Goal: Task Accomplishment & Management: Manage account settings

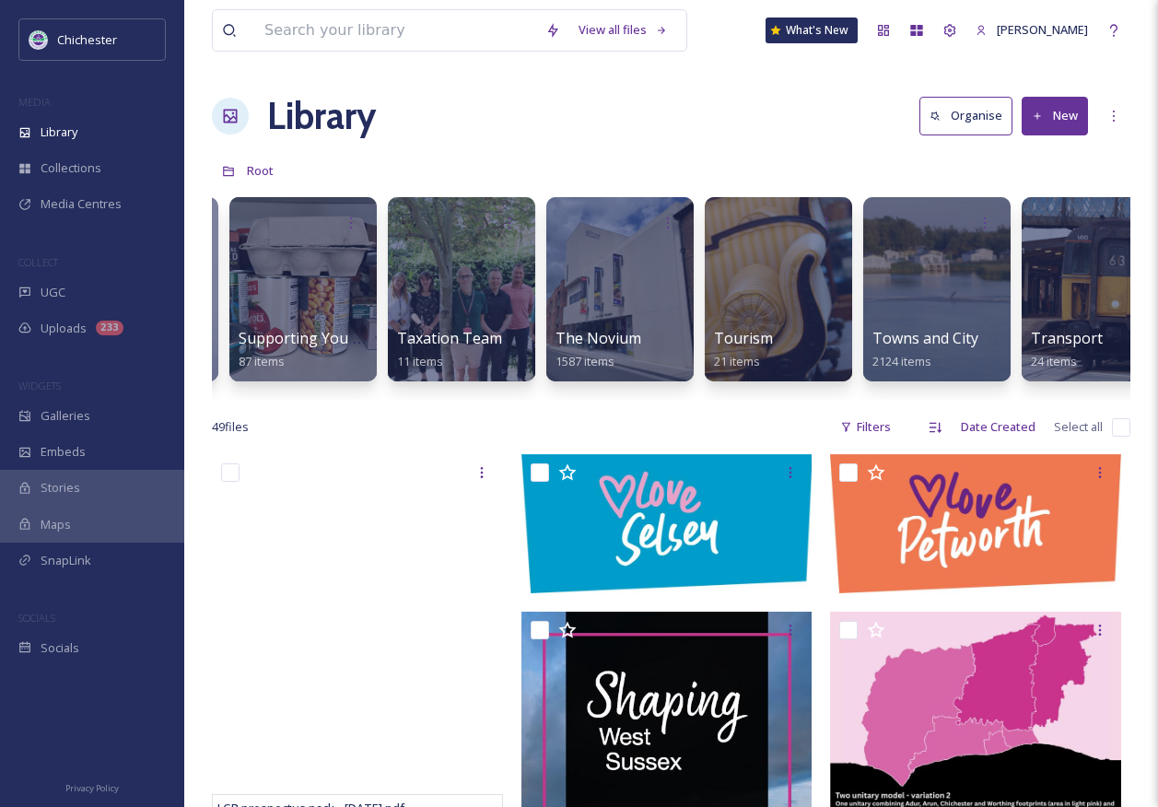
scroll to position [0, 7431]
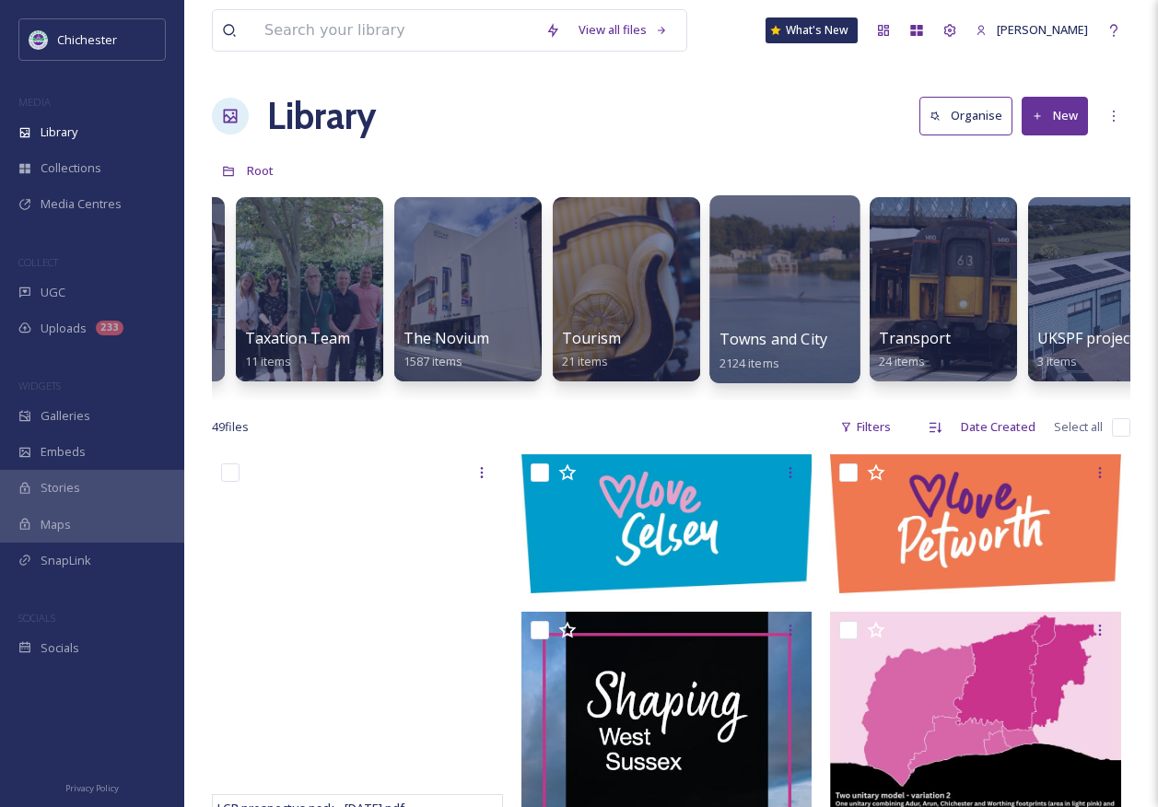
click at [807, 351] on div "Towns and City 2124 items" at bounding box center [786, 351] width 132 height 46
click at [781, 336] on span "Towns and City" at bounding box center [774, 339] width 108 height 20
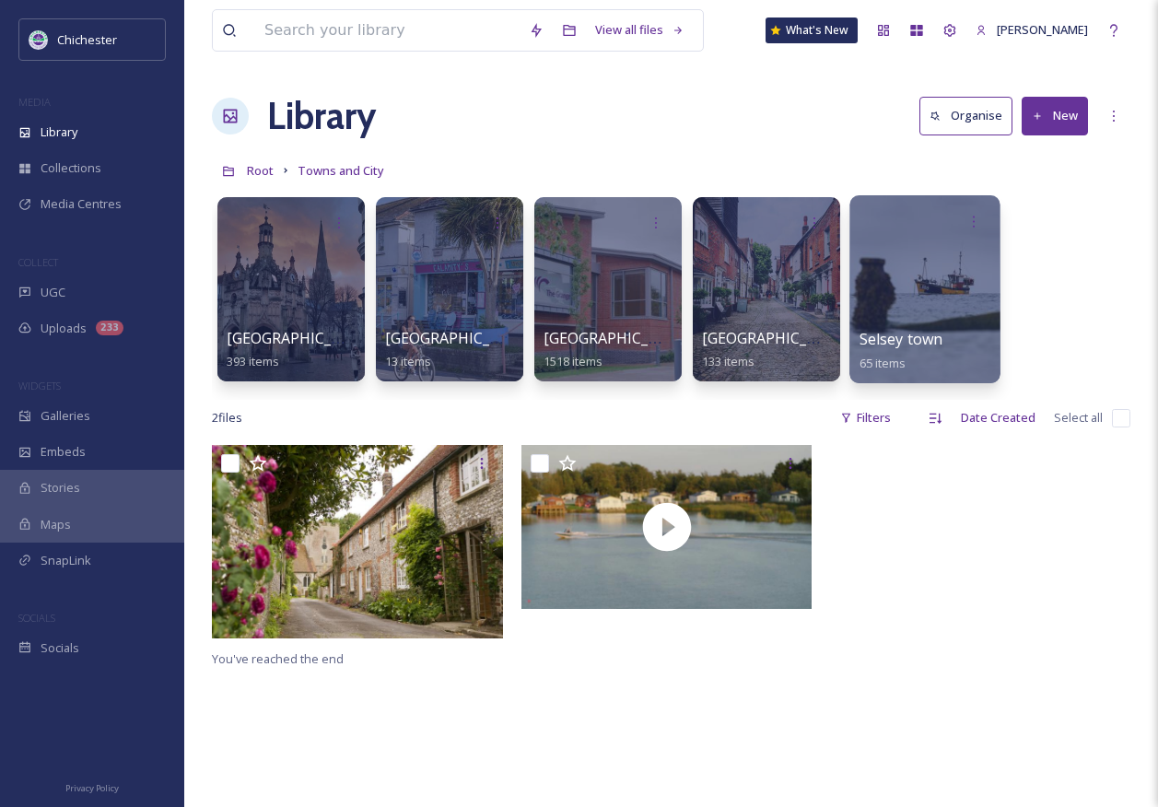
click at [895, 346] on span "Selsey town" at bounding box center [902, 339] width 84 height 20
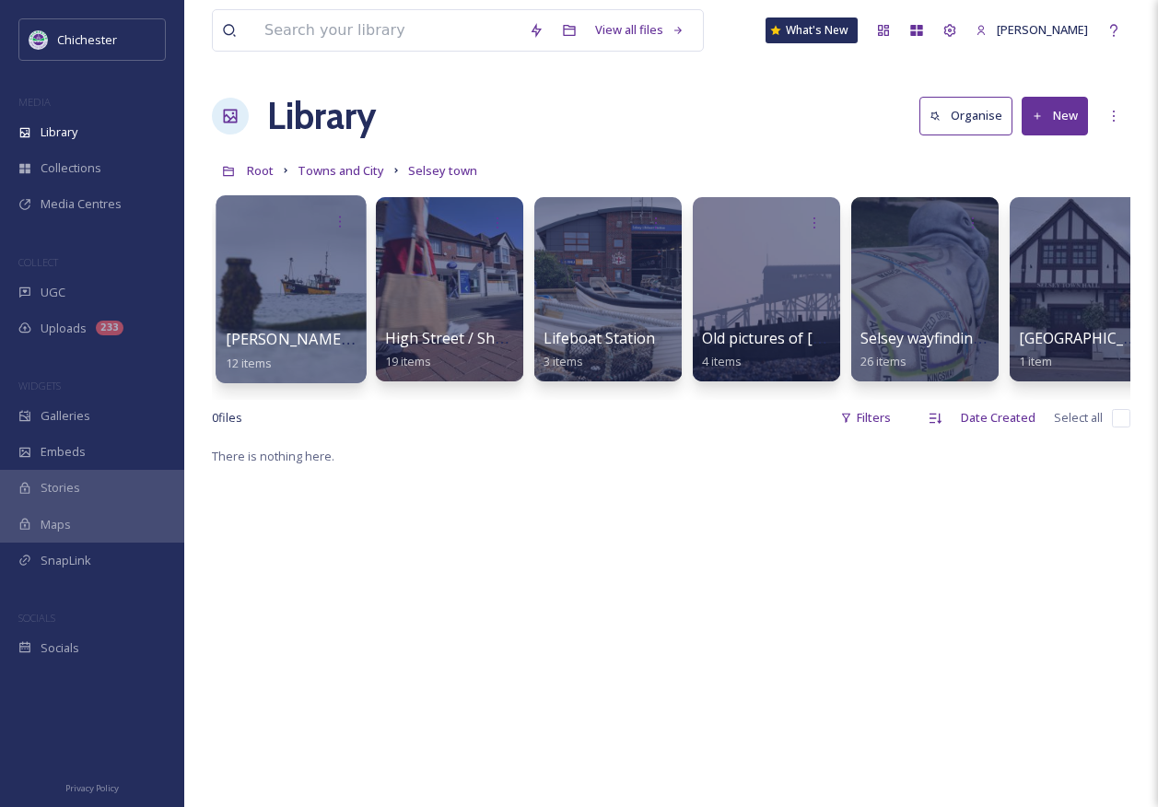
click at [277, 330] on span "[PERSON_NAME] - [DATE]" at bounding box center [317, 339] width 183 height 20
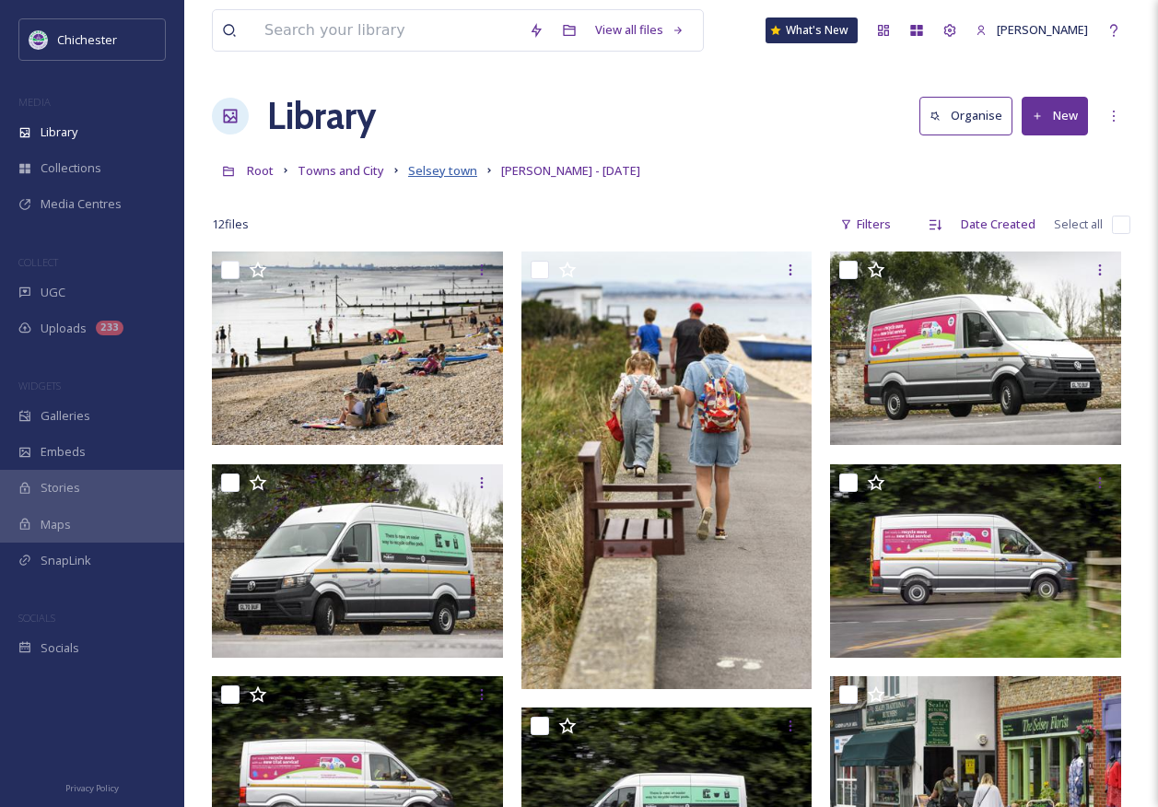
click at [455, 171] on span "Selsey town" at bounding box center [442, 170] width 69 height 17
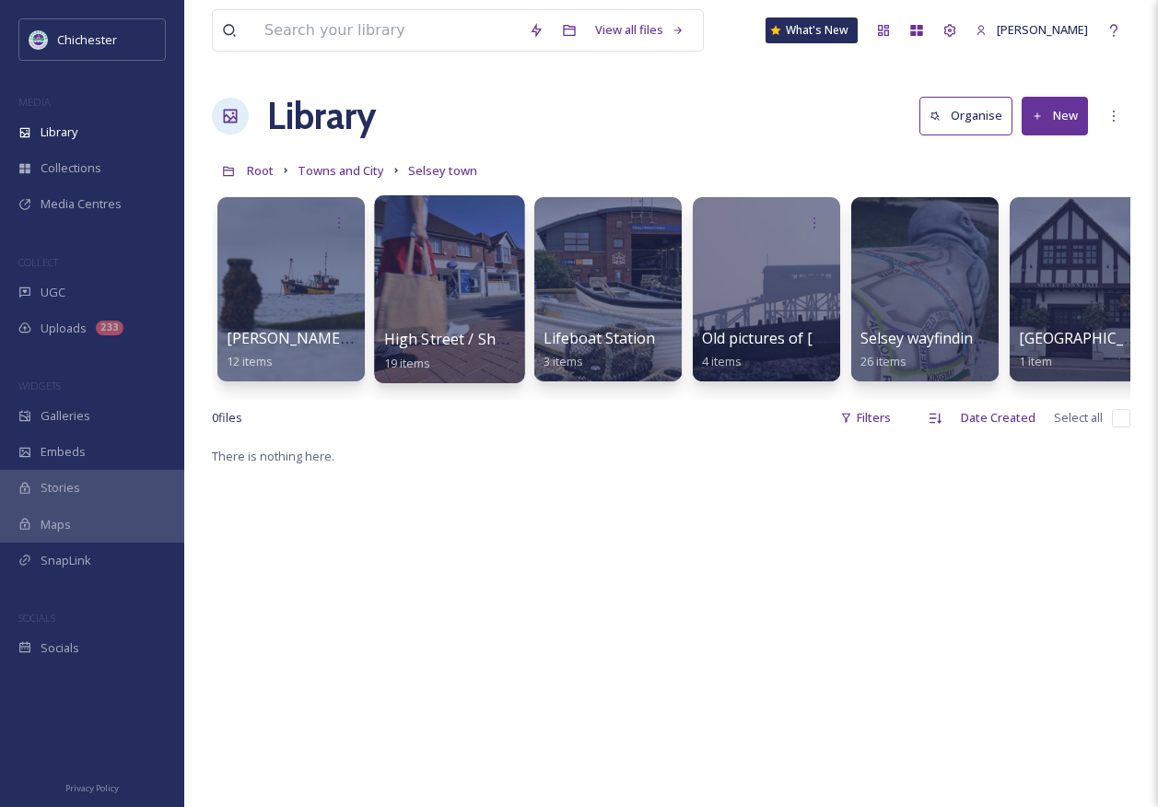
click at [475, 339] on span "High Street / Shops and Businesses" at bounding box center [510, 339] width 252 height 20
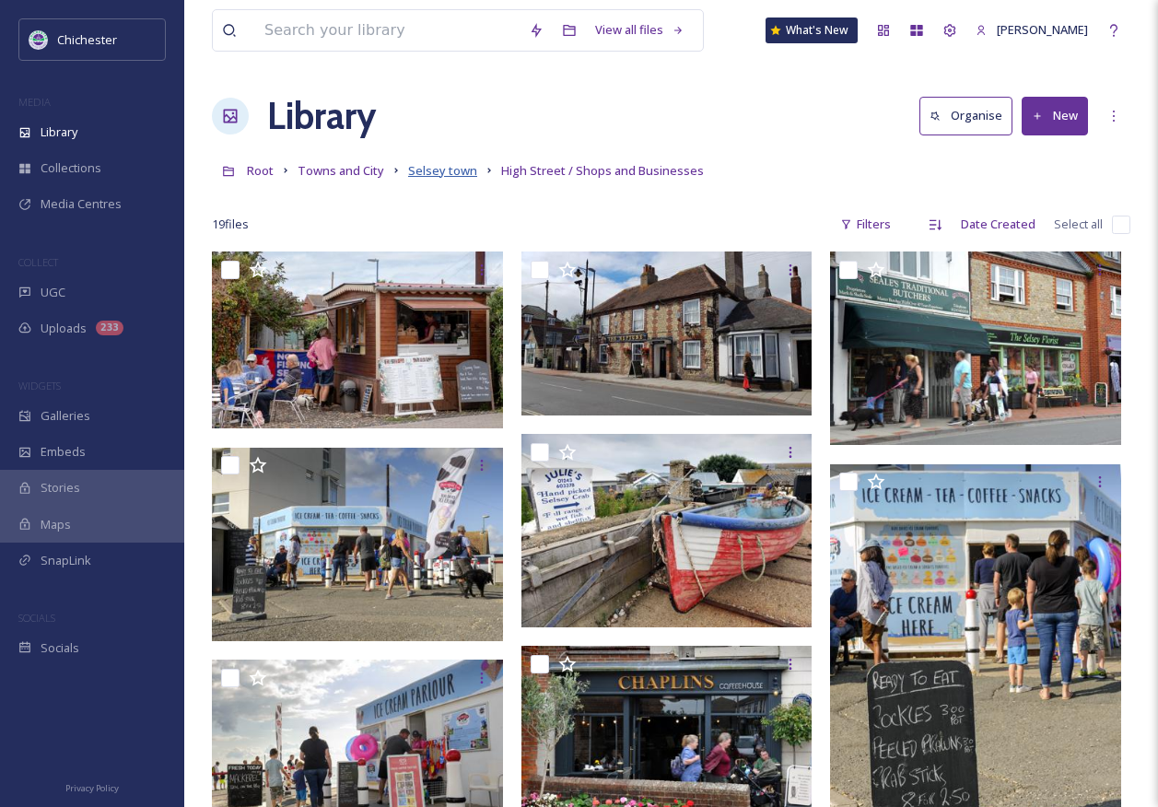
click at [440, 173] on span "Selsey town" at bounding box center [442, 170] width 69 height 17
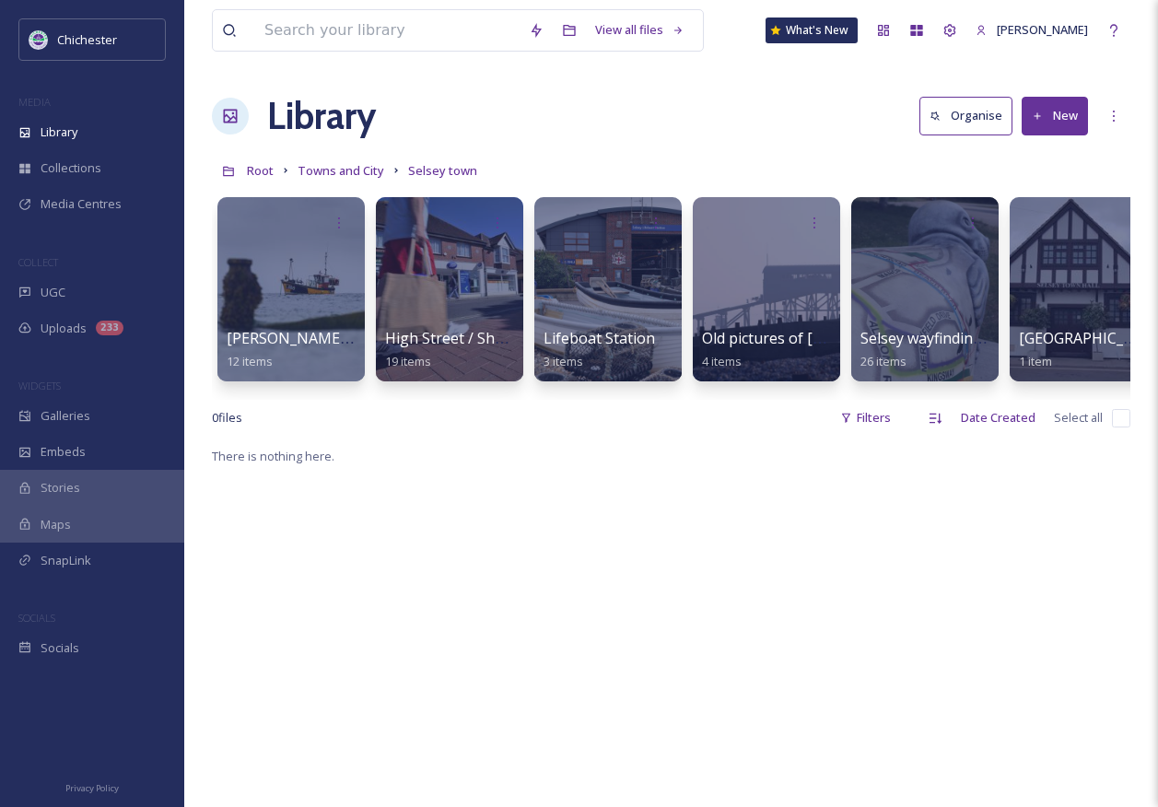
scroll to position [0, 32]
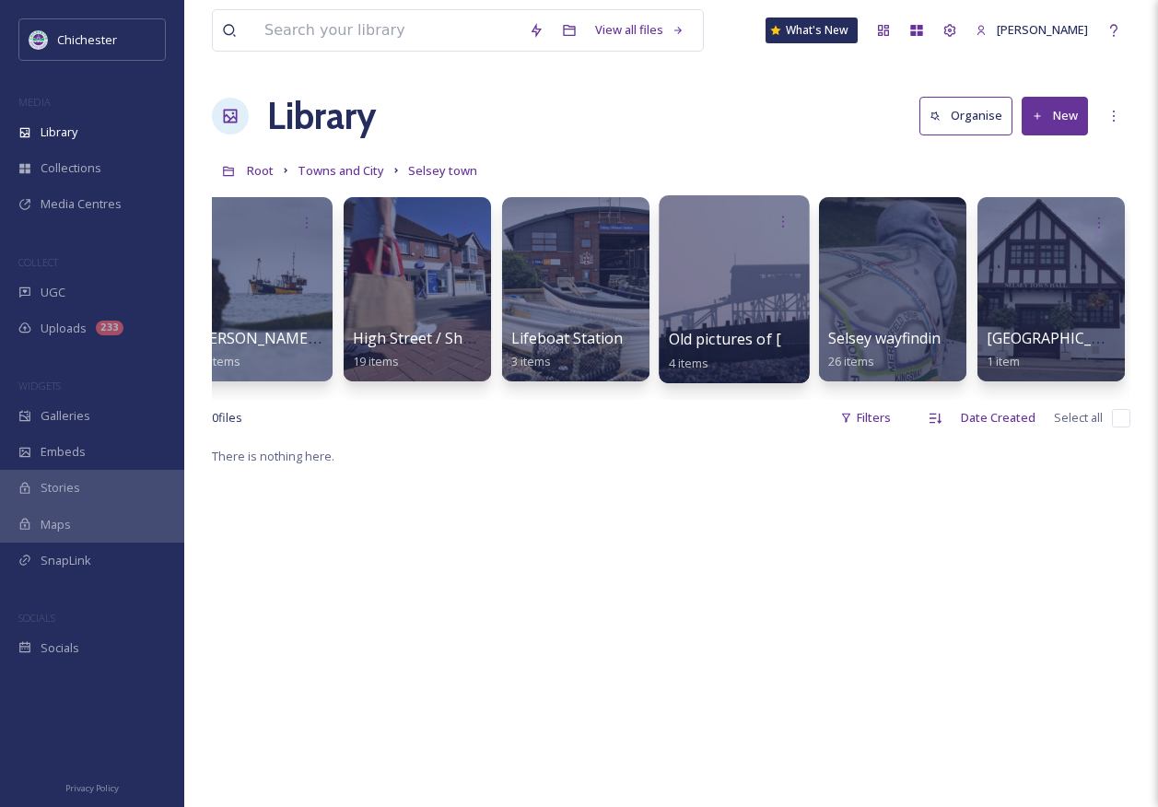
click at [729, 346] on span "Old pictures of [PERSON_NAME]" at bounding box center [783, 339] width 228 height 20
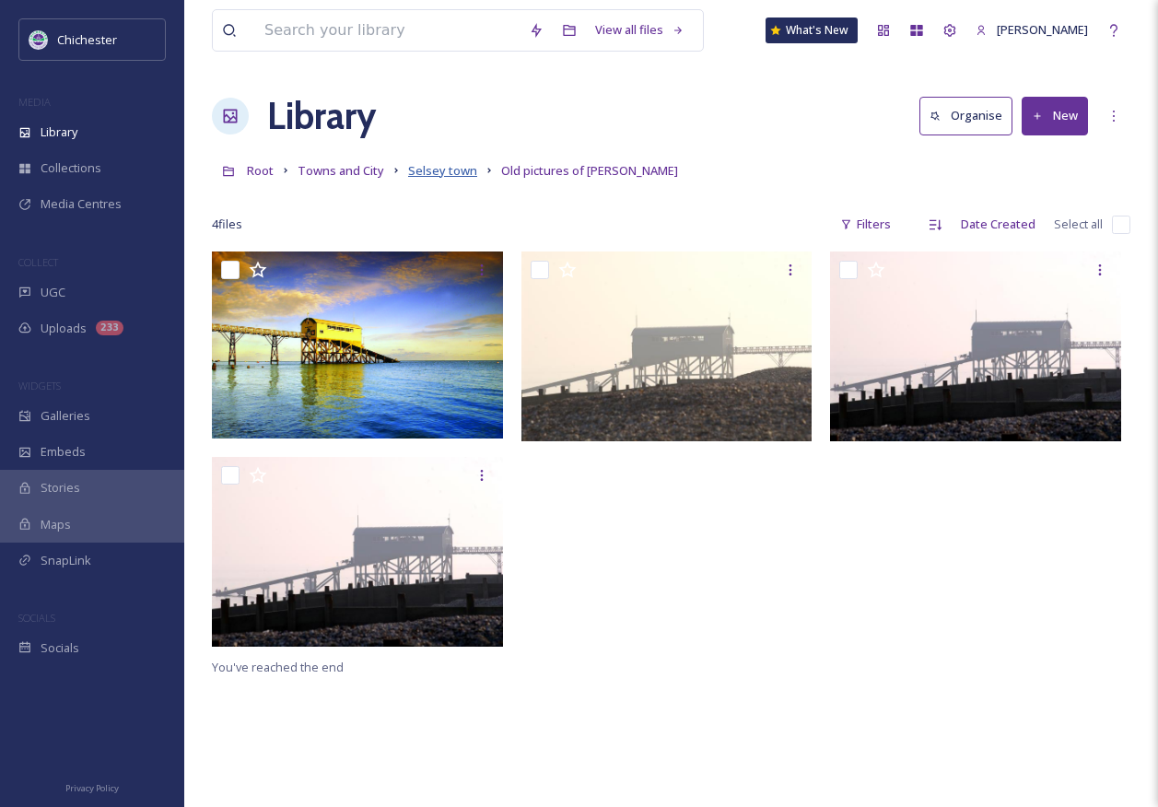
click at [446, 174] on span "Selsey town" at bounding box center [442, 170] width 69 height 17
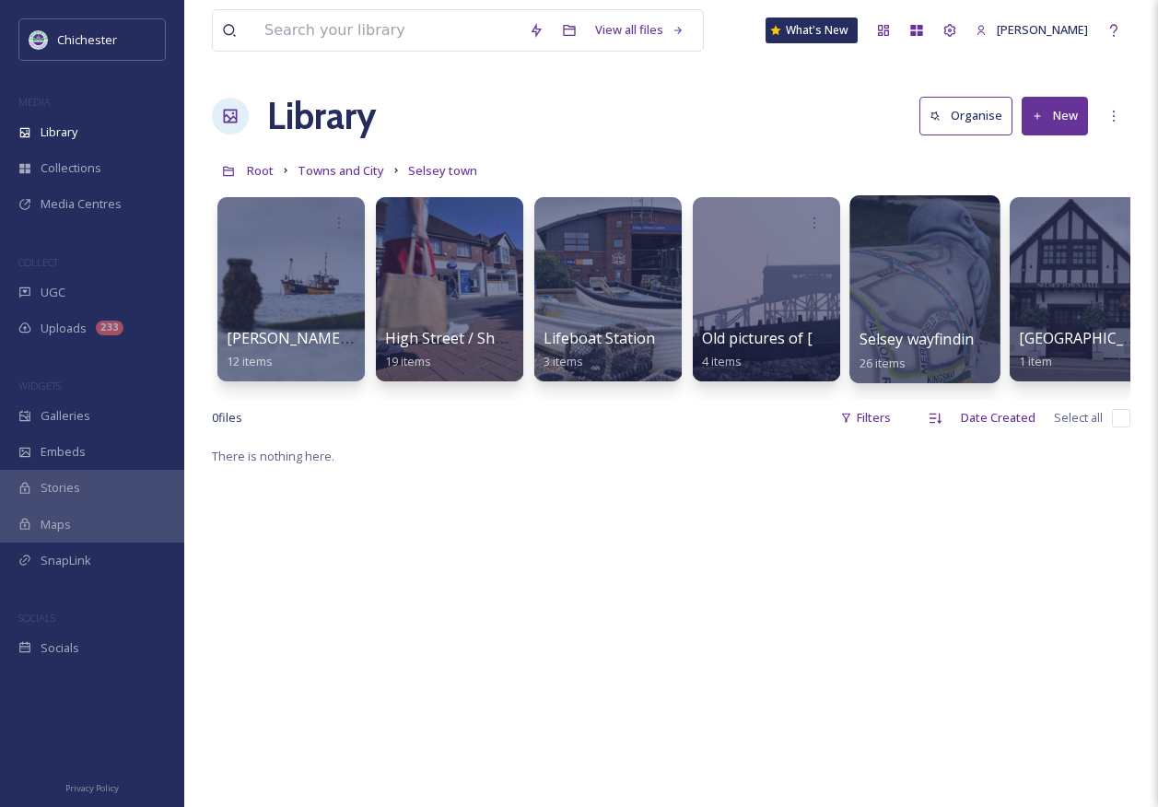
click at [970, 362] on div "Selsey wayfinding seal 26 items" at bounding box center [926, 351] width 132 height 46
click at [922, 327] on div at bounding box center [925, 289] width 150 height 188
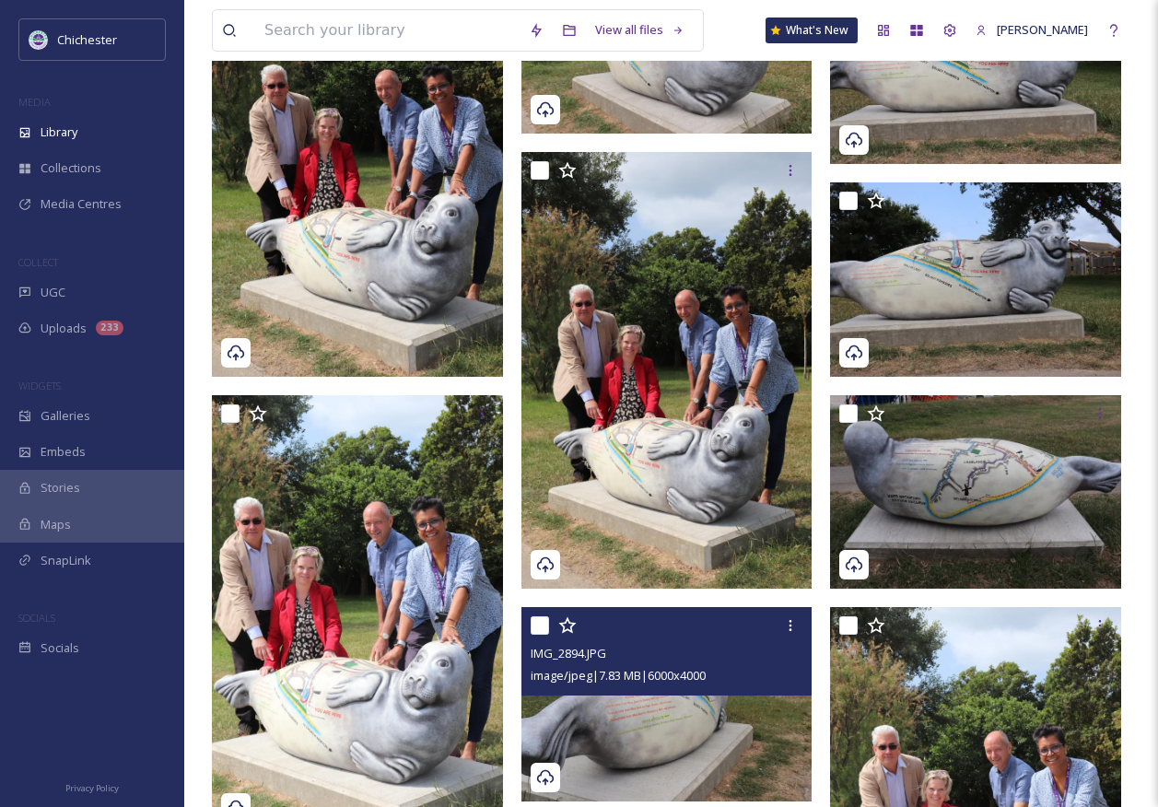
scroll to position [92, 0]
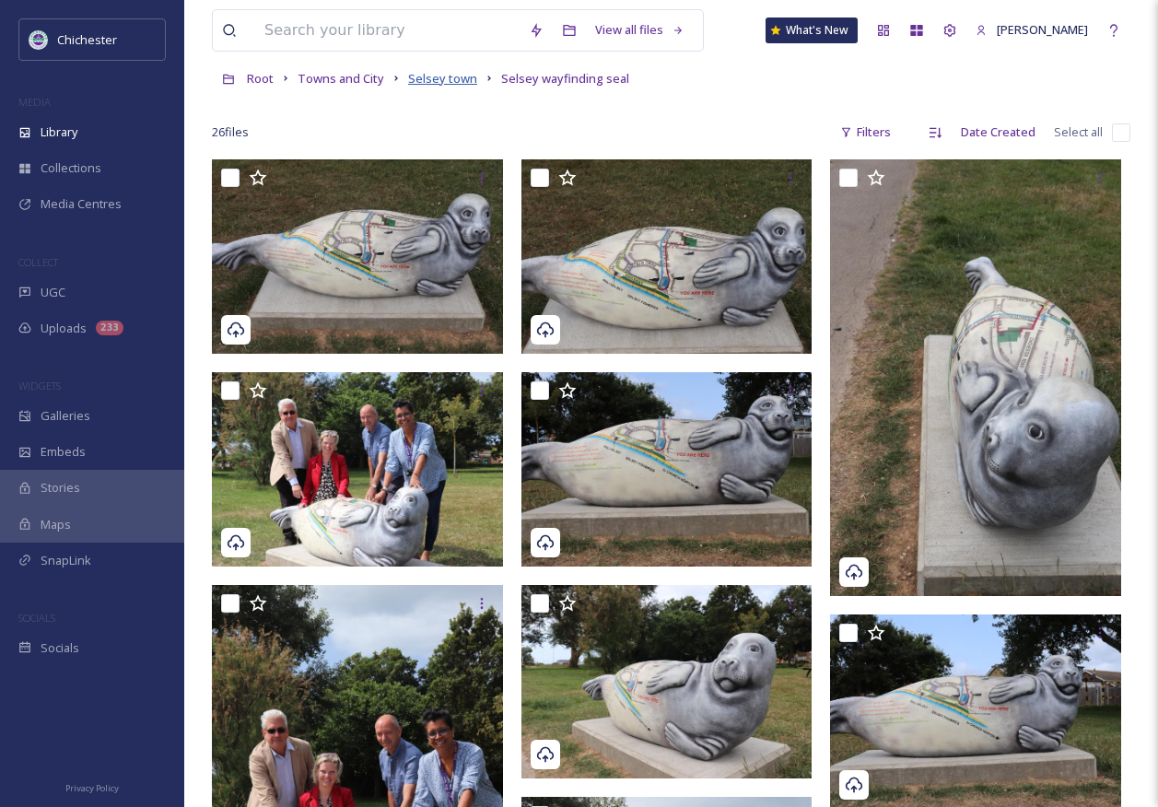
click at [452, 83] on span "Selsey town" at bounding box center [442, 78] width 69 height 17
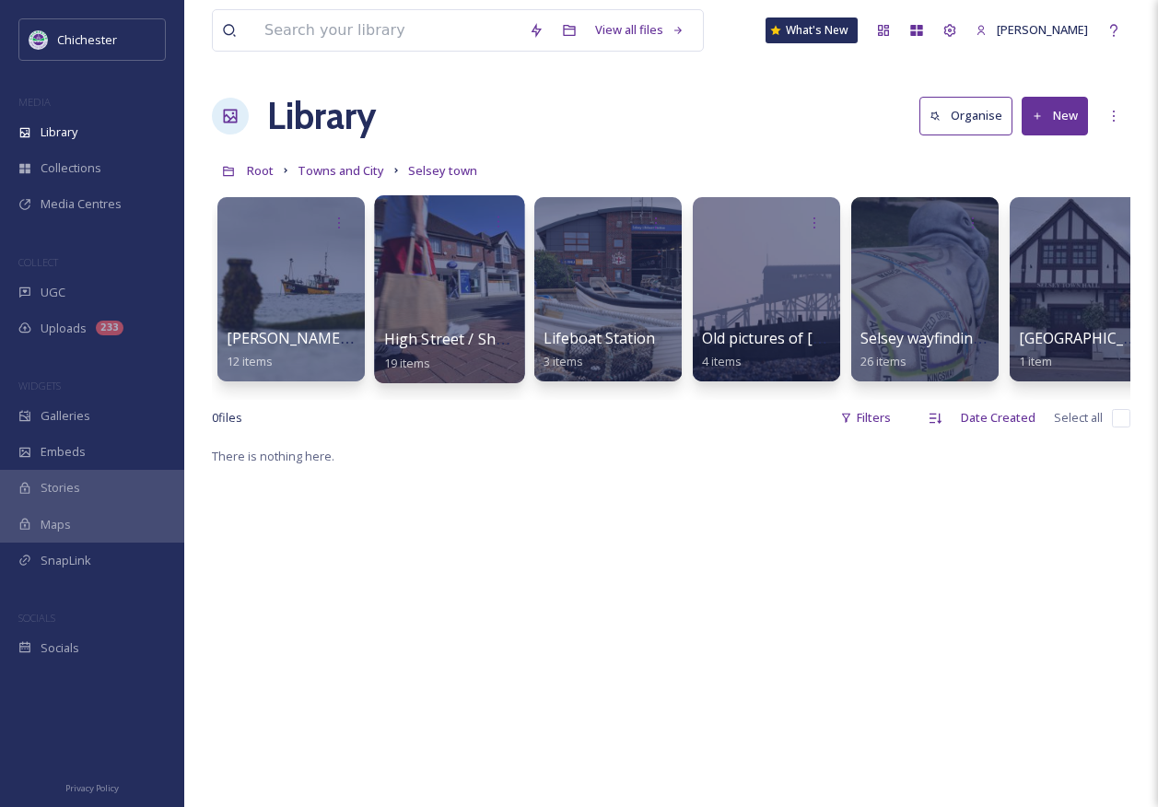
click at [466, 338] on span "High Street / Shops and Businesses" at bounding box center [510, 339] width 252 height 20
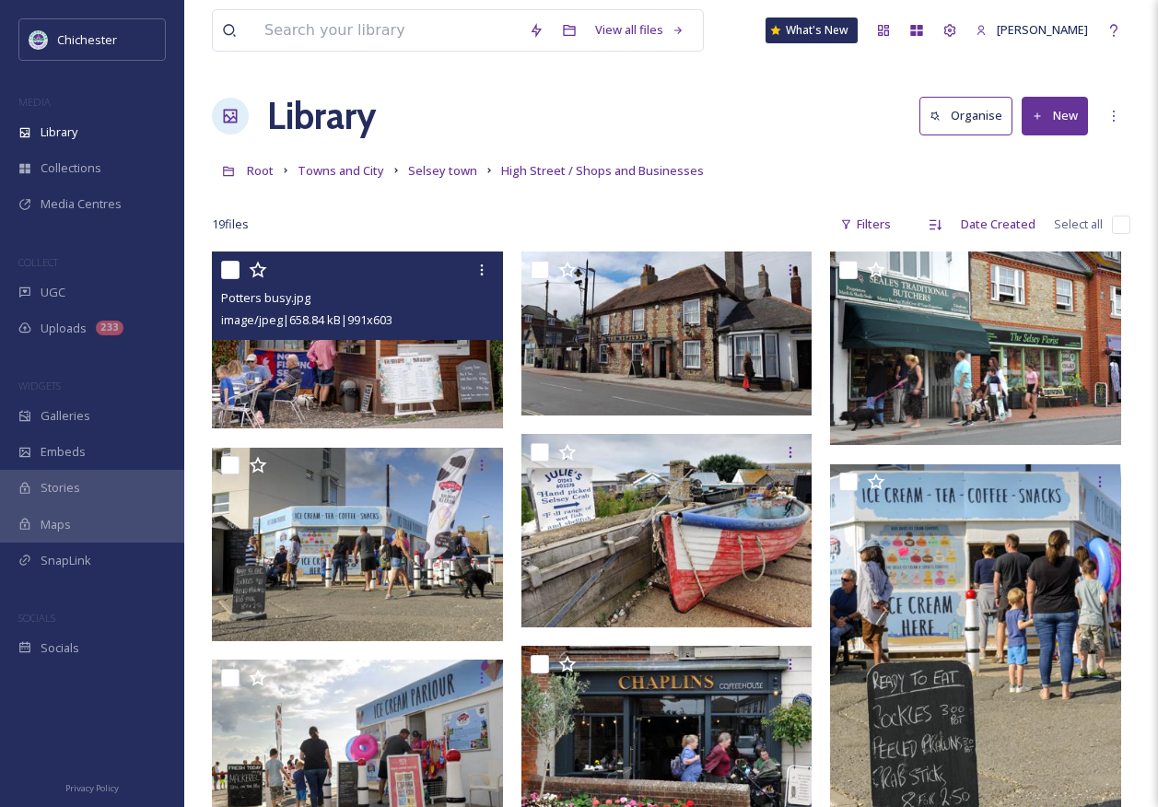
click at [330, 387] on img at bounding box center [357, 340] width 291 height 177
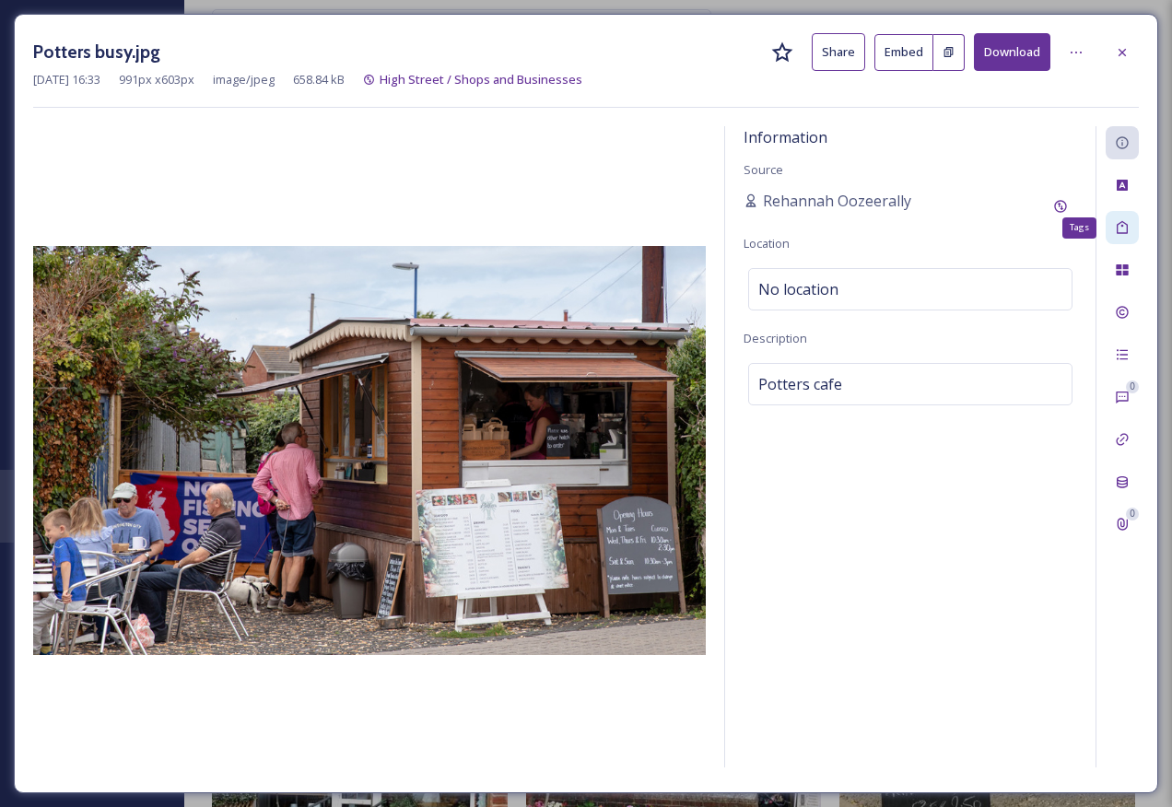
click at [1120, 231] on icon at bounding box center [1122, 227] width 15 height 15
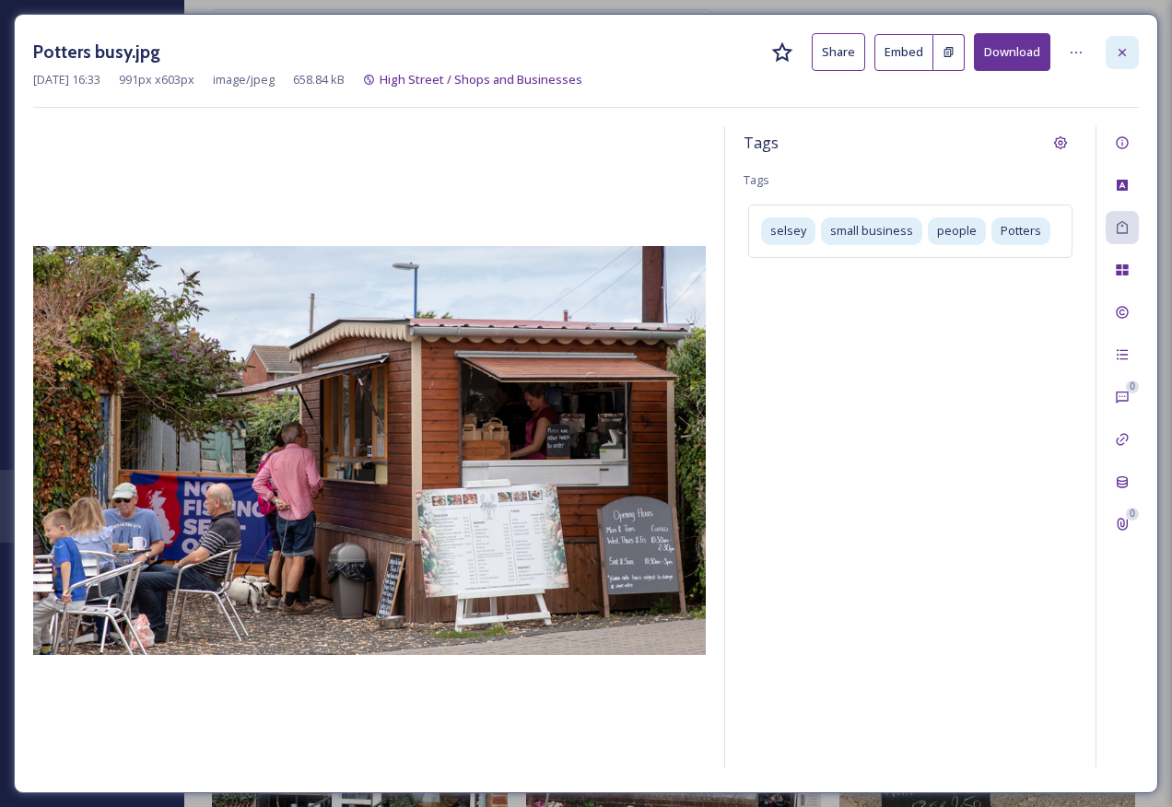
click at [1114, 49] on div at bounding box center [1122, 52] width 33 height 33
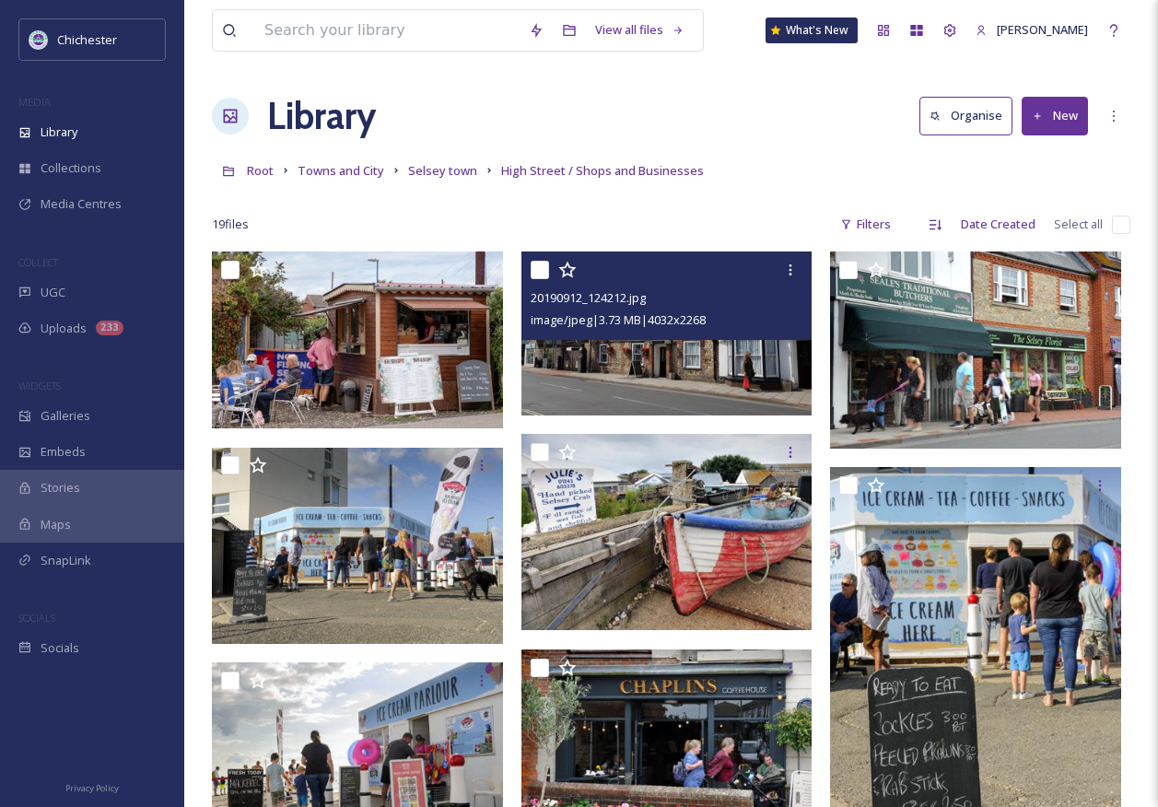
click at [628, 388] on img at bounding box center [667, 334] width 291 height 164
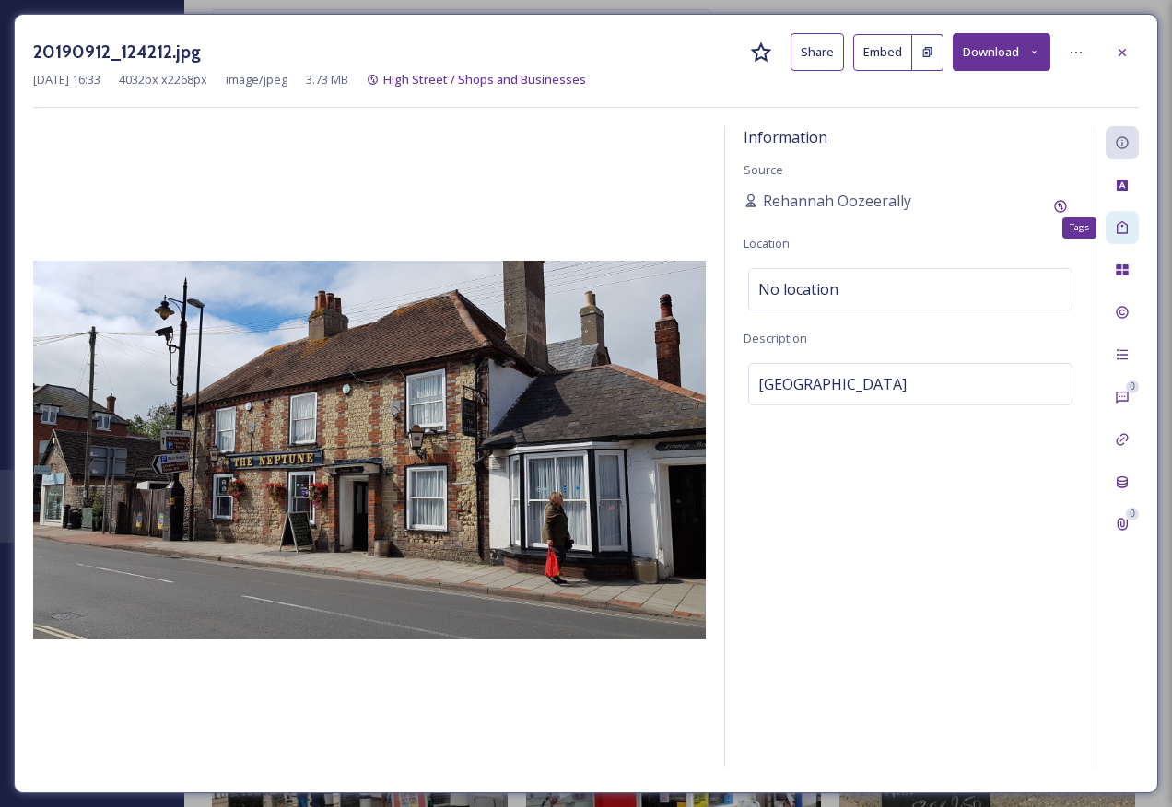
click at [1112, 231] on div "Tags" at bounding box center [1122, 227] width 33 height 33
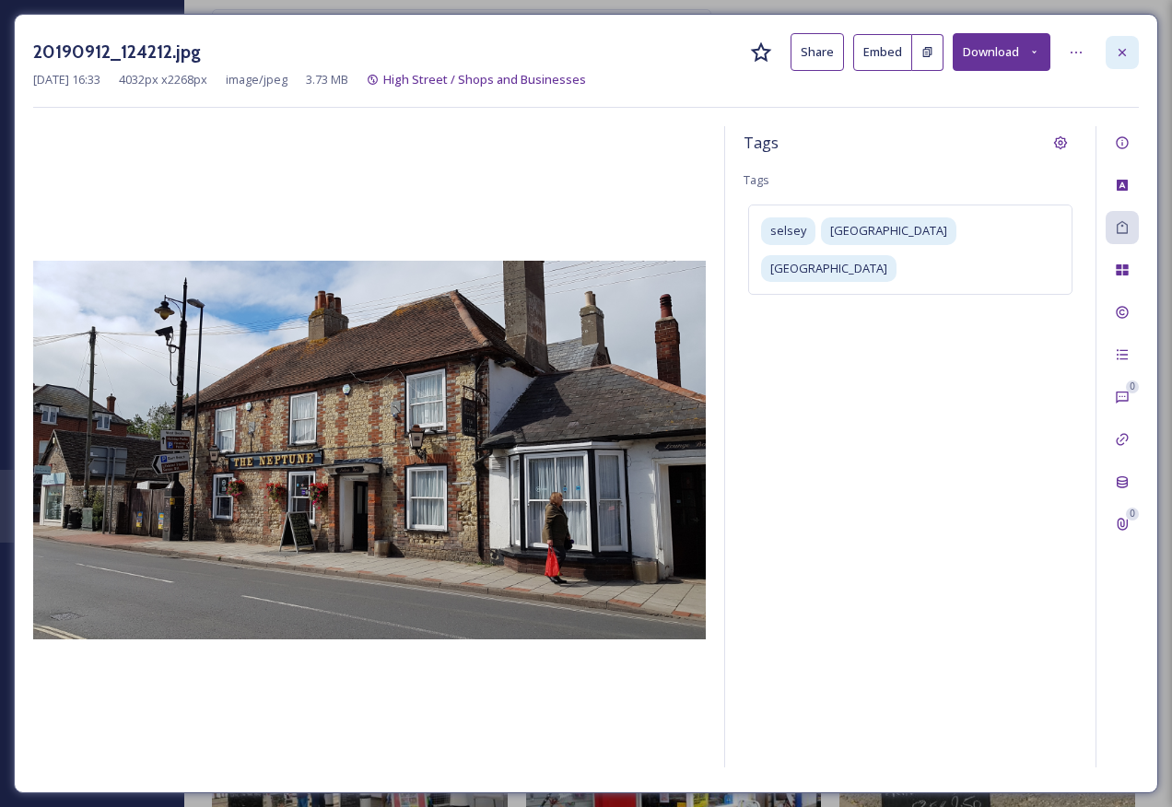
click at [1120, 63] on div at bounding box center [1122, 52] width 33 height 33
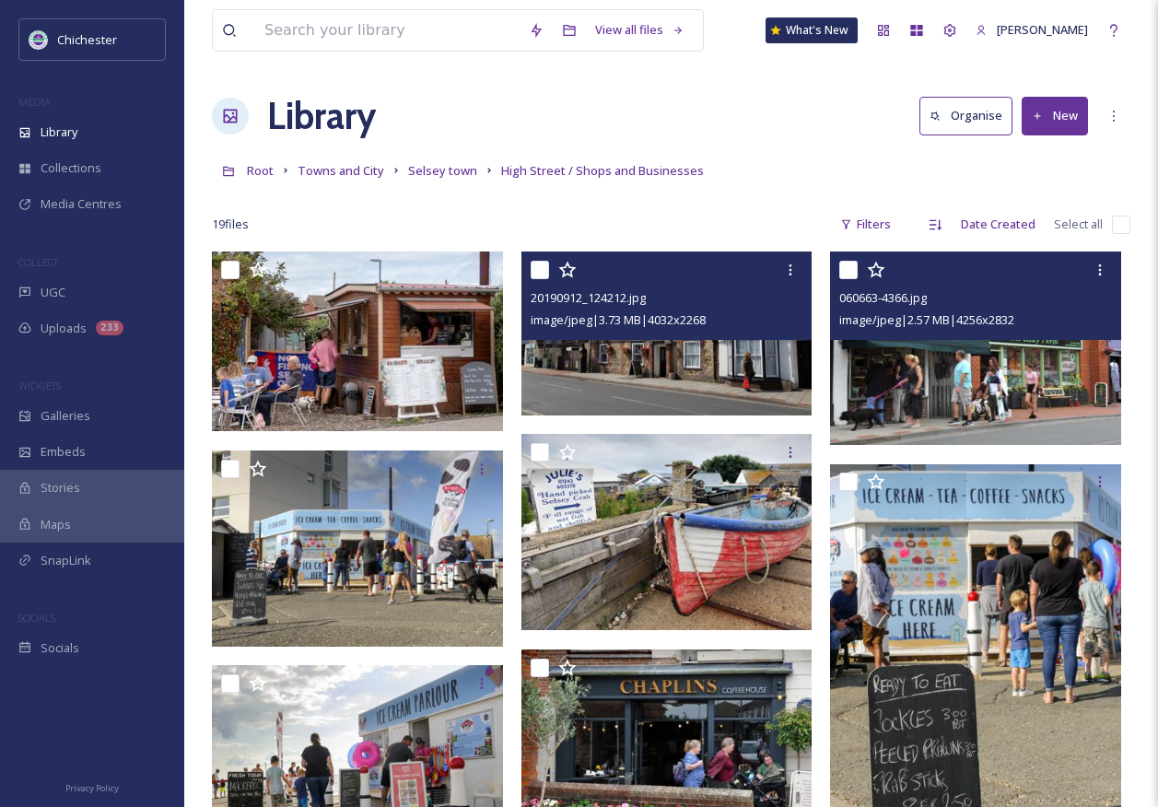
click at [990, 382] on img at bounding box center [975, 349] width 291 height 194
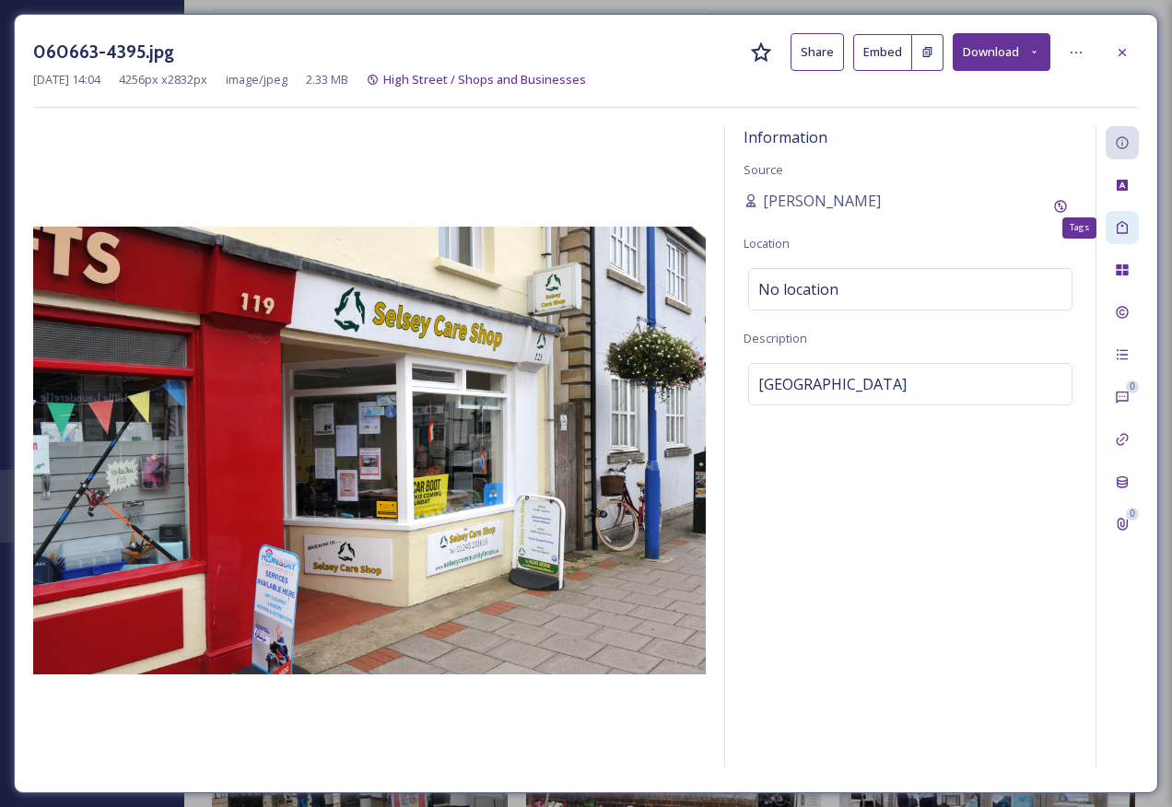
click at [1124, 232] on icon at bounding box center [1122, 227] width 15 height 15
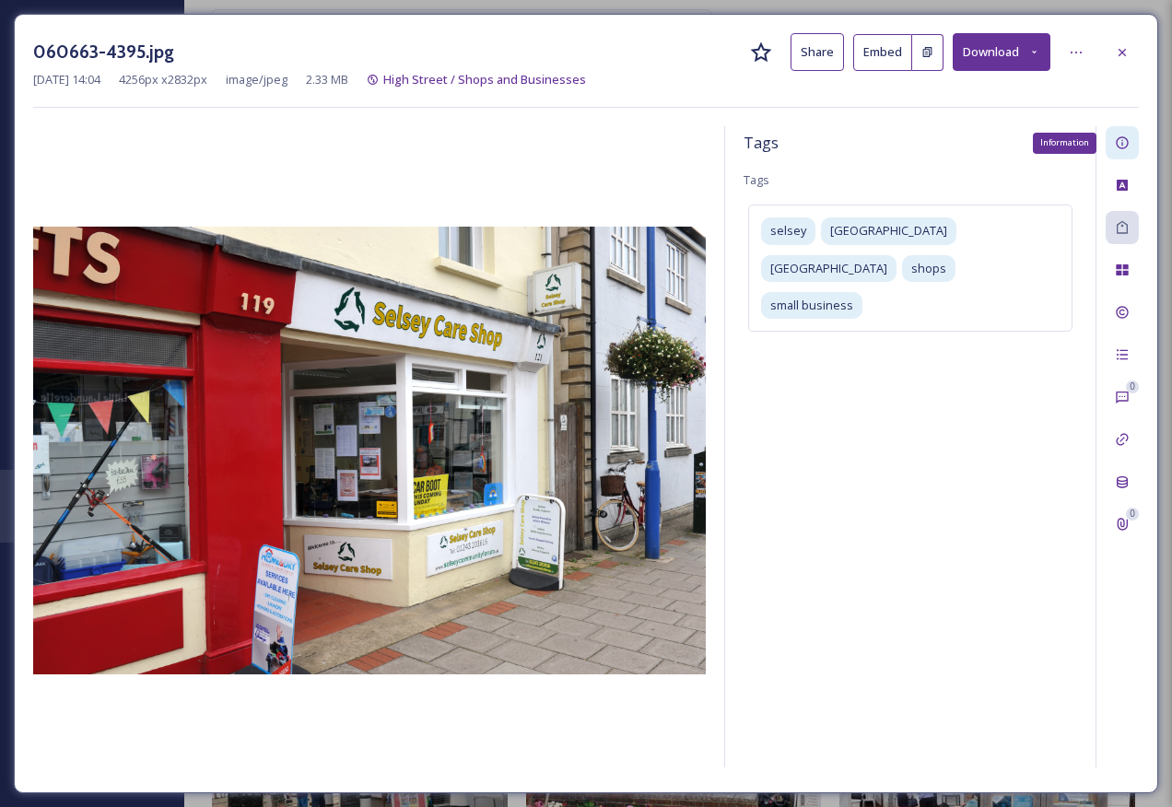
click at [1127, 145] on icon at bounding box center [1122, 142] width 15 height 15
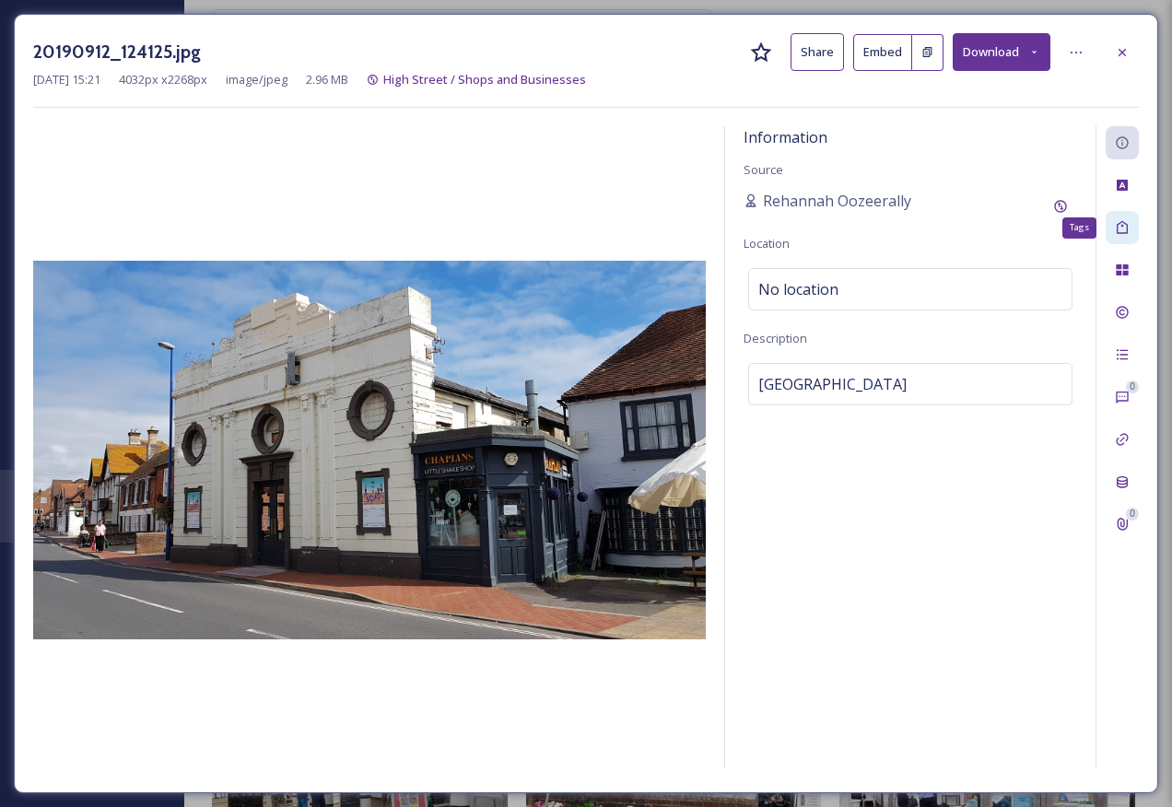
click at [1123, 228] on icon at bounding box center [1122, 227] width 15 height 15
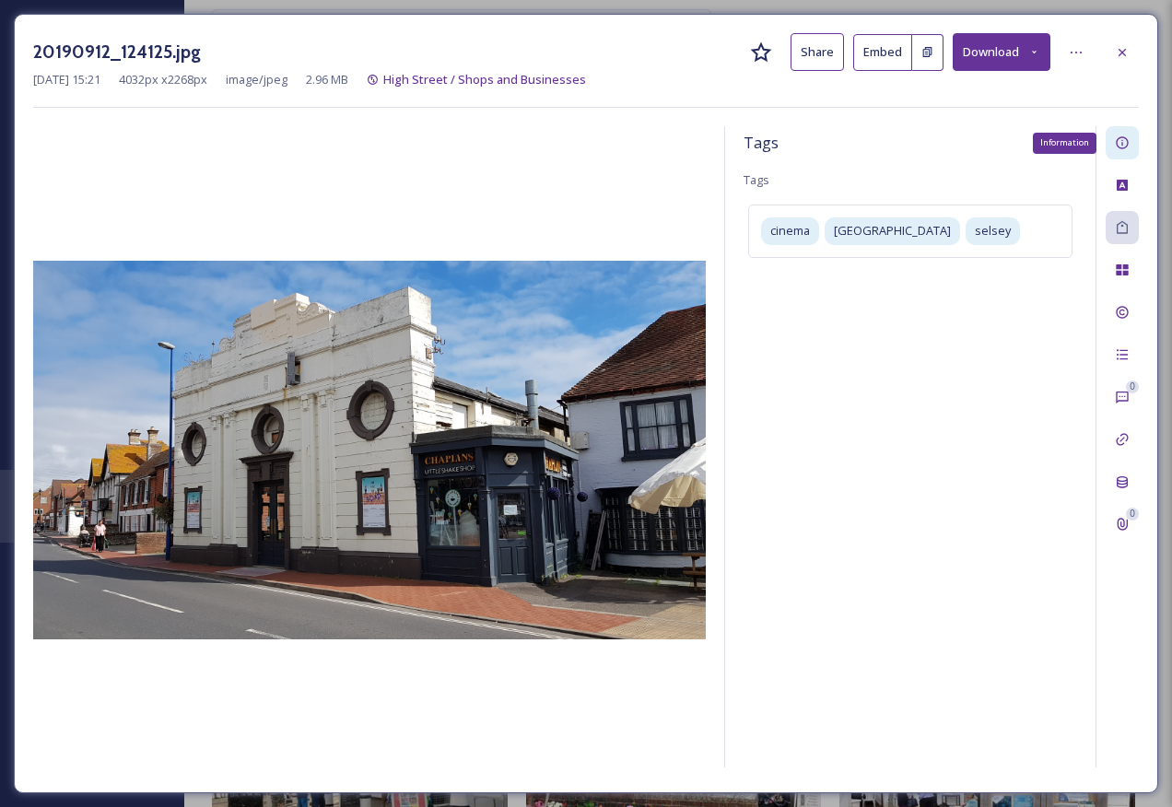
click at [1127, 135] on div "Information" at bounding box center [1122, 142] width 33 height 33
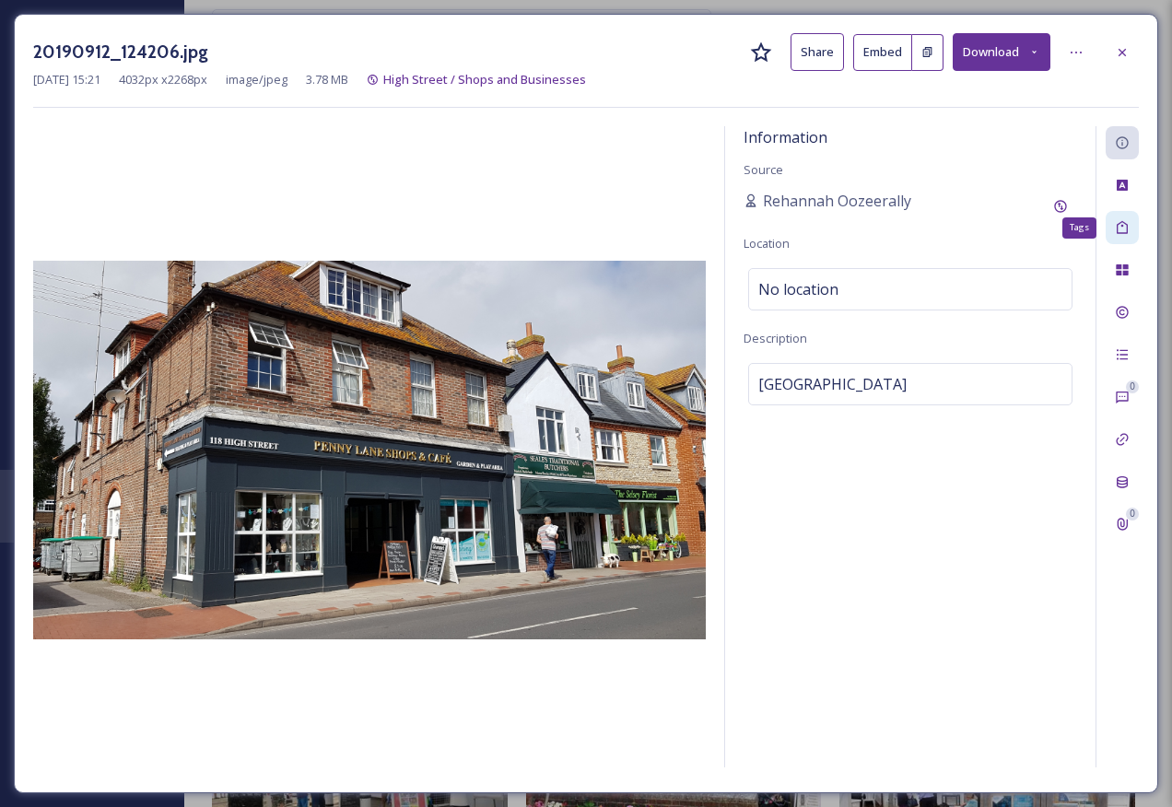
click at [1128, 229] on icon at bounding box center [1122, 227] width 11 height 13
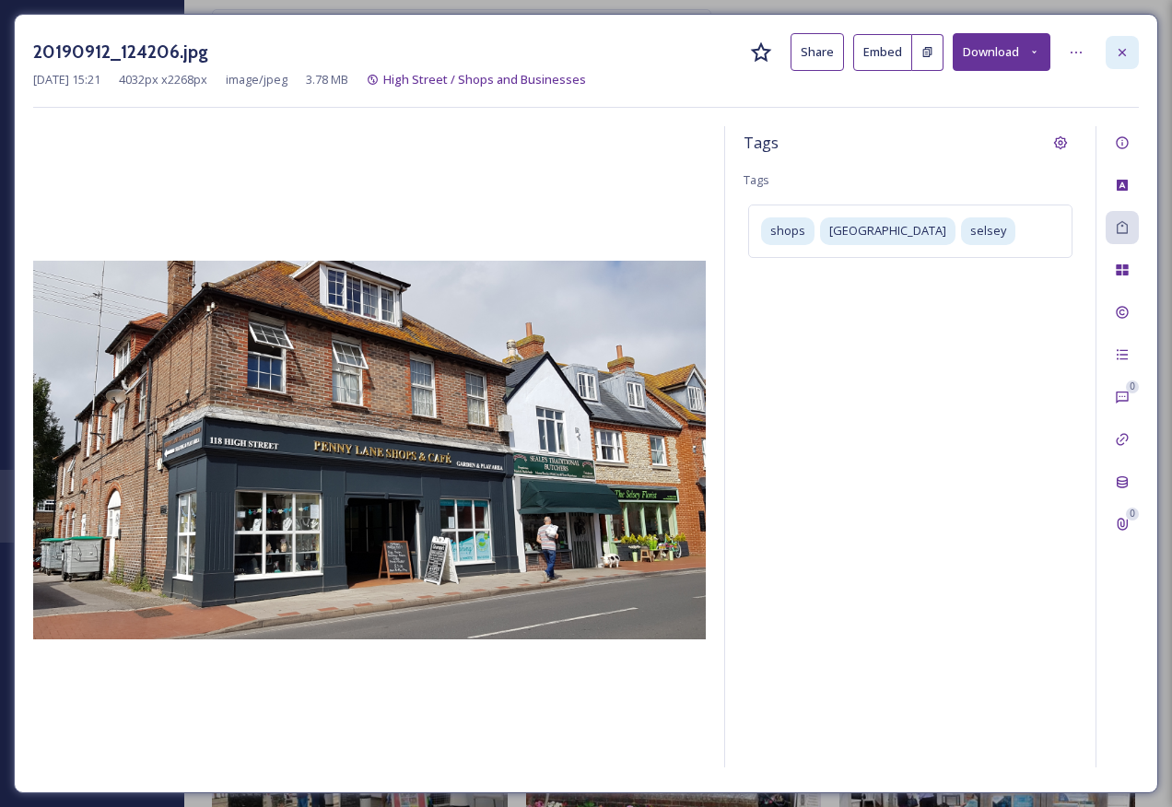
click at [1119, 55] on icon at bounding box center [1122, 51] width 7 height 7
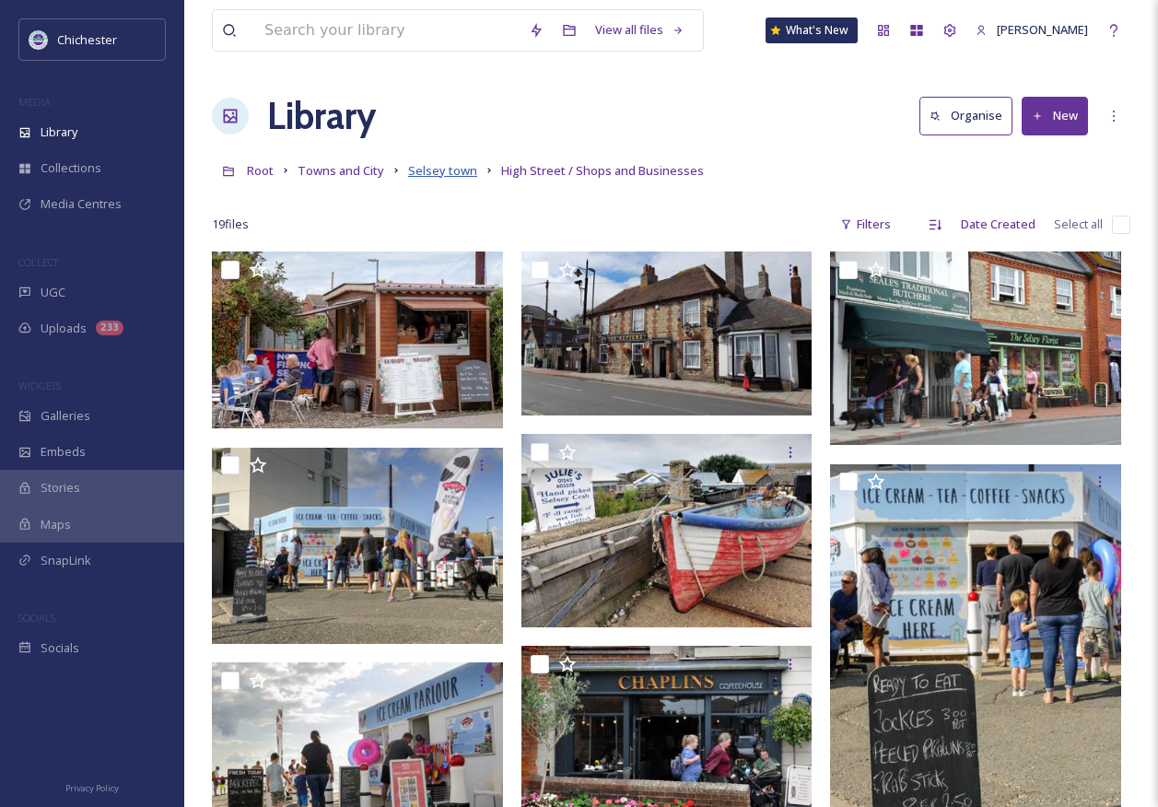
click at [443, 167] on span "Selsey town" at bounding box center [442, 170] width 69 height 17
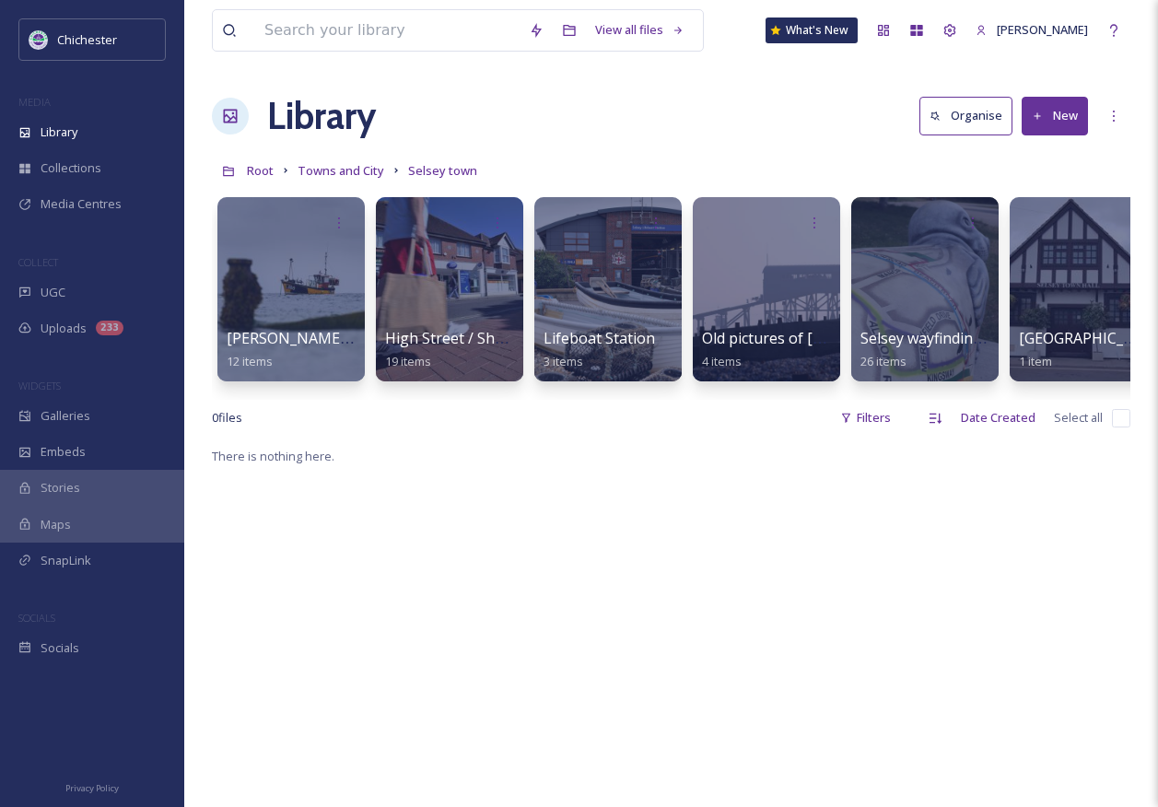
drag, startPoint x: 541, startPoint y: 416, endPoint x: 577, endPoint y: 416, distance: 35.9
click at [577, 416] on div "0 file s Filters Date Created Select all" at bounding box center [671, 418] width 919 height 36
click at [618, 354] on div "Lifeboat Station 3 items" at bounding box center [609, 351] width 132 height 46
click at [603, 334] on span "Lifeboat Station" at bounding box center [599, 339] width 113 height 20
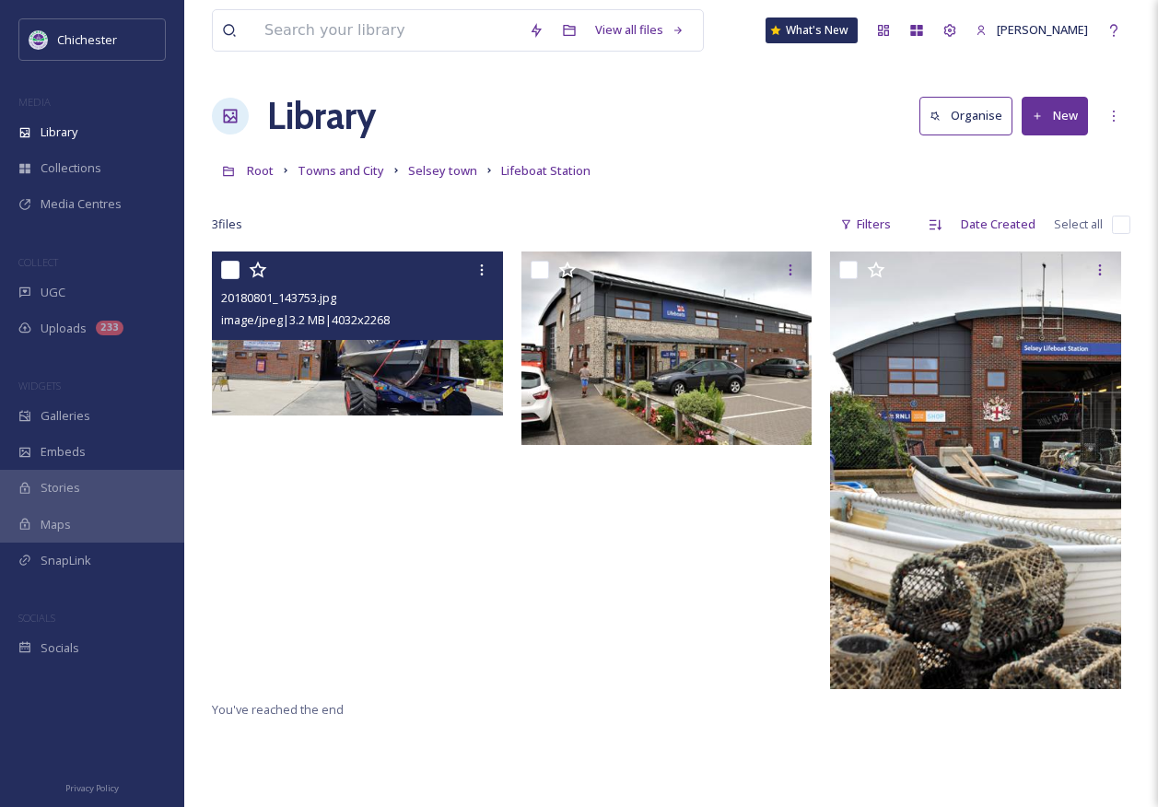
click at [371, 368] on img at bounding box center [357, 334] width 291 height 164
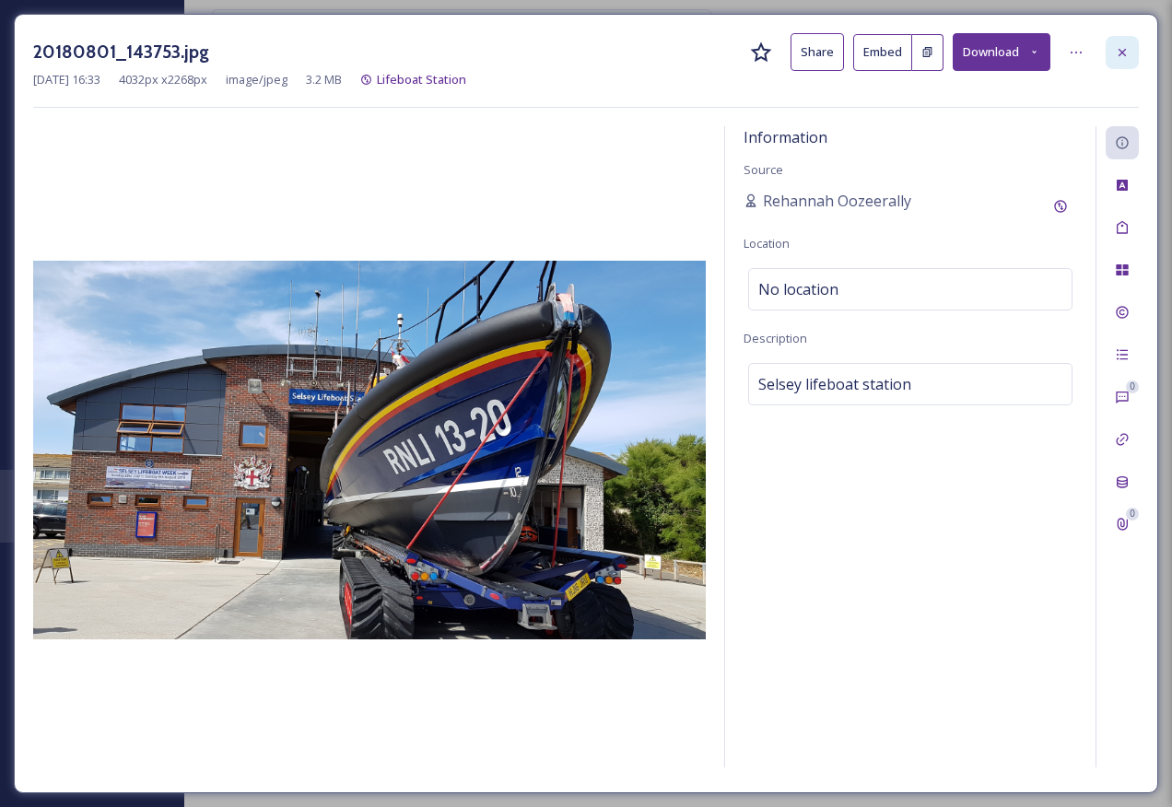
click at [1117, 47] on icon at bounding box center [1122, 52] width 15 height 15
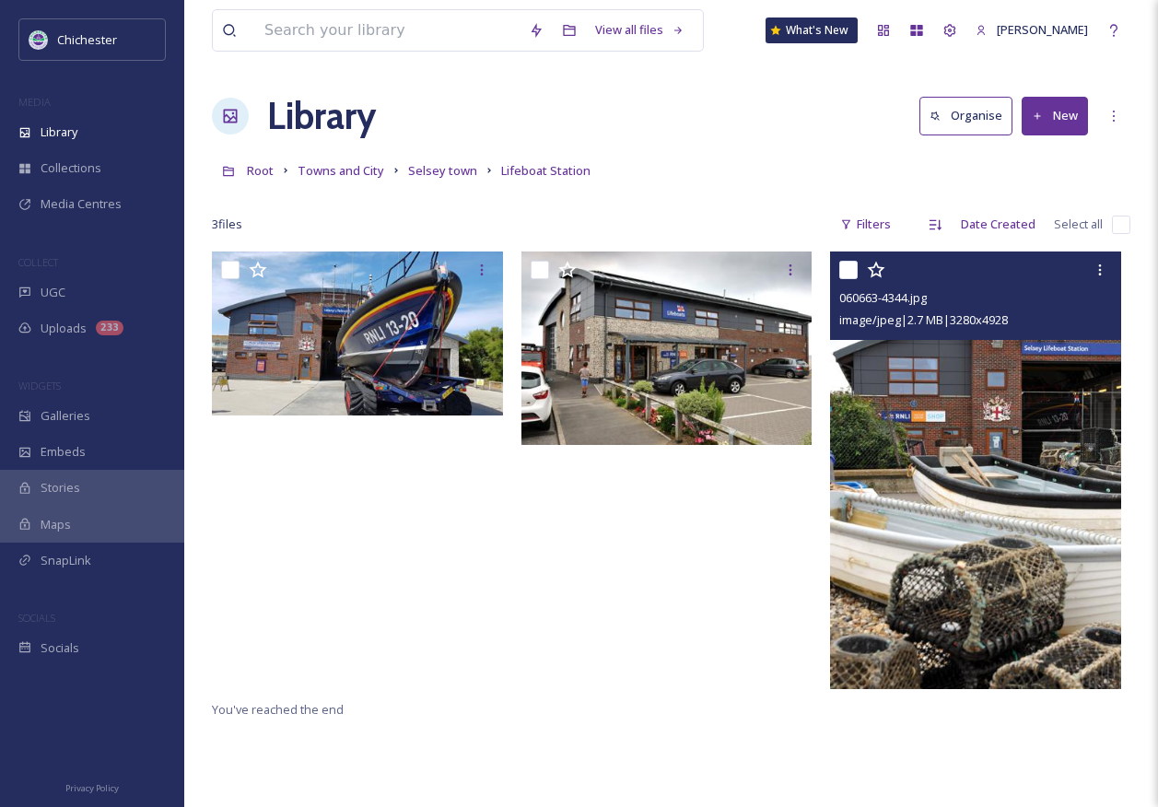
click at [933, 512] on img at bounding box center [975, 471] width 291 height 438
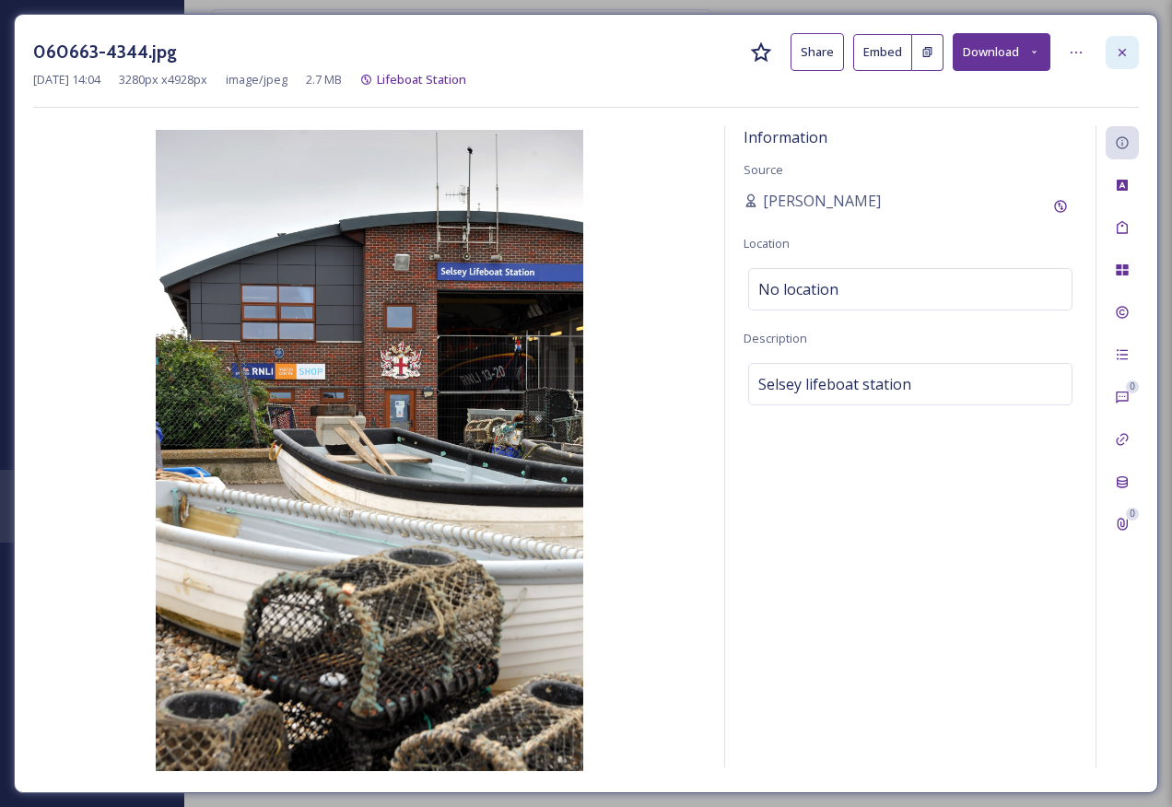
click at [1126, 52] on icon at bounding box center [1122, 52] width 15 height 15
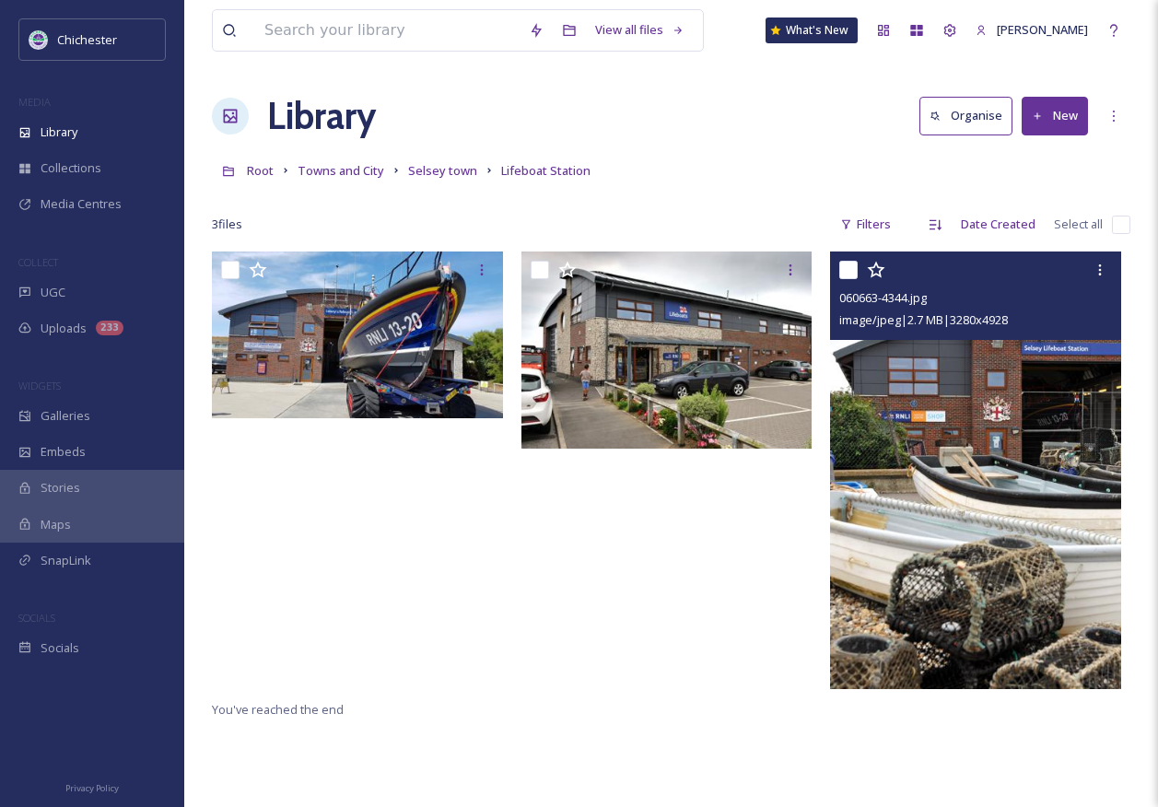
click at [671, 178] on div "Root Towns and City Selsey town [GEOGRAPHIC_DATA]" at bounding box center [671, 170] width 919 height 35
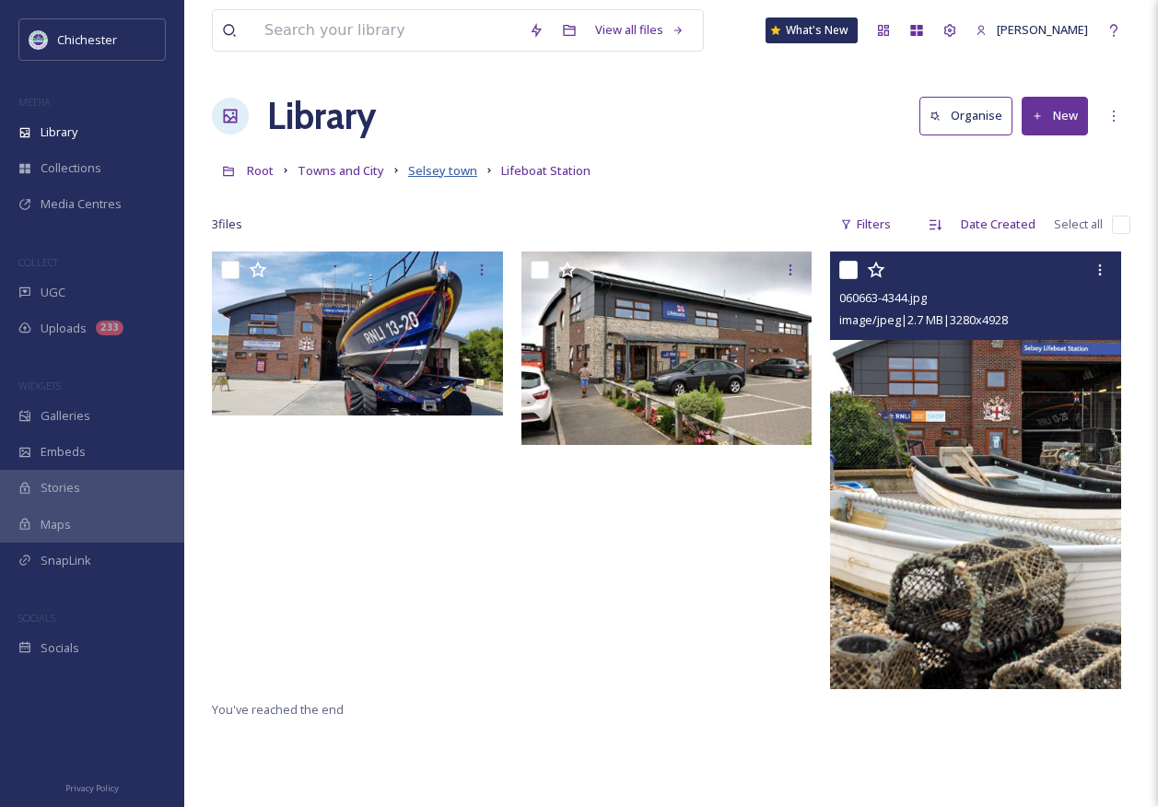
click at [447, 172] on span "Selsey town" at bounding box center [442, 170] width 69 height 17
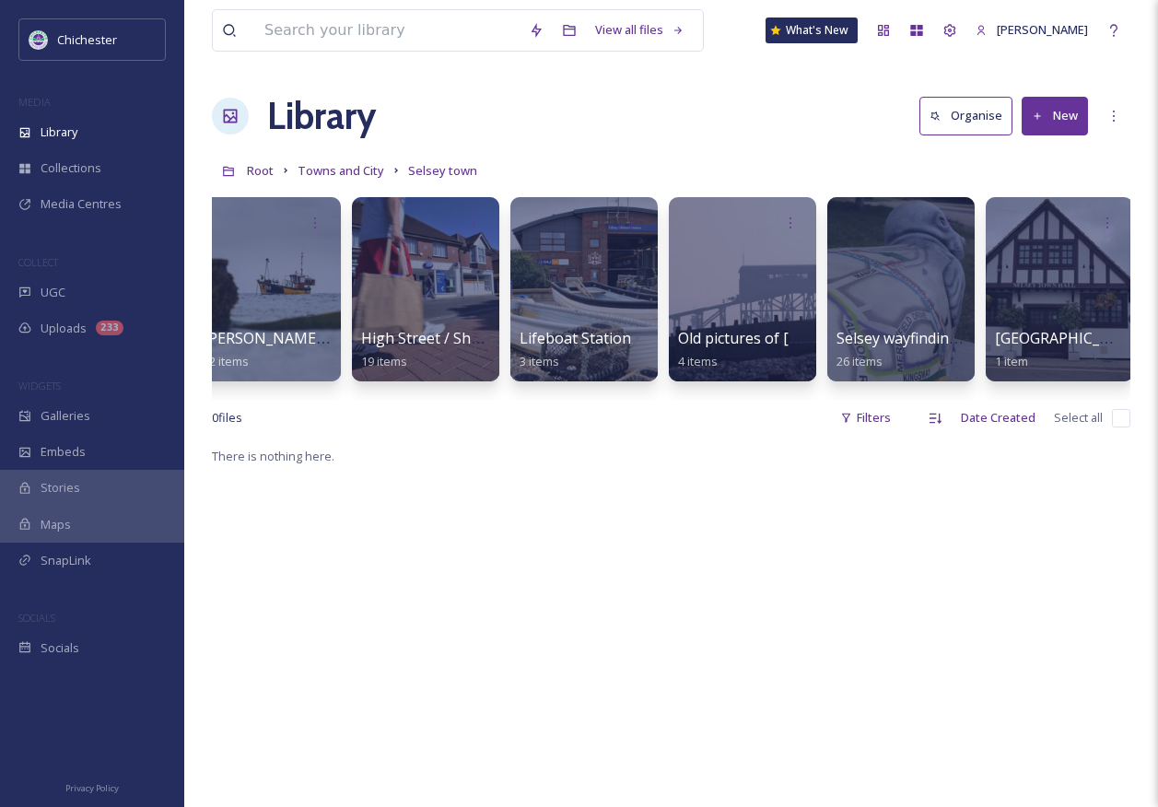
scroll to position [0, 32]
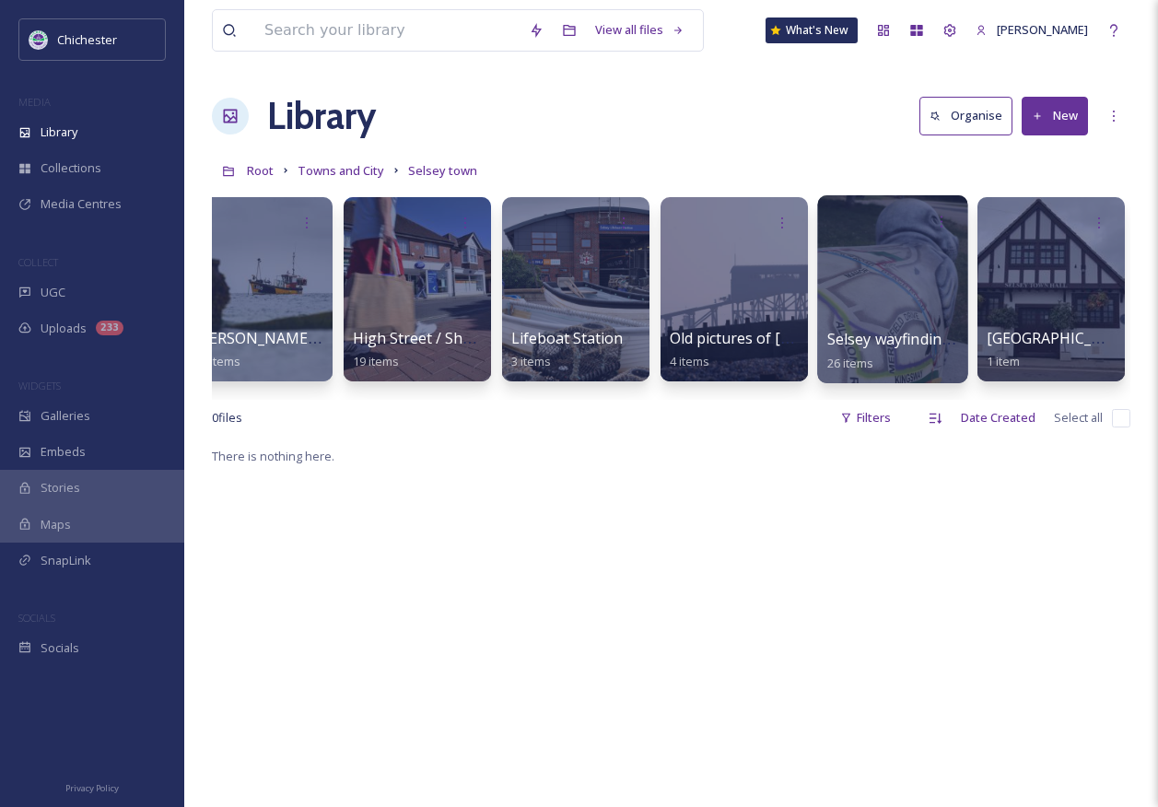
click at [862, 333] on span "Selsey wayfinding seal" at bounding box center [905, 339] width 156 height 20
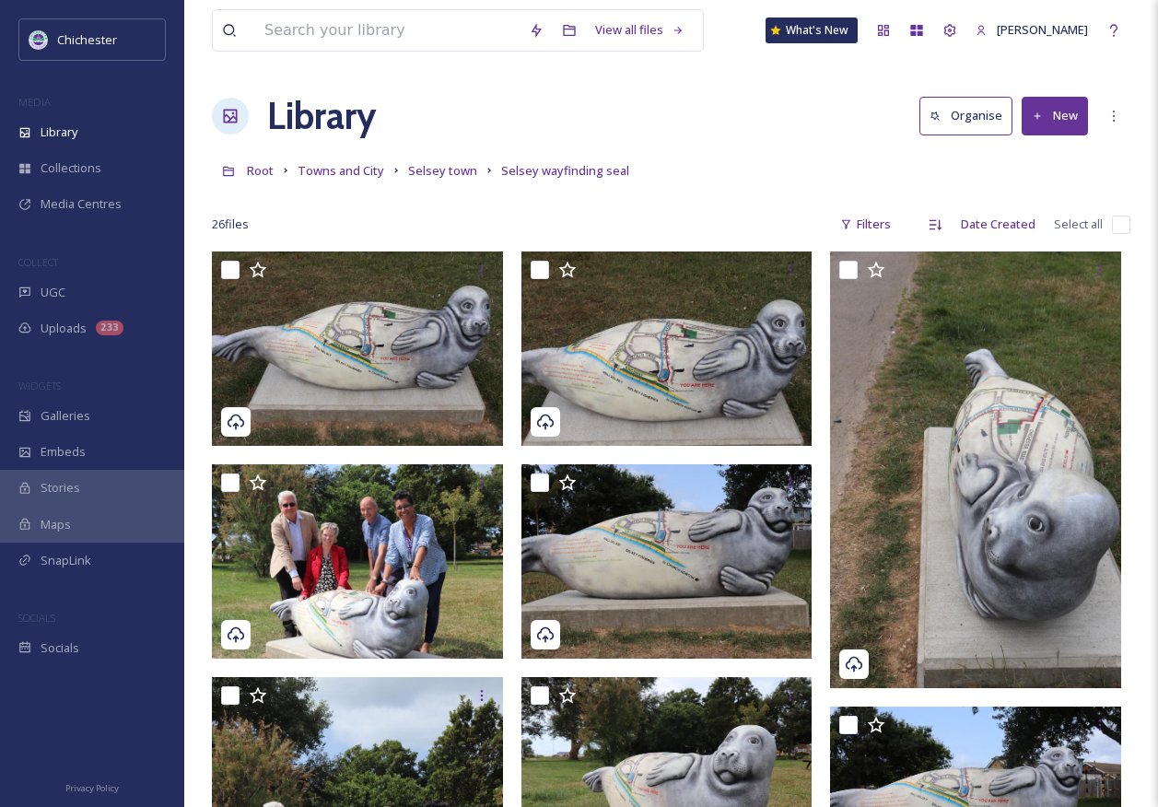
click at [1113, 226] on input "checkbox" at bounding box center [1121, 225] width 18 height 18
checkbox input "true"
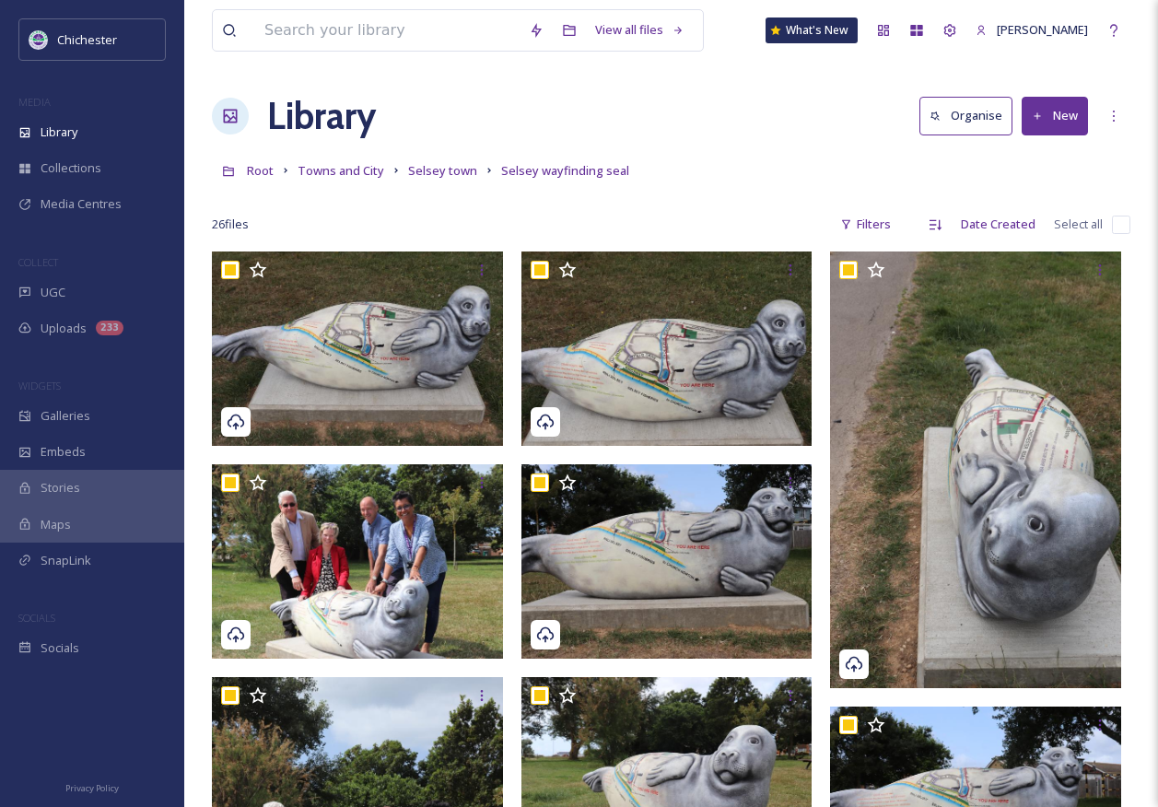
checkbox input "true"
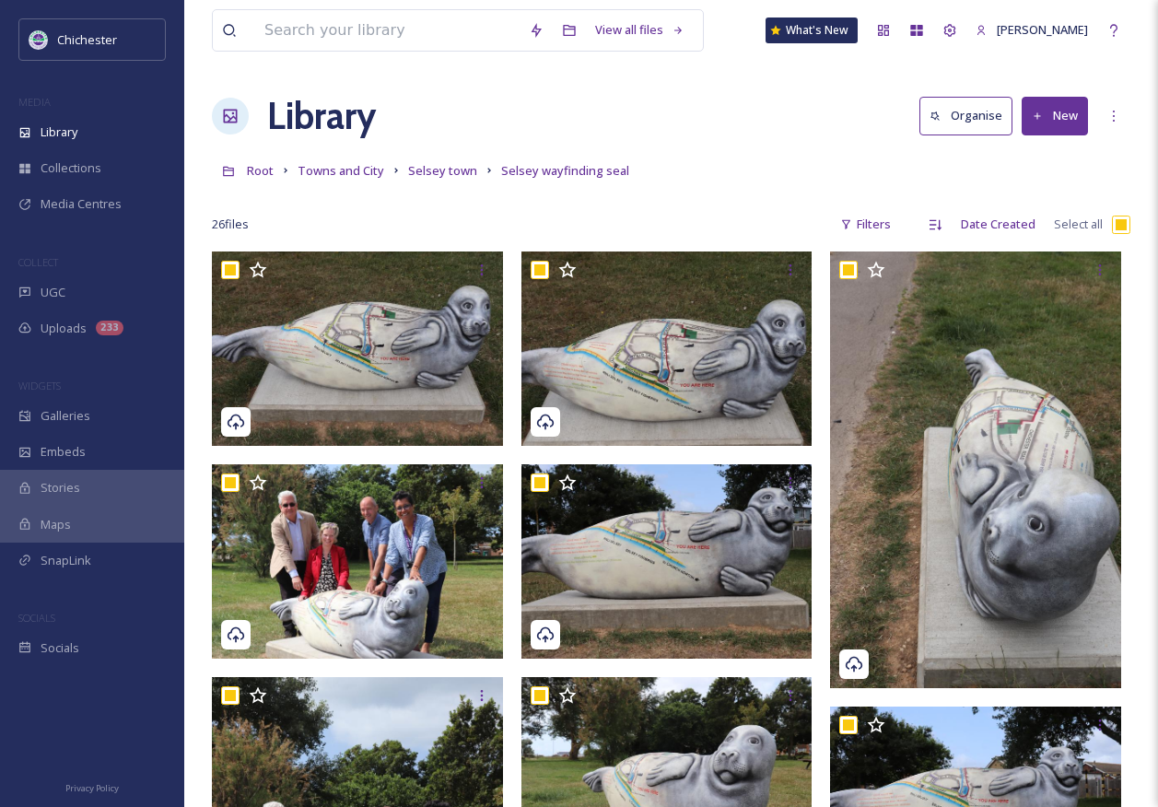
checkbox input "true"
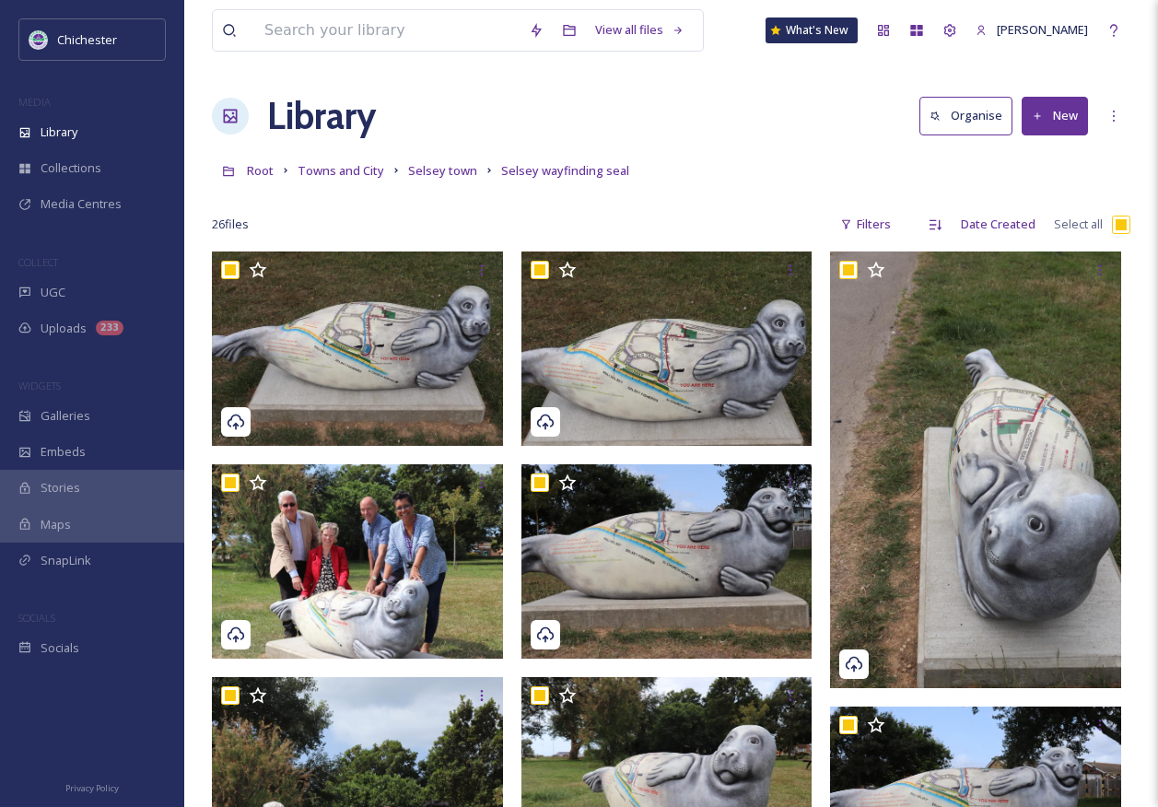
checkbox input "true"
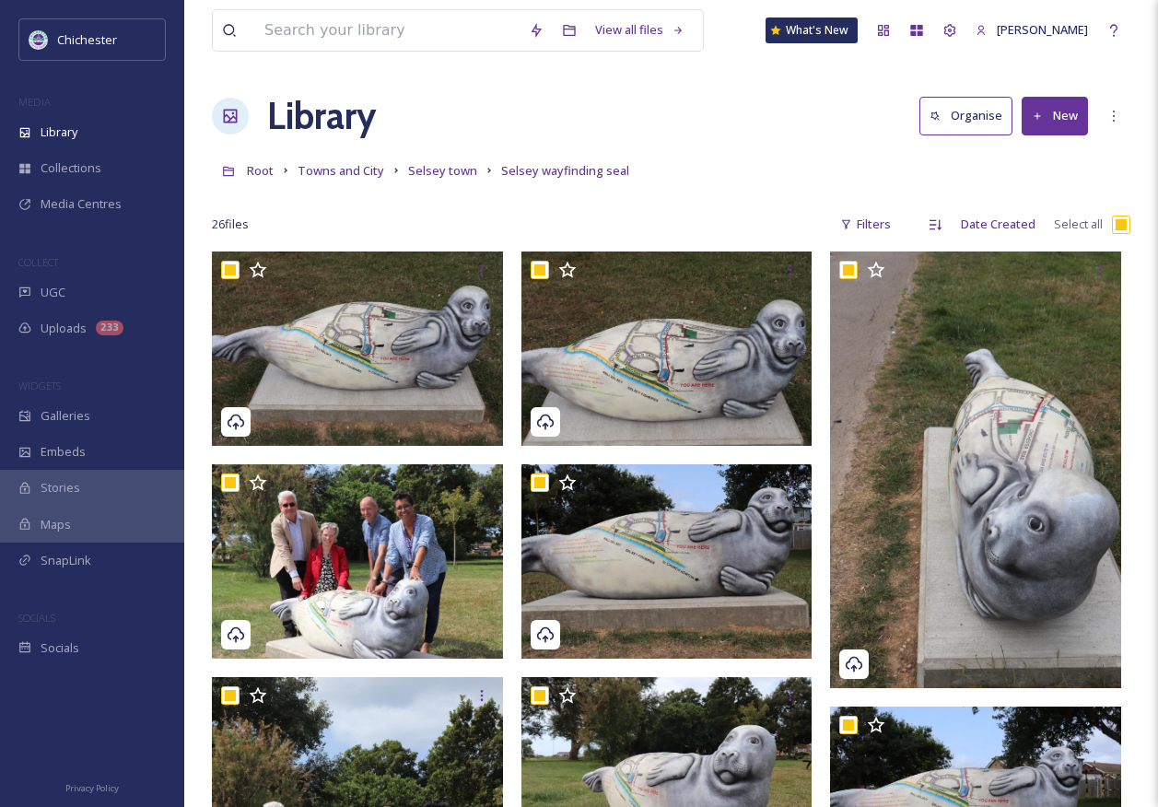
checkbox input "true"
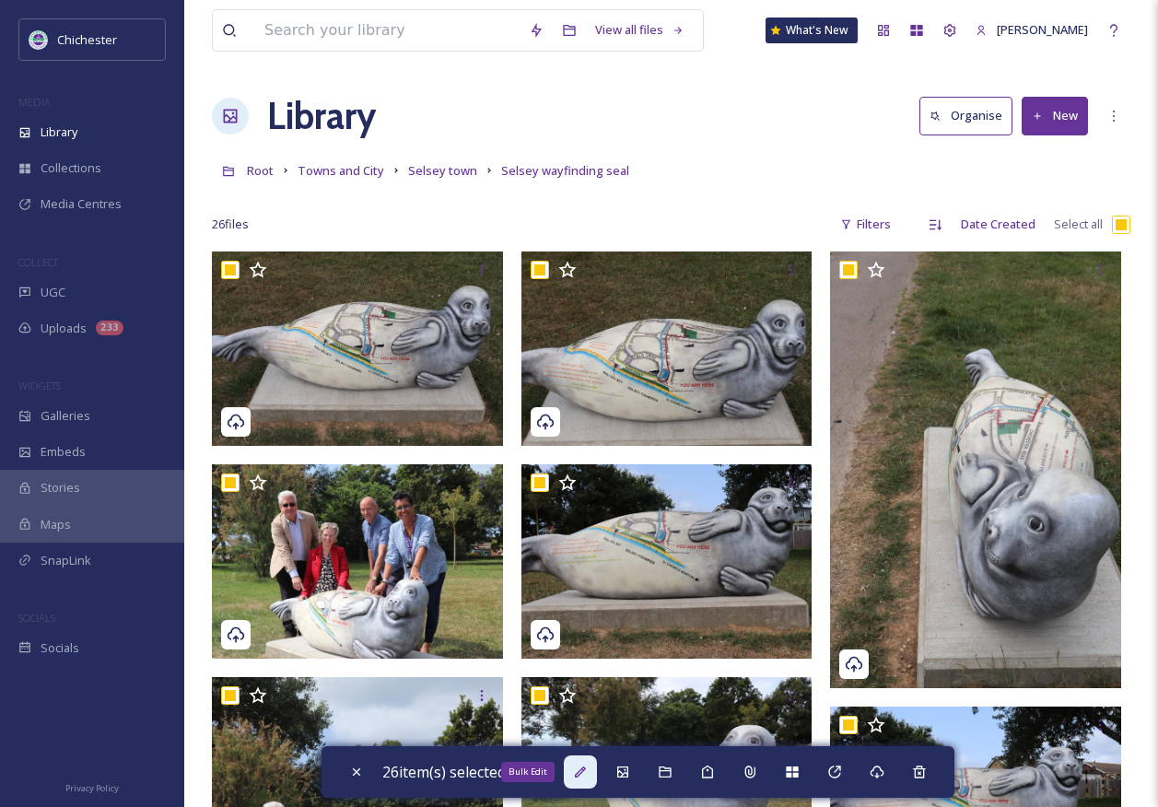
click at [585, 774] on icon at bounding box center [580, 772] width 11 height 11
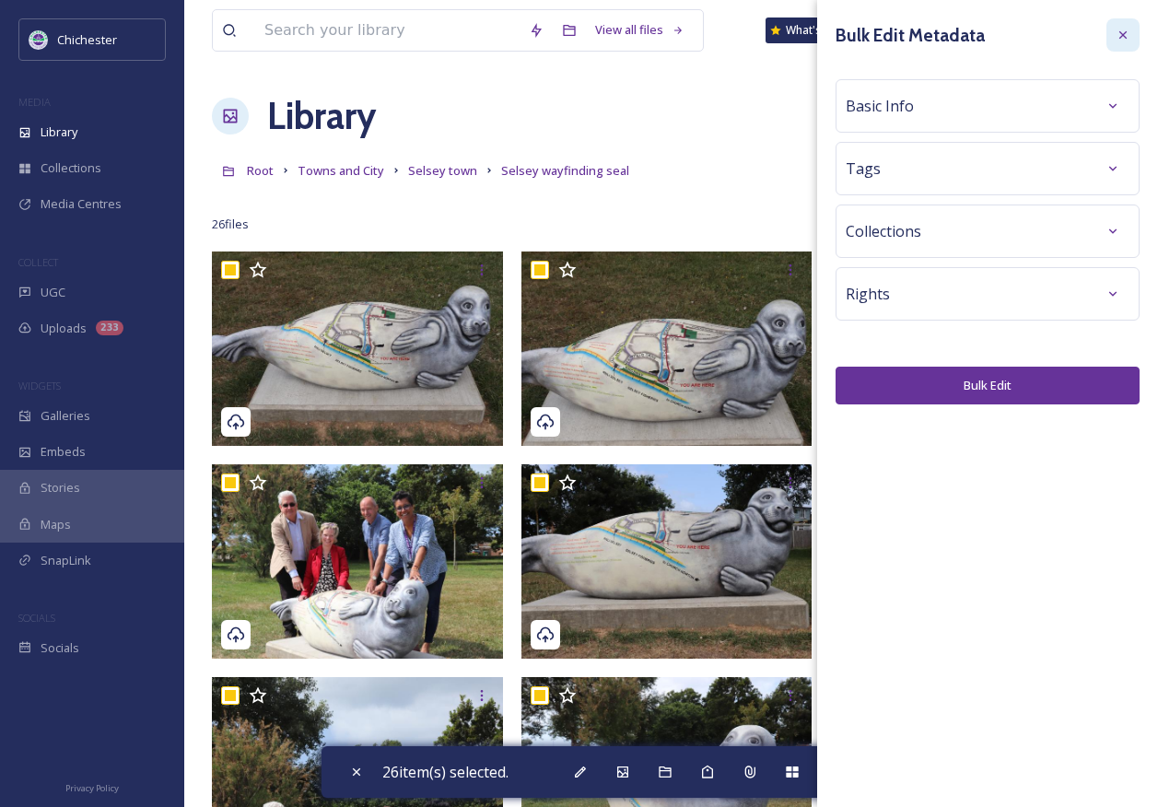
click at [1129, 35] on icon at bounding box center [1123, 35] width 15 height 15
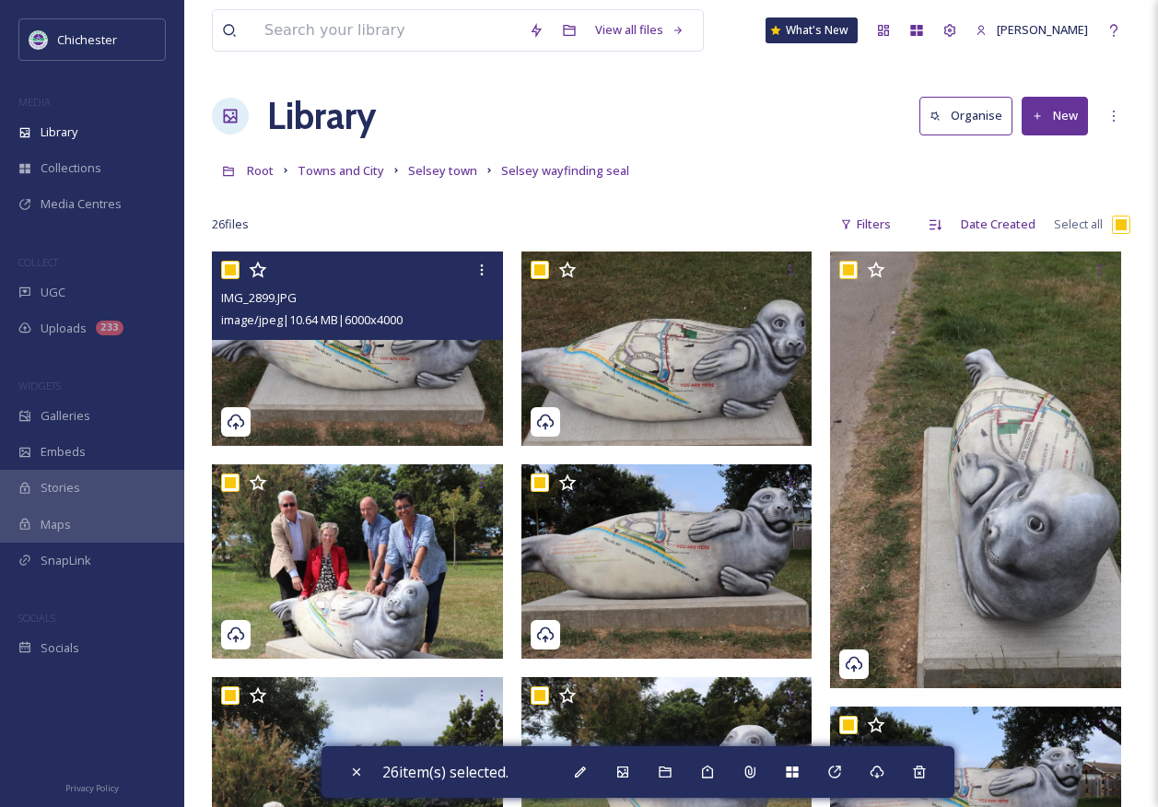
click at [320, 429] on img at bounding box center [357, 349] width 291 height 194
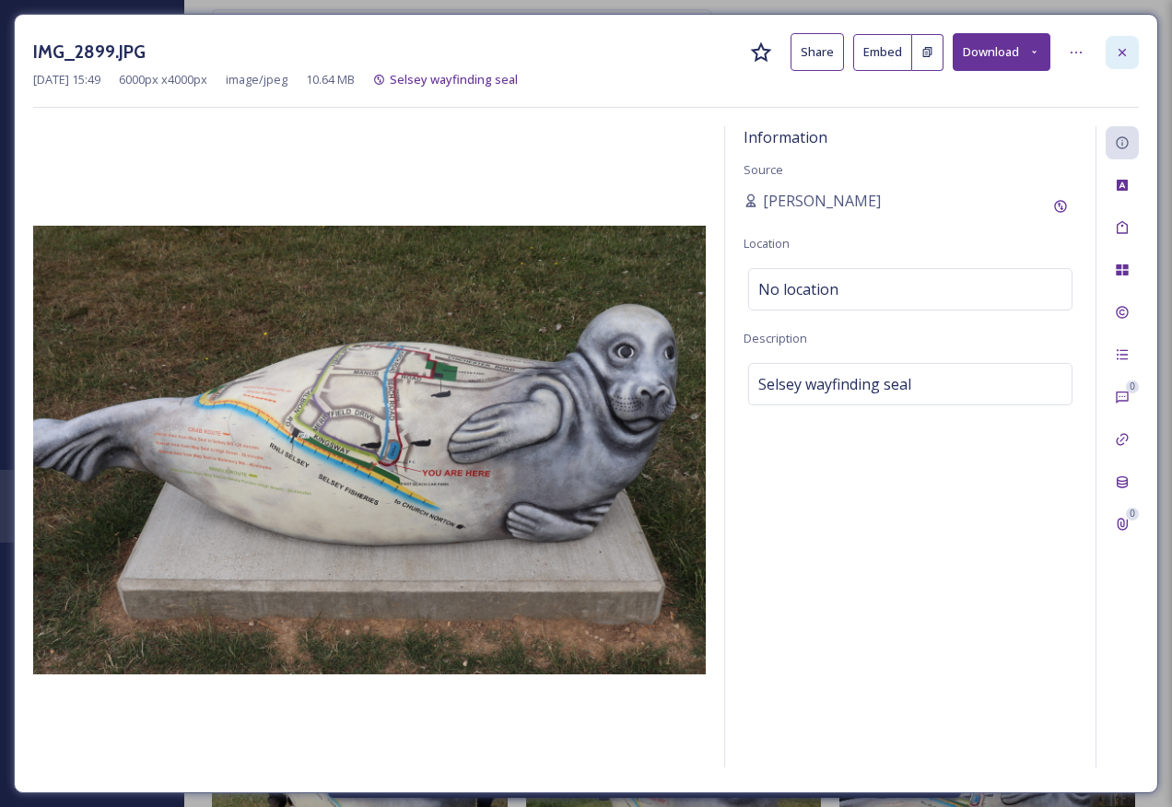
click at [1124, 46] on icon at bounding box center [1122, 52] width 15 height 15
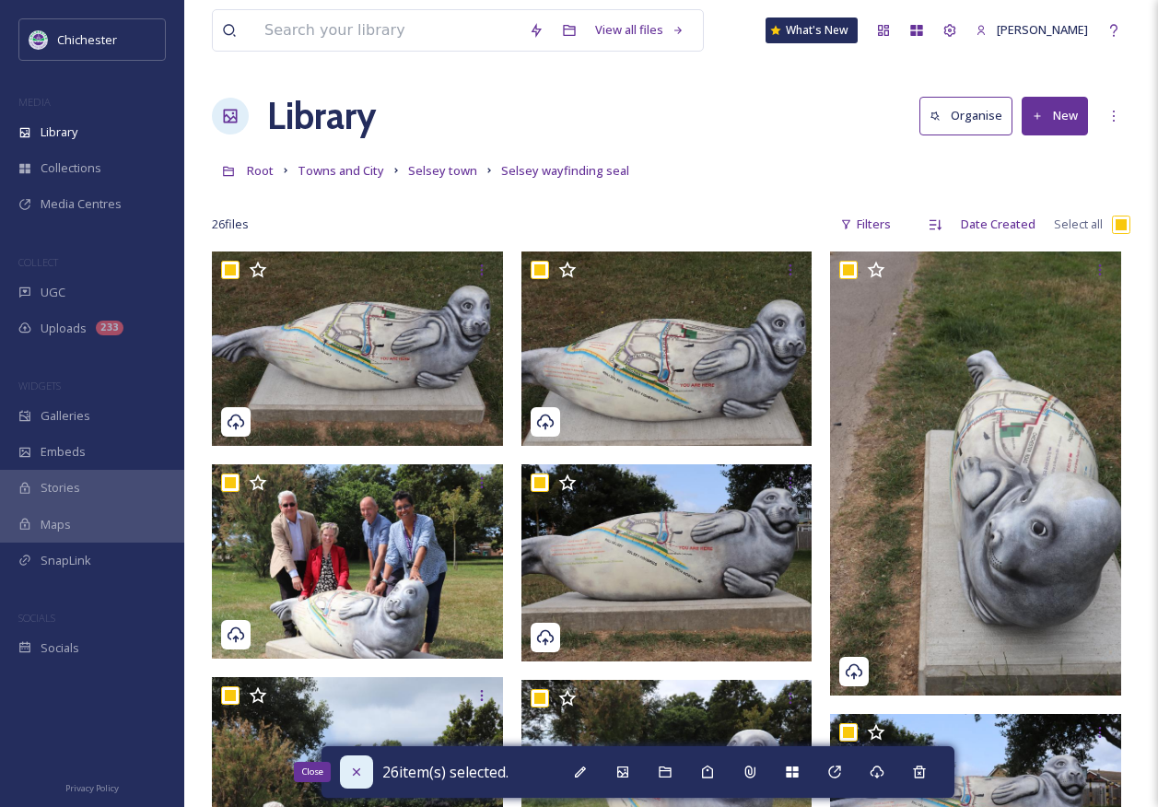
click at [358, 776] on icon at bounding box center [356, 772] width 15 height 15
checkbox input "false"
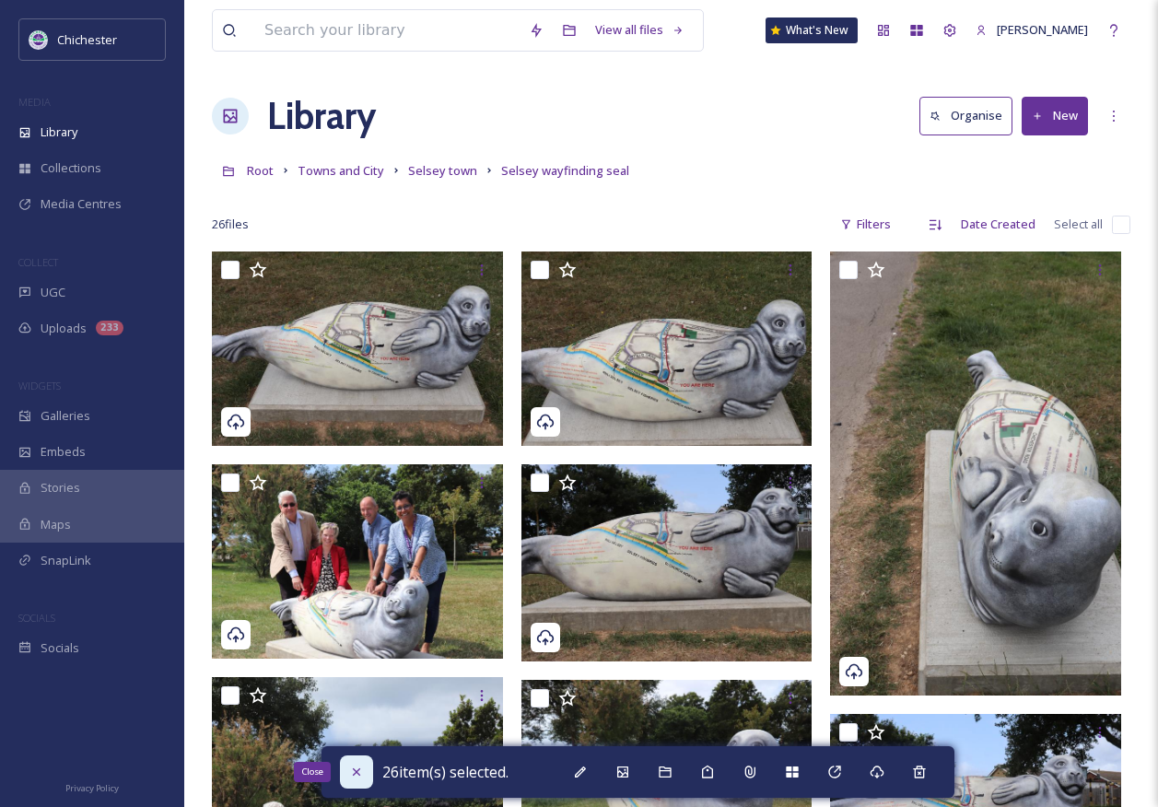
checkbox input "false"
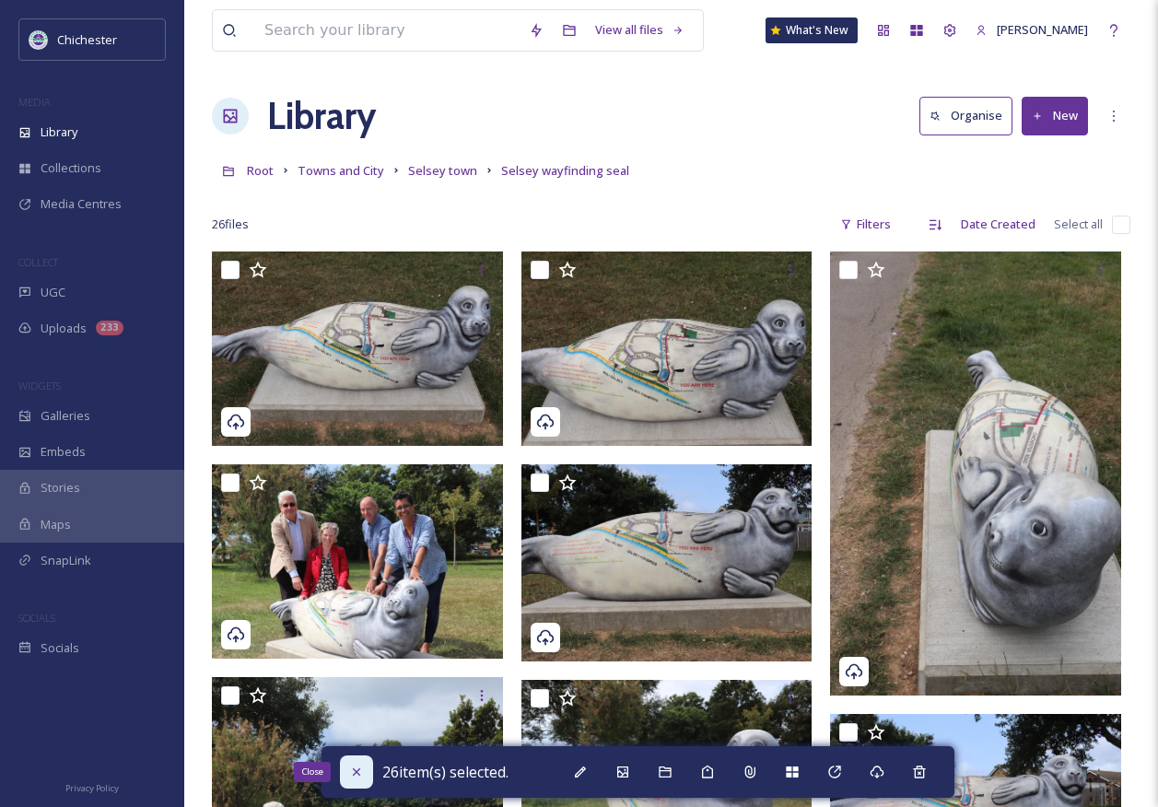
checkbox input "false"
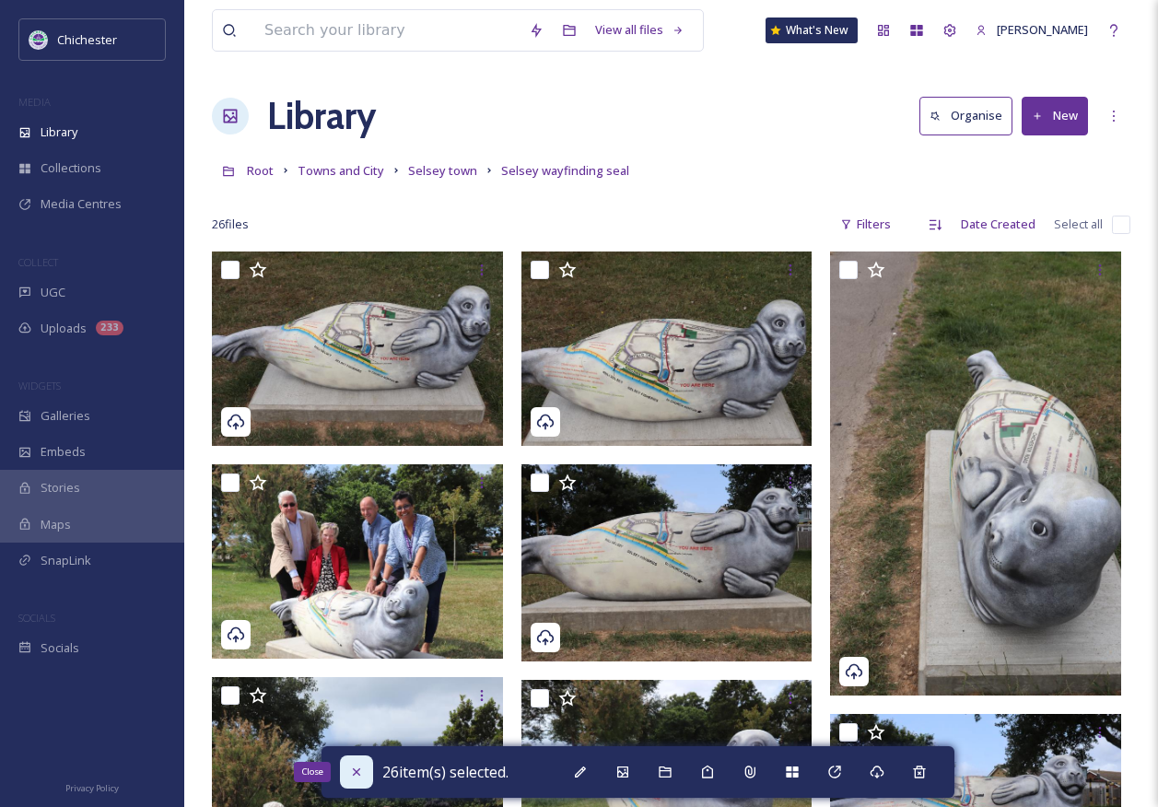
checkbox input "false"
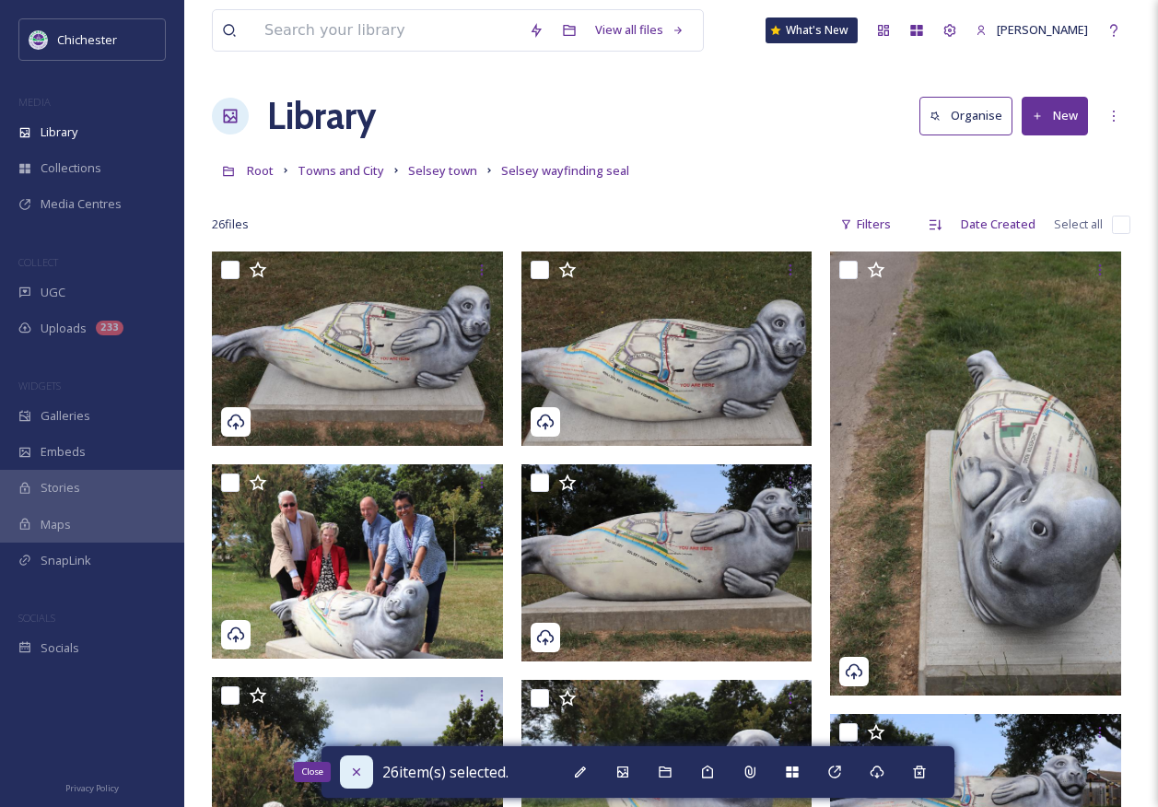
checkbox input "false"
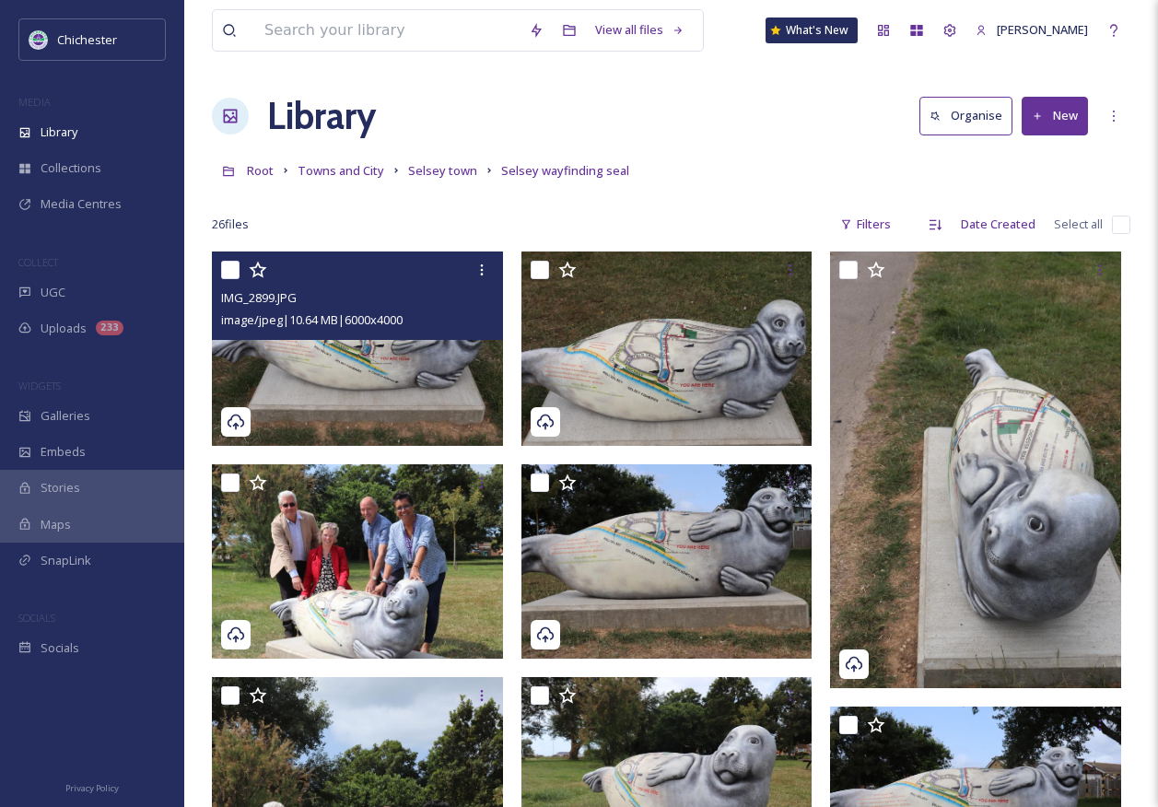
click at [238, 274] on input "checkbox" at bounding box center [230, 270] width 18 height 18
checkbox input "true"
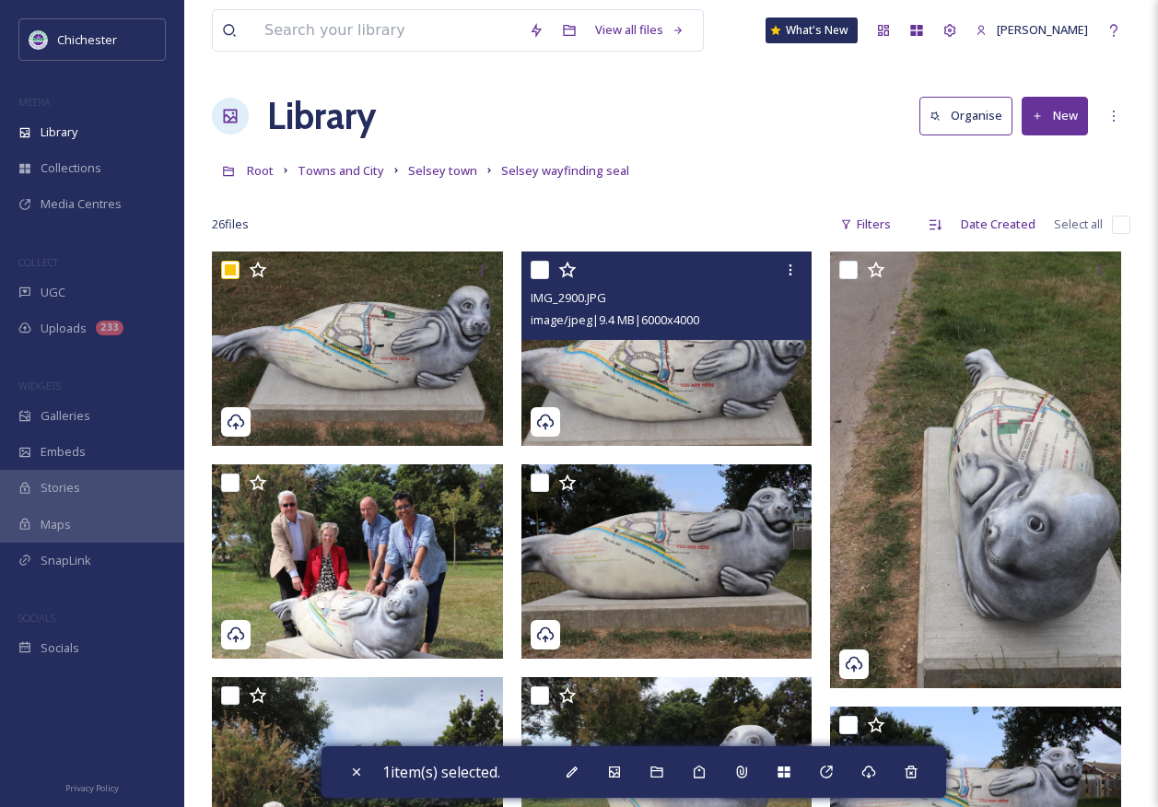
click at [546, 271] on input "checkbox" at bounding box center [540, 270] width 18 height 18
checkbox input "true"
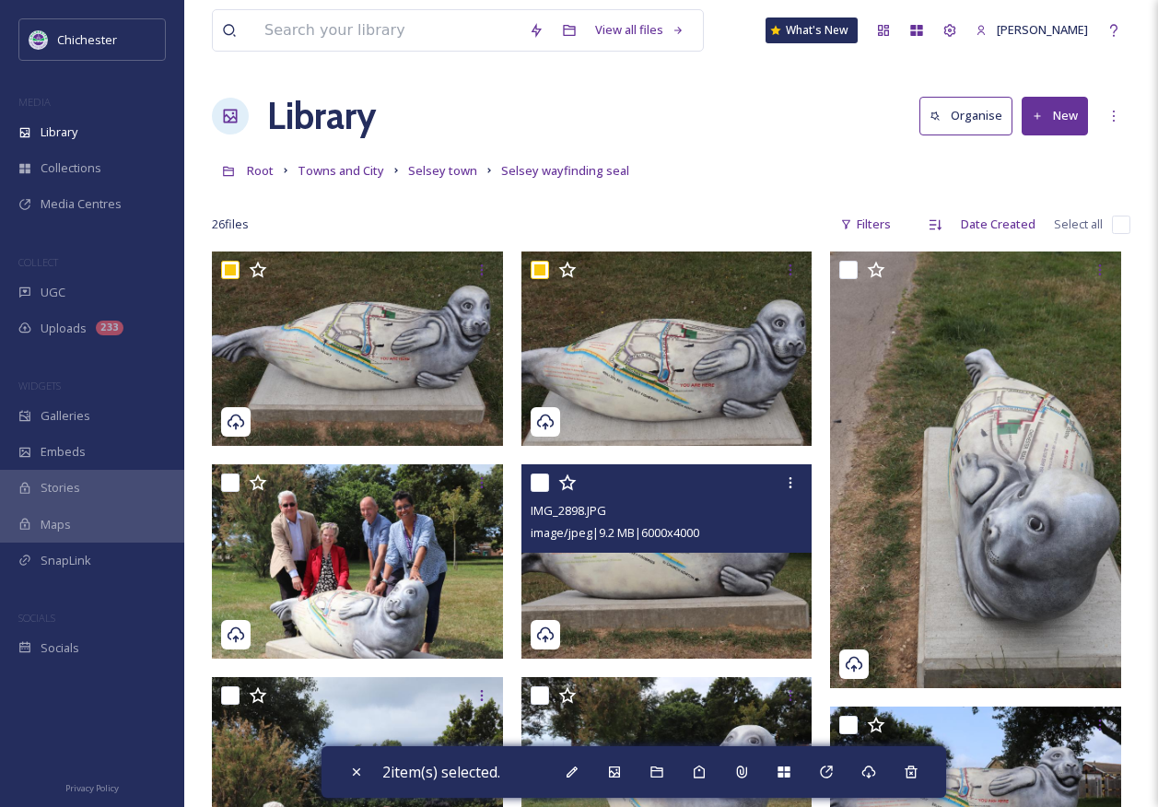
click at [540, 487] on input "checkbox" at bounding box center [540, 483] width 18 height 18
checkbox input "true"
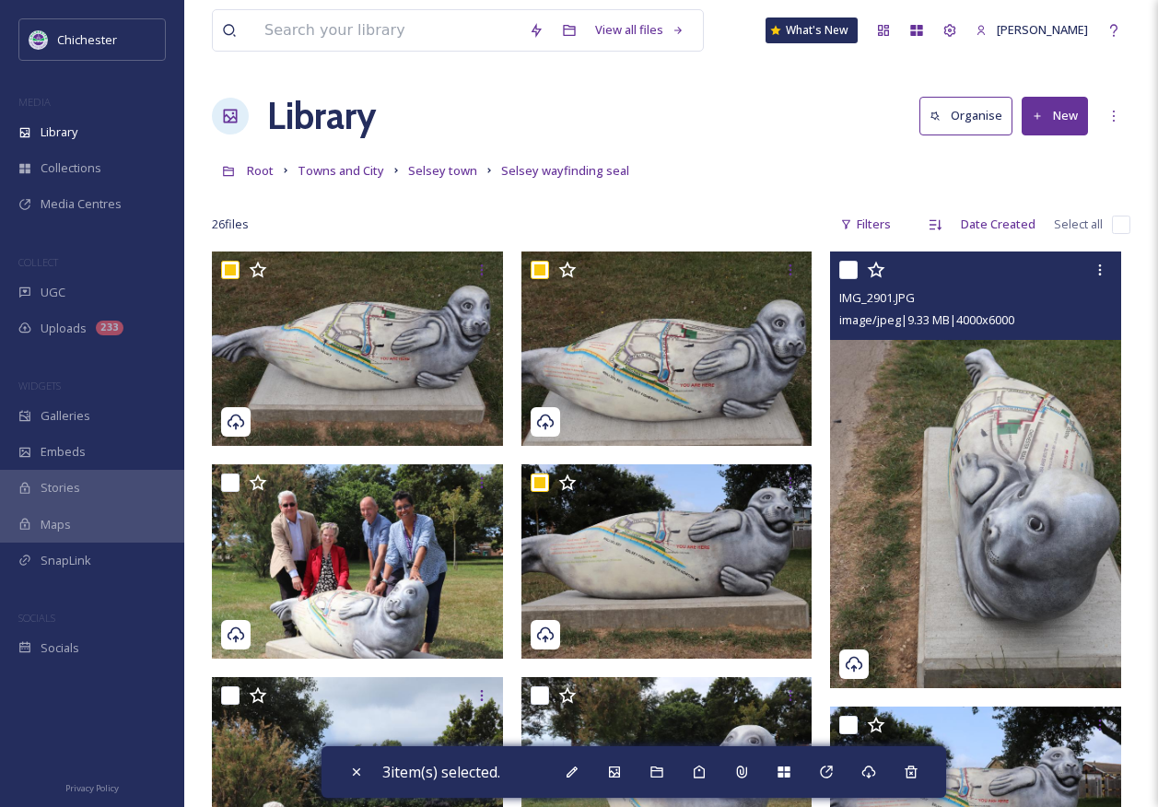
click at [838, 264] on div "IMG_2901.JPG image/jpeg | 9.33 MB | 4000 x 6000" at bounding box center [975, 296] width 291 height 88
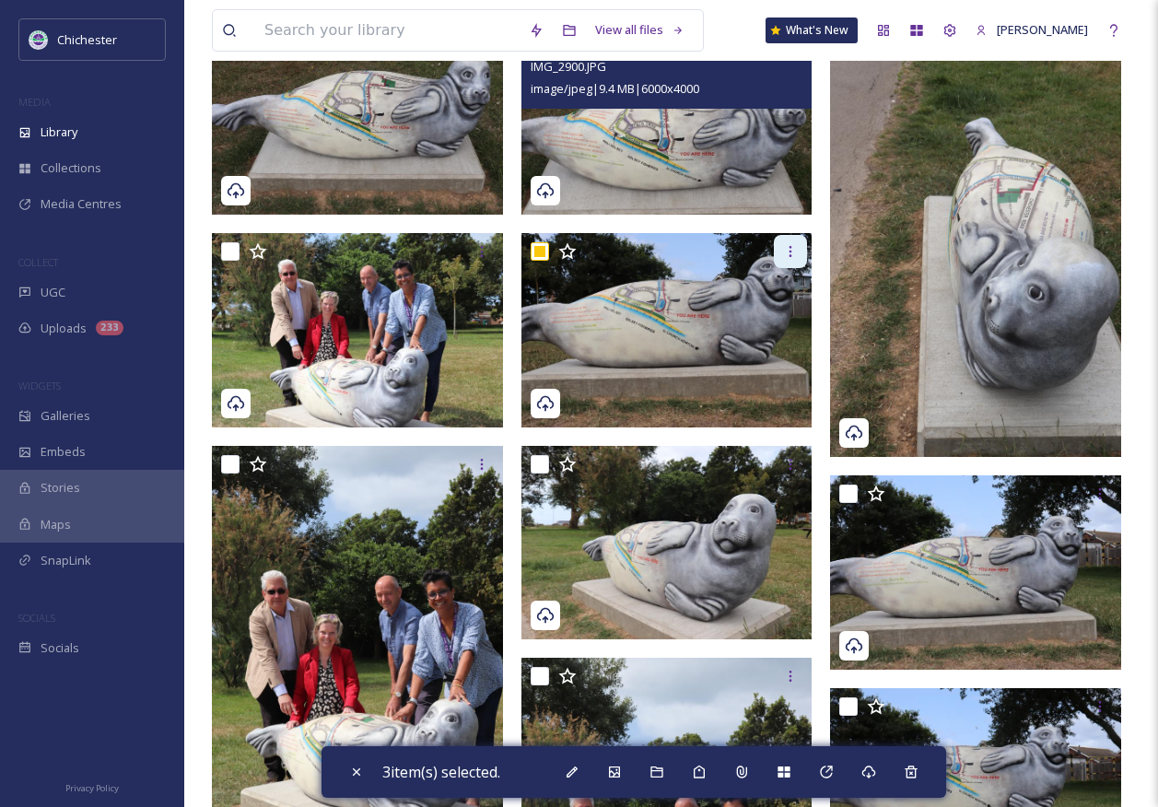
scroll to position [369, 0]
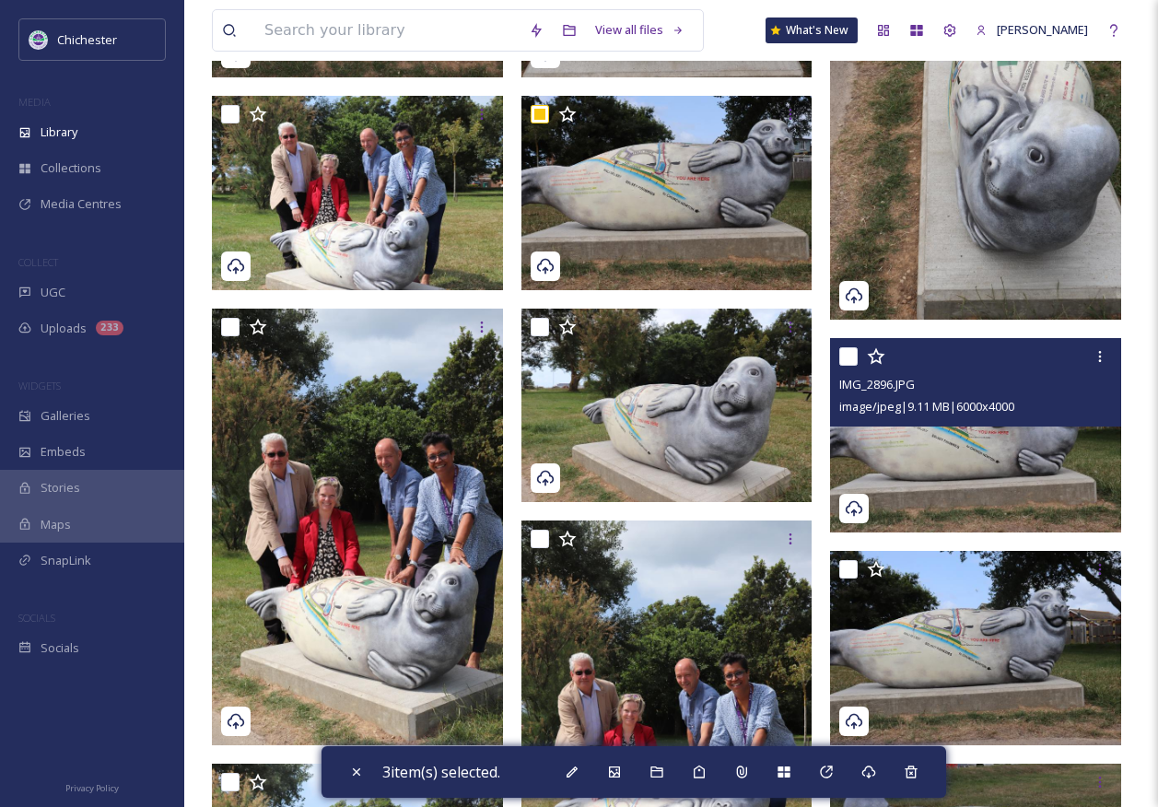
click at [852, 352] on input "checkbox" at bounding box center [848, 356] width 18 height 18
checkbox input "true"
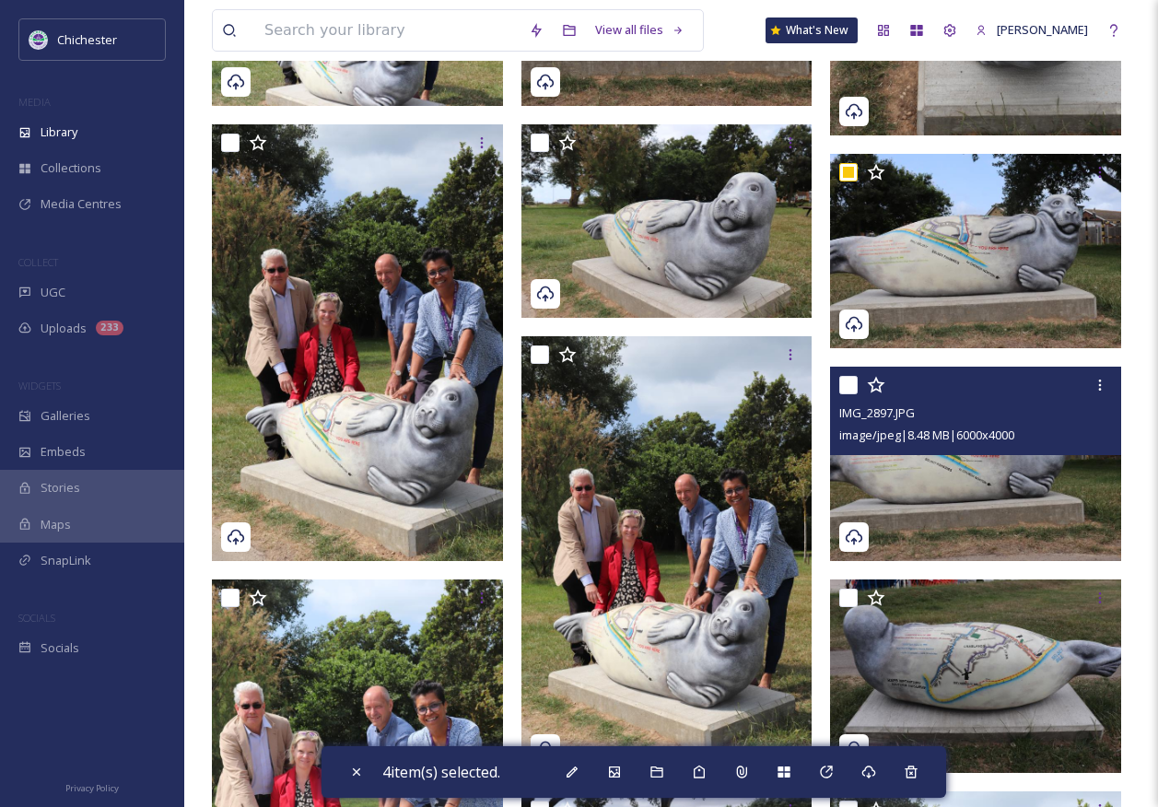
click at [851, 393] on input "checkbox" at bounding box center [848, 385] width 18 height 18
checkbox input "true"
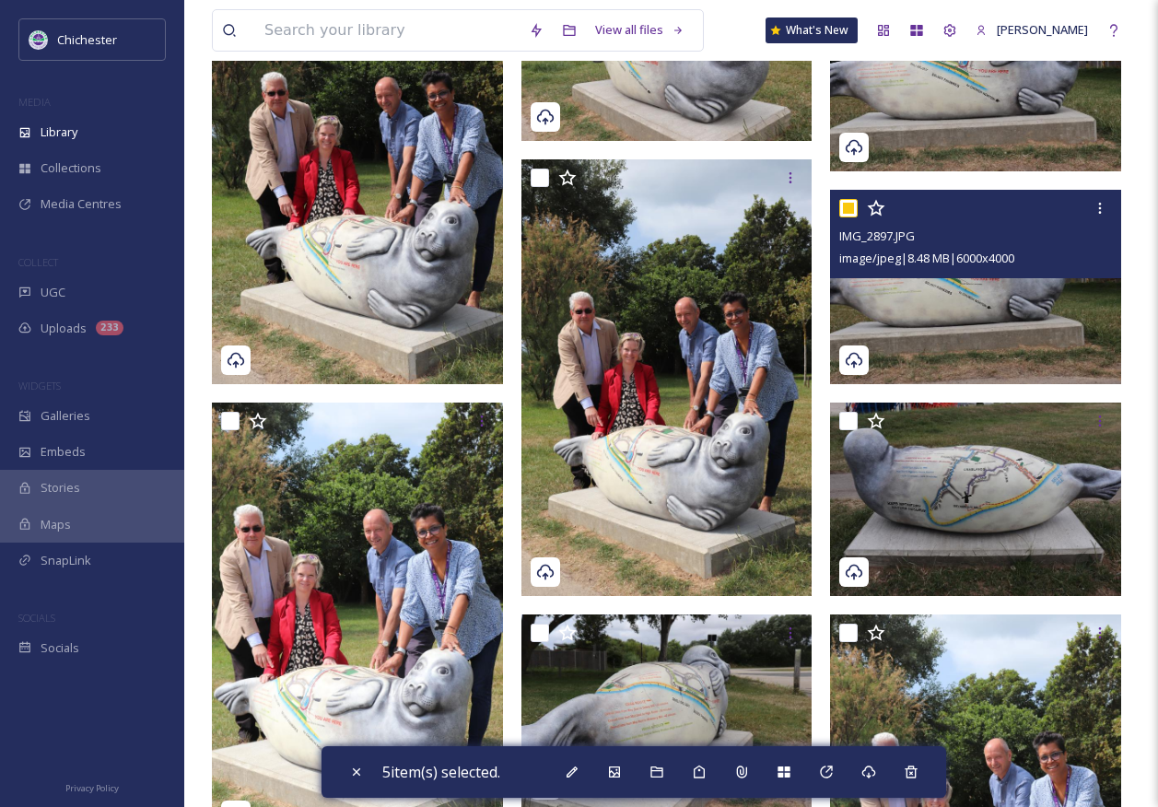
scroll to position [737, 0]
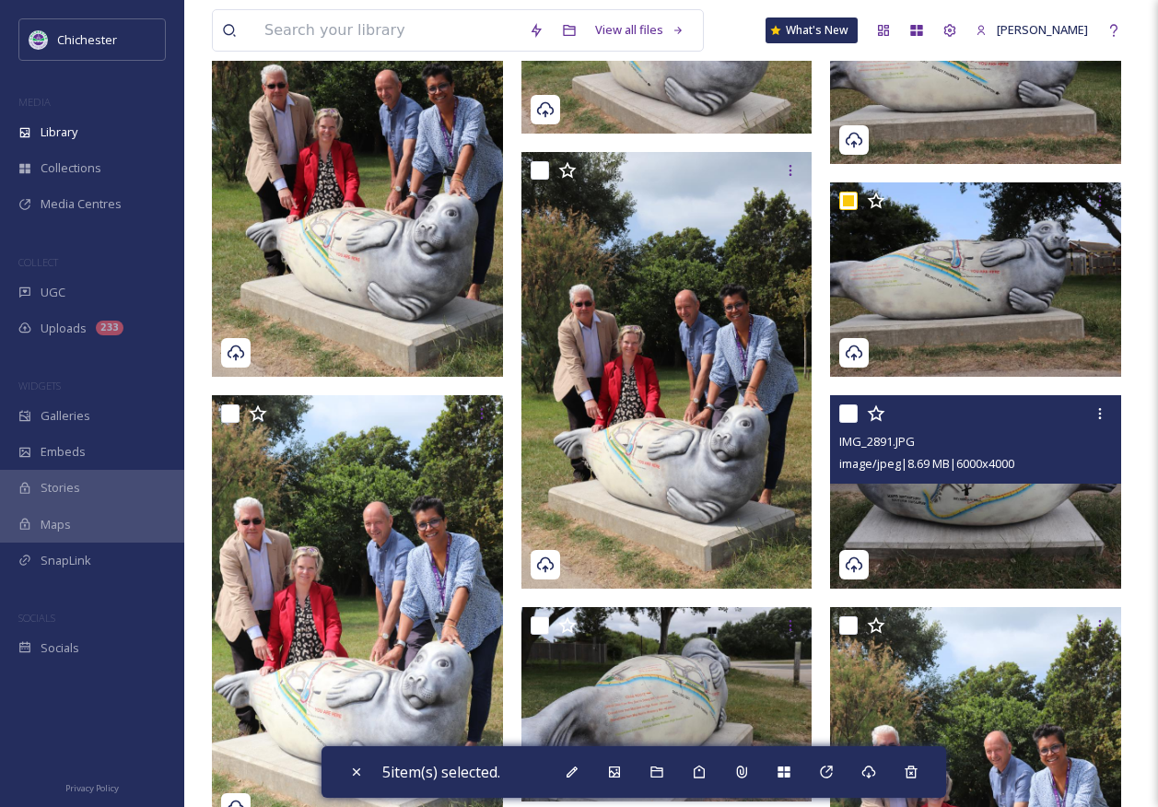
click at [840, 417] on input "checkbox" at bounding box center [848, 414] width 18 height 18
checkbox input "true"
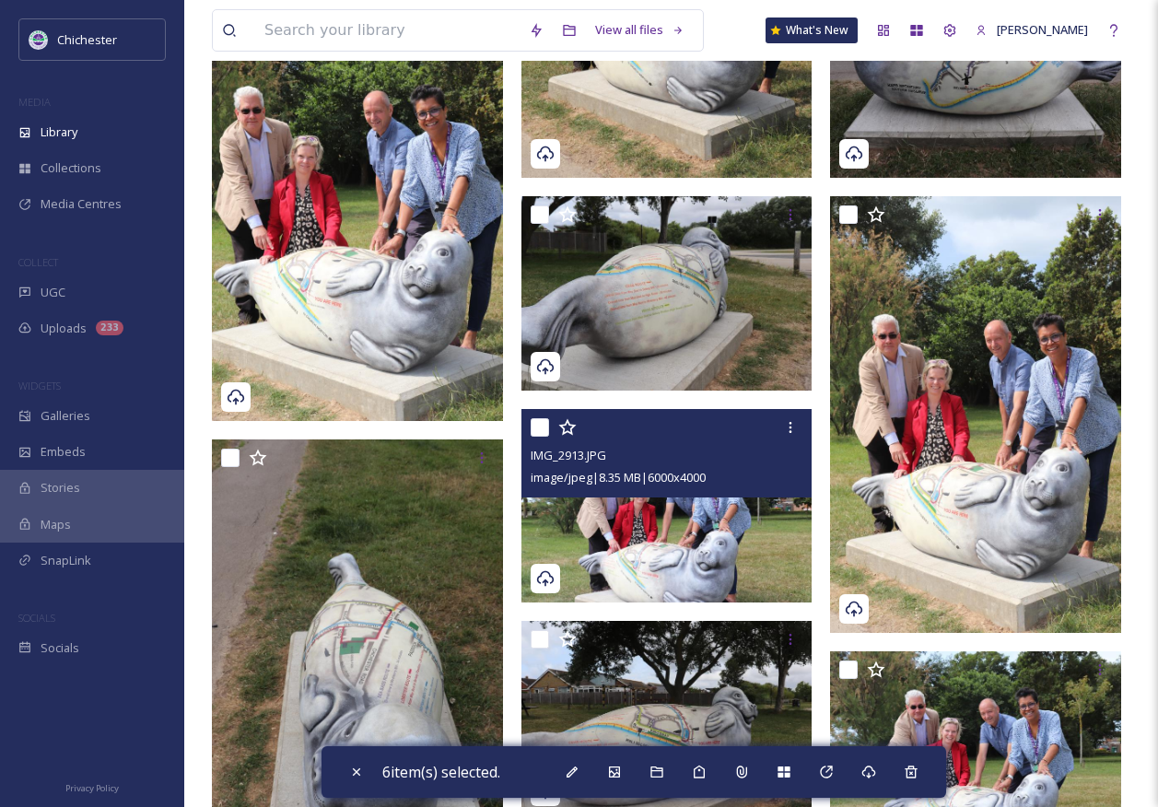
scroll to position [1198, 0]
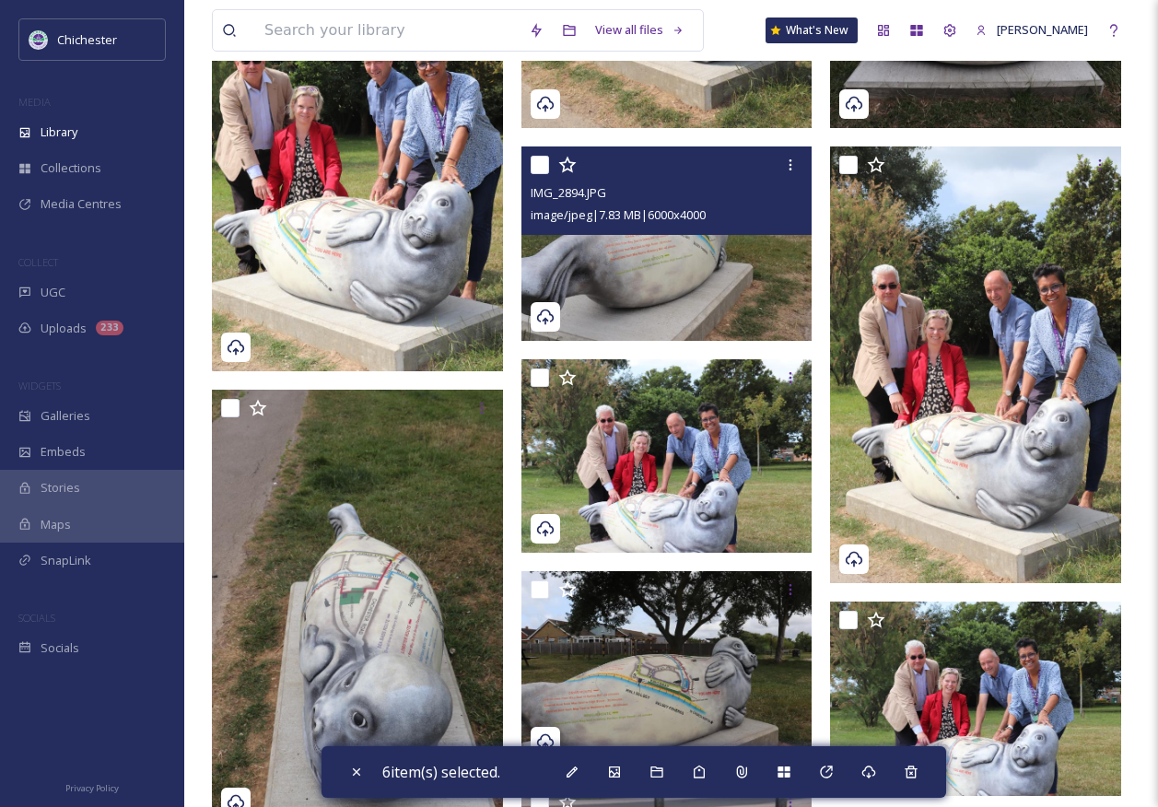
click at [543, 159] on input "checkbox" at bounding box center [540, 165] width 18 height 18
checkbox input "true"
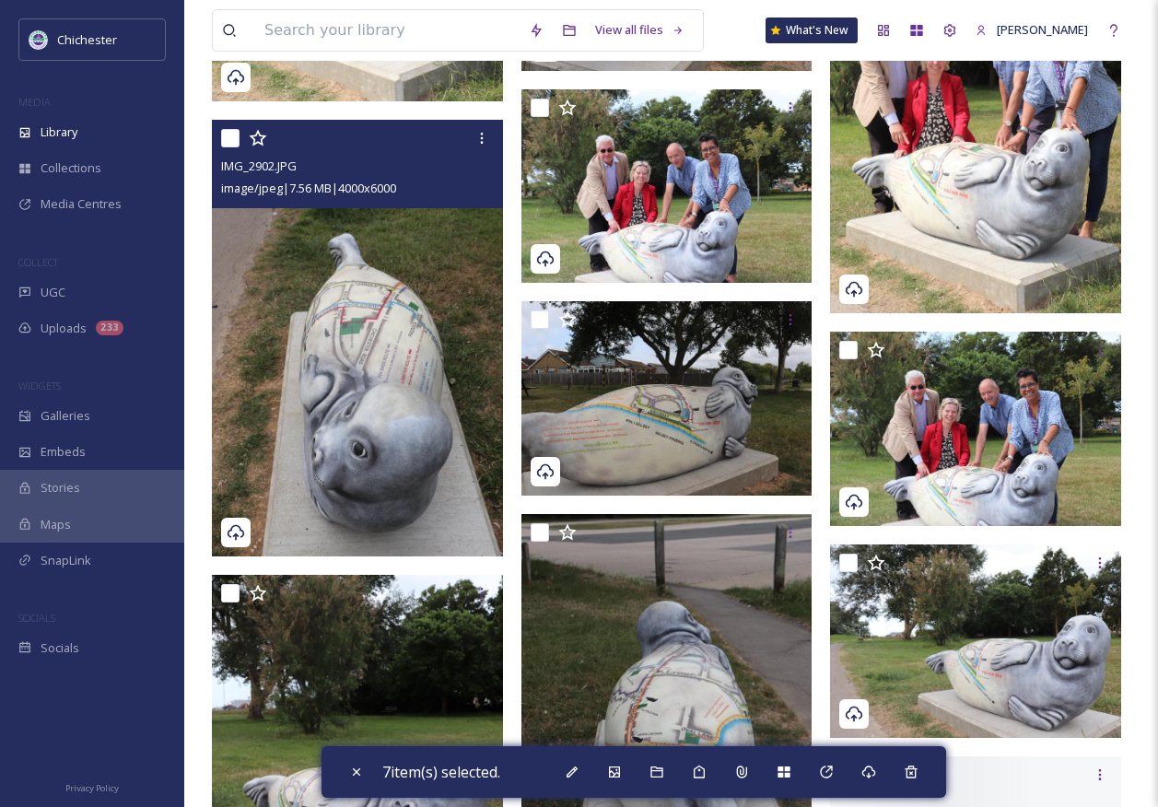
scroll to position [1474, 0]
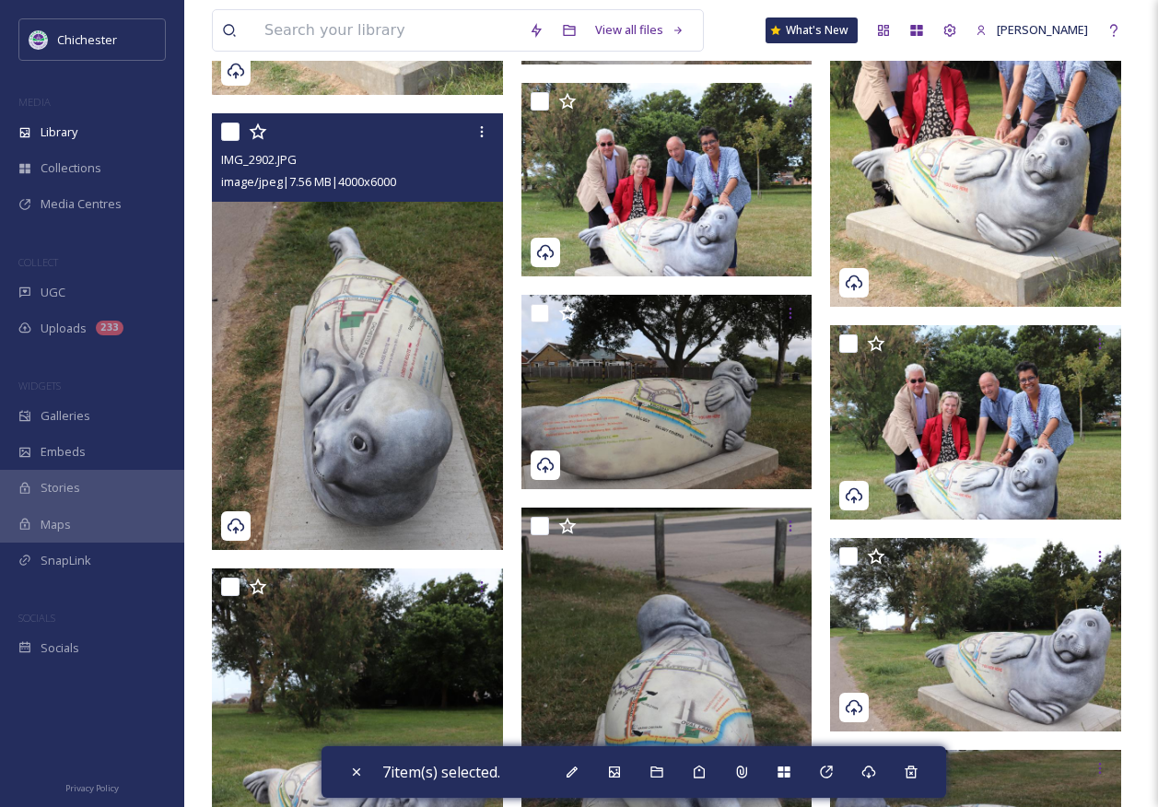
click at [231, 135] on input "checkbox" at bounding box center [230, 132] width 18 height 18
checkbox input "true"
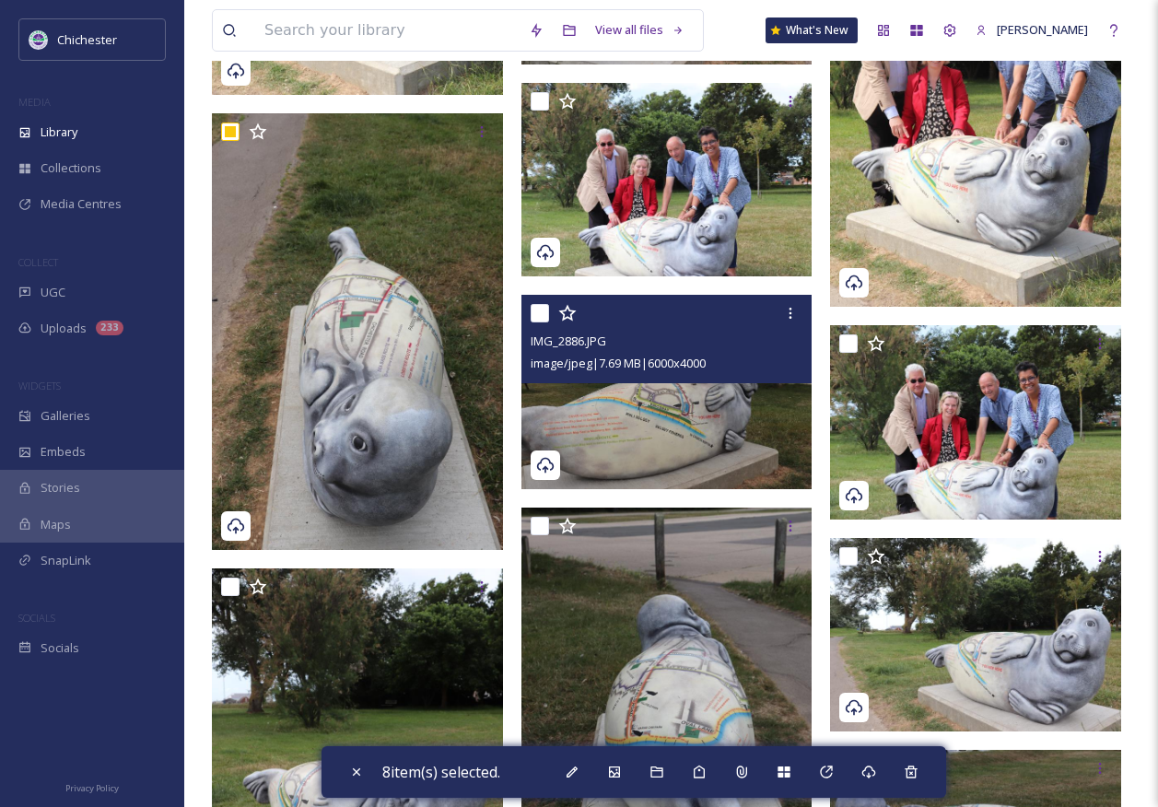
click at [544, 307] on input "checkbox" at bounding box center [540, 313] width 18 height 18
checkbox input "true"
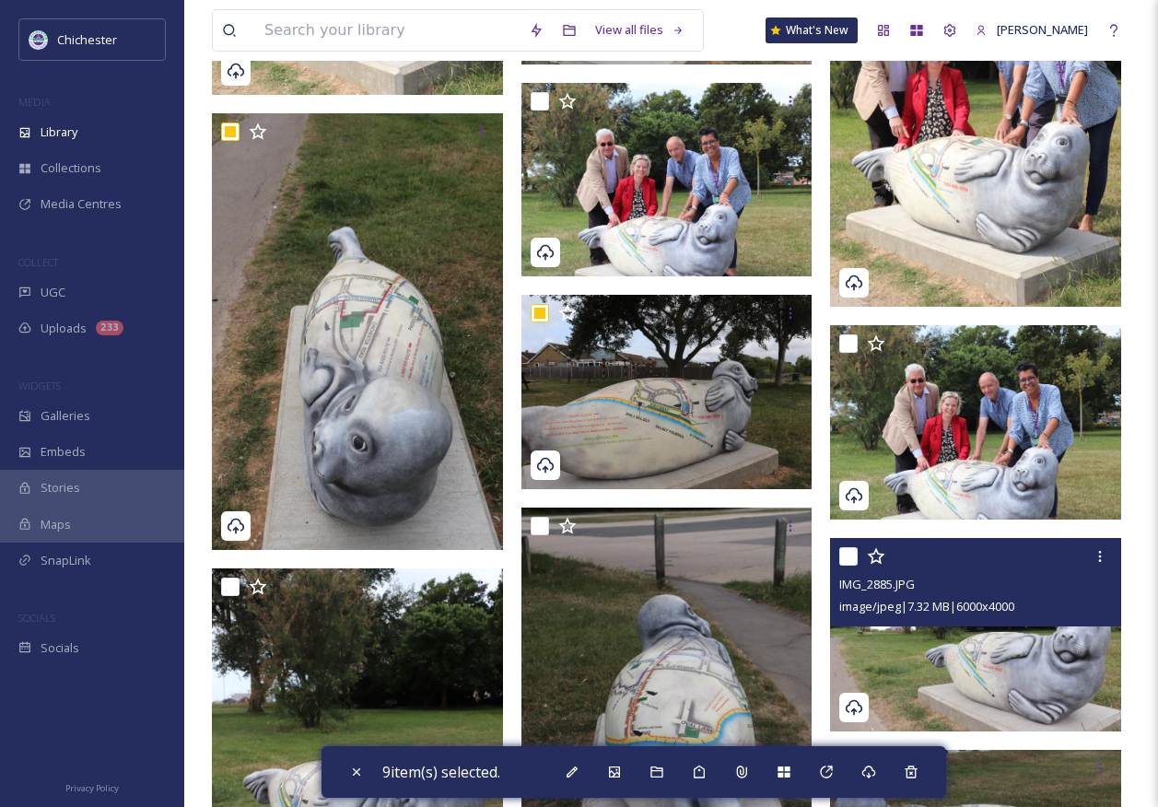
click at [851, 561] on input "checkbox" at bounding box center [848, 556] width 18 height 18
checkbox input "true"
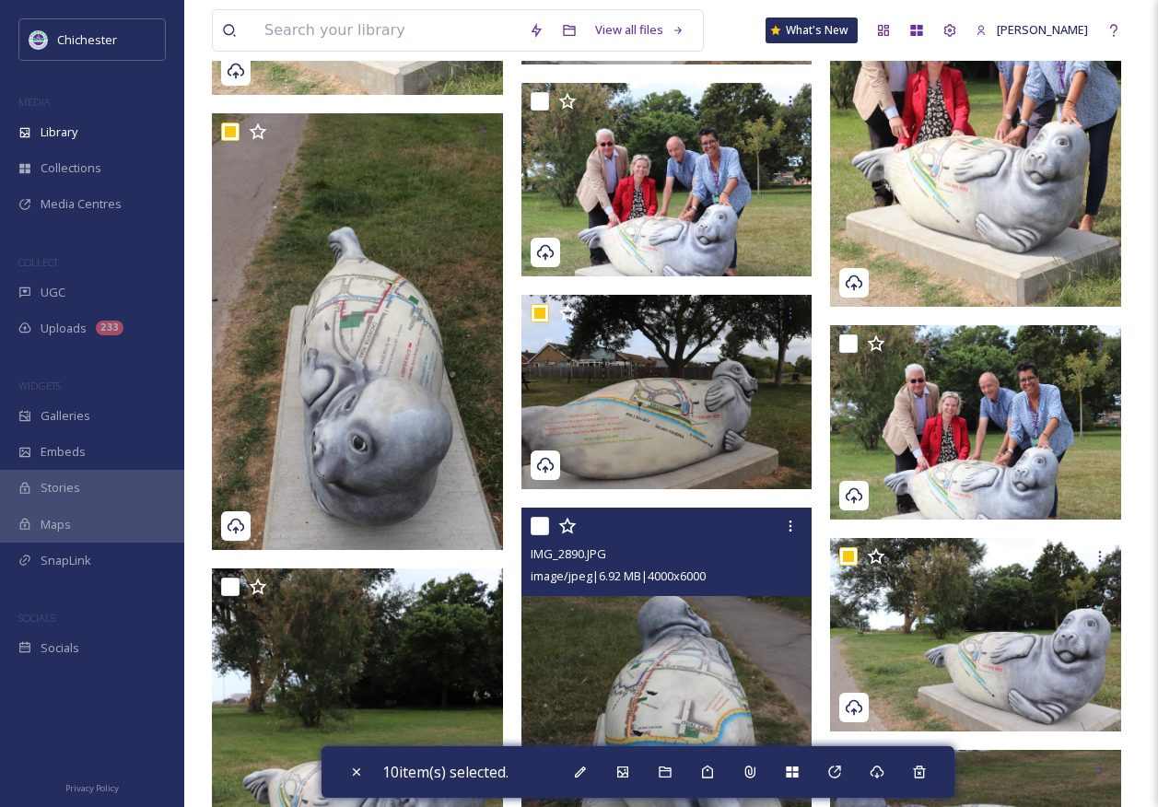
click at [543, 525] on input "checkbox" at bounding box center [540, 526] width 18 height 18
checkbox input "true"
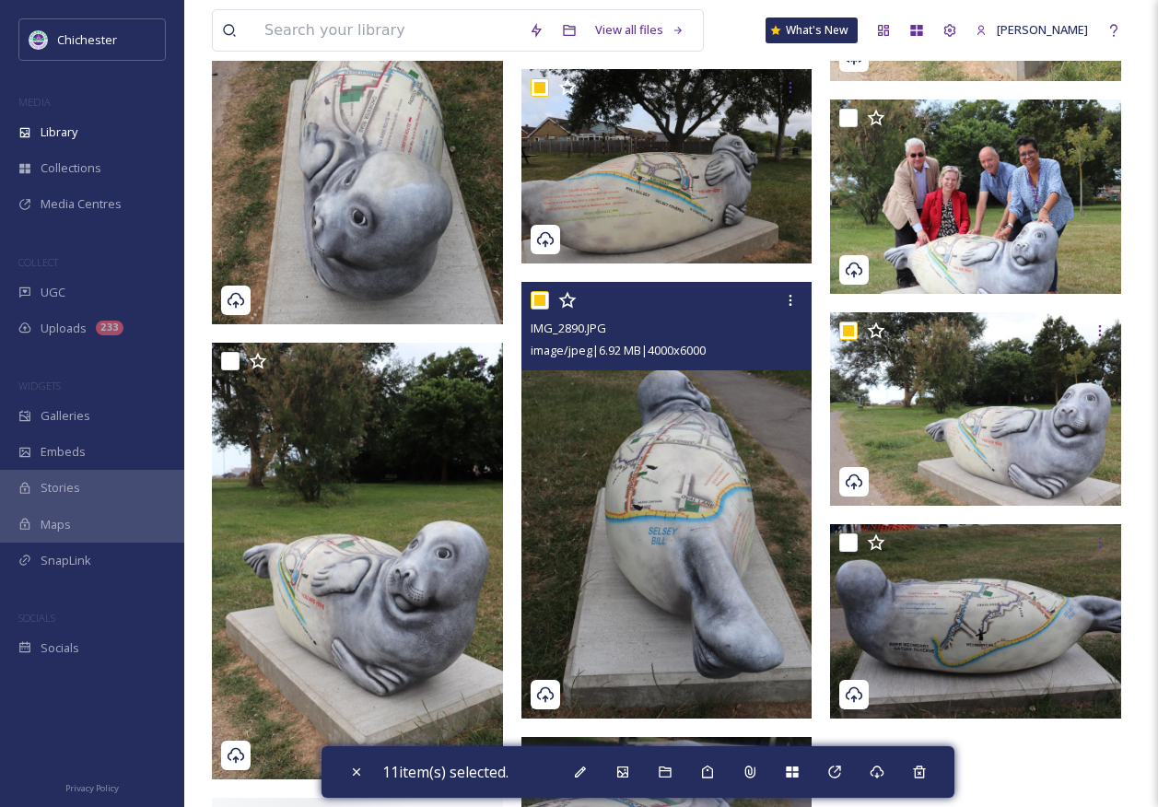
scroll to position [1751, 0]
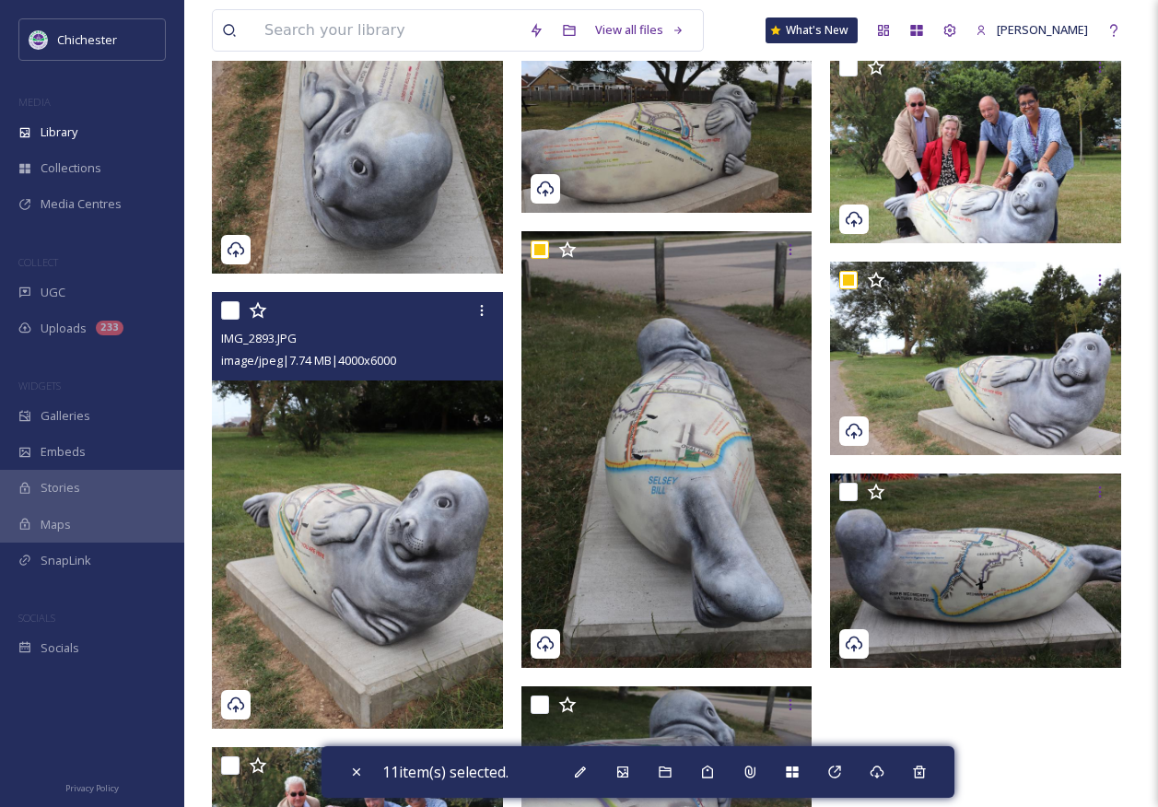
click at [213, 311] on div "IMG_2893.JPG image/jpeg | 7.74 MB | 4000 x 6000" at bounding box center [357, 336] width 291 height 88
click at [228, 314] on input "checkbox" at bounding box center [230, 310] width 18 height 18
checkbox input "true"
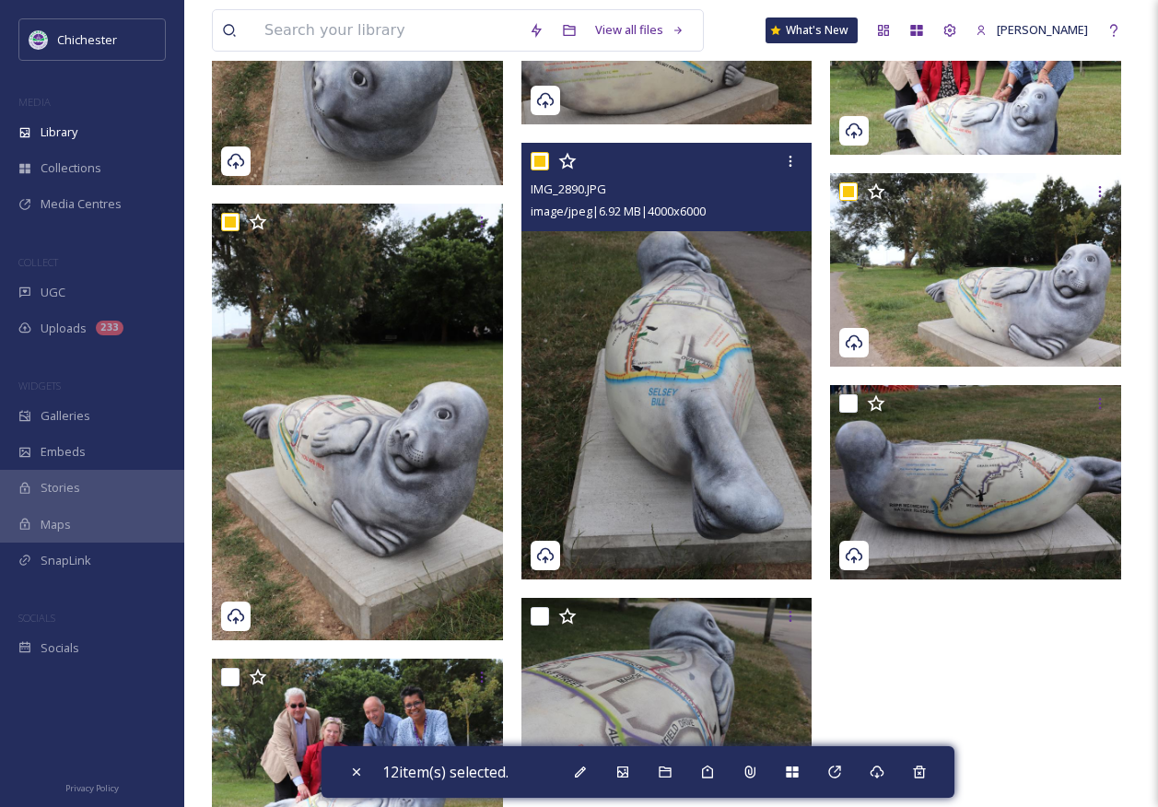
scroll to position [1935, 0]
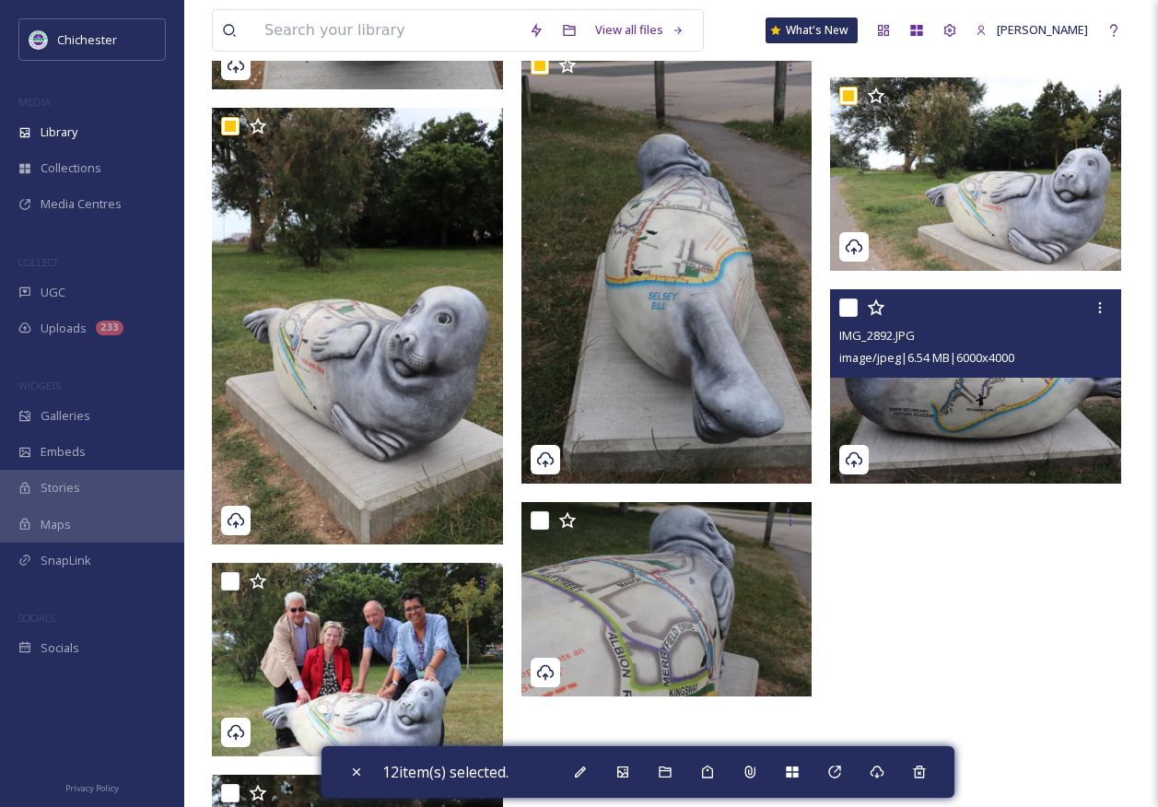
click at [857, 305] on input "checkbox" at bounding box center [848, 308] width 18 height 18
checkbox input "true"
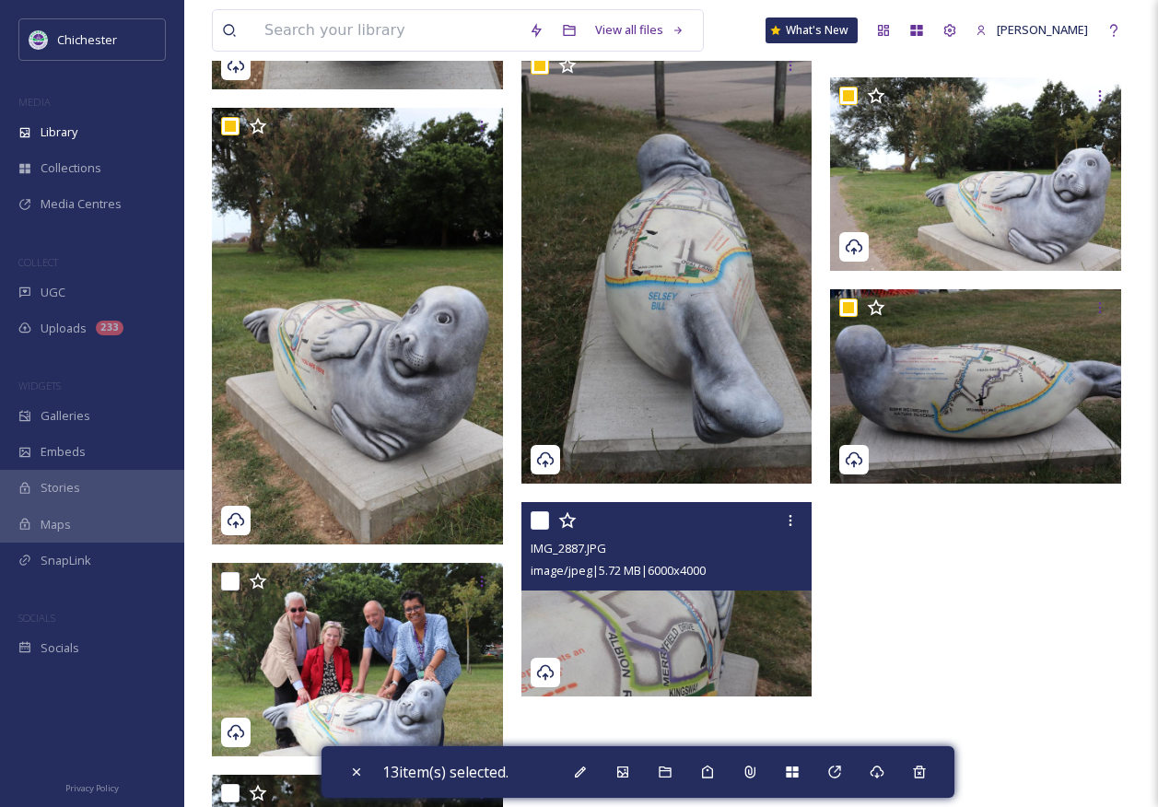
click at [542, 524] on input "checkbox" at bounding box center [540, 520] width 18 height 18
checkbox input "true"
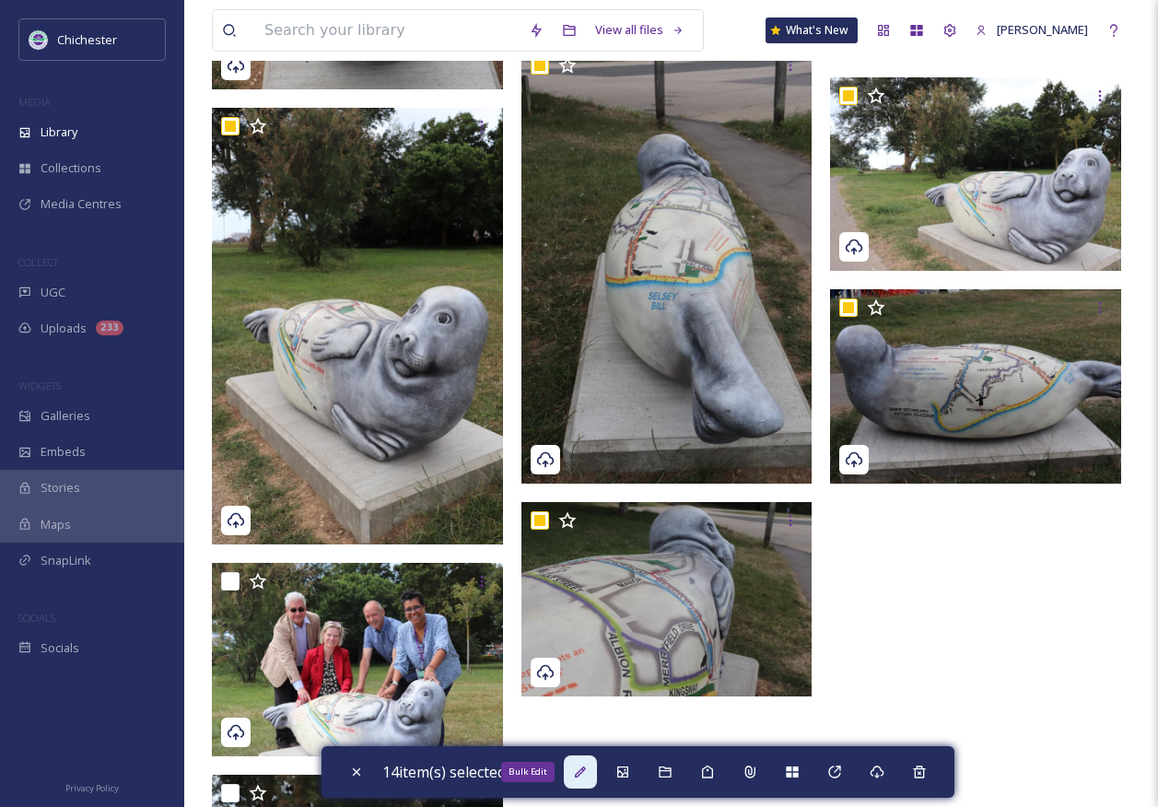
click at [594, 767] on div "Bulk Edit" at bounding box center [580, 772] width 33 height 33
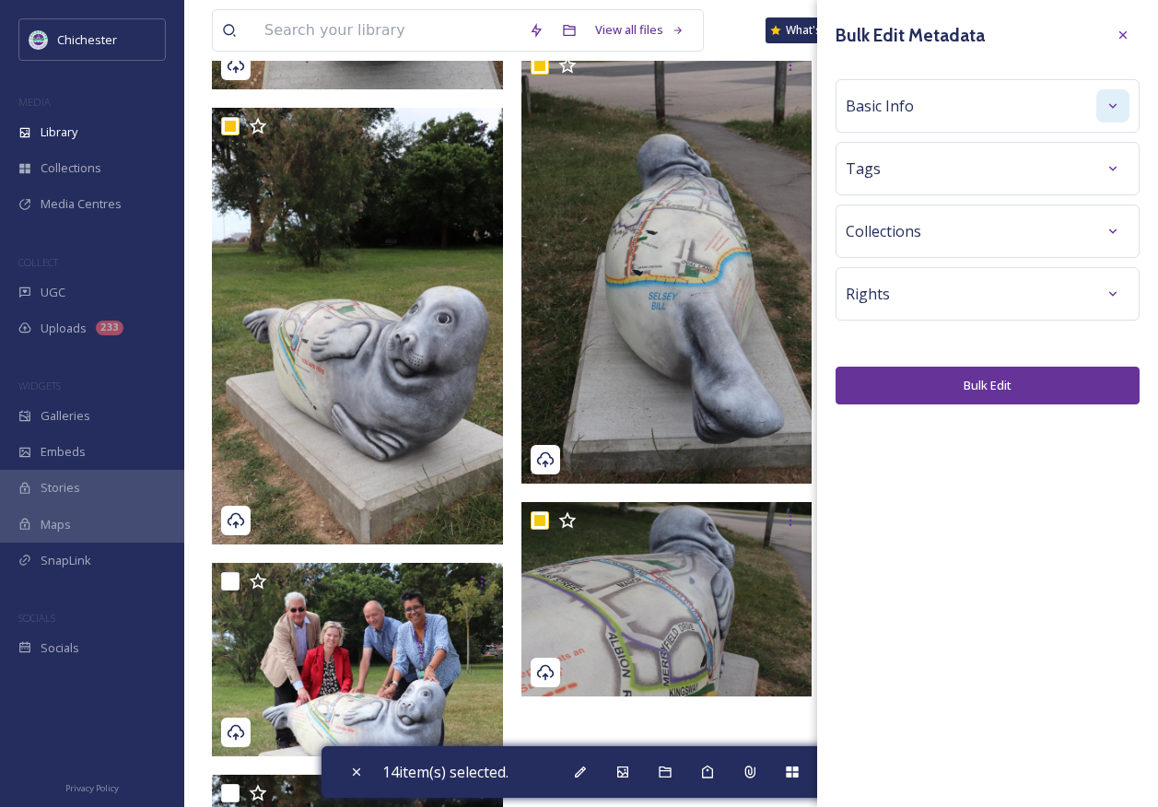
click at [1120, 111] on icon at bounding box center [1113, 106] width 15 height 15
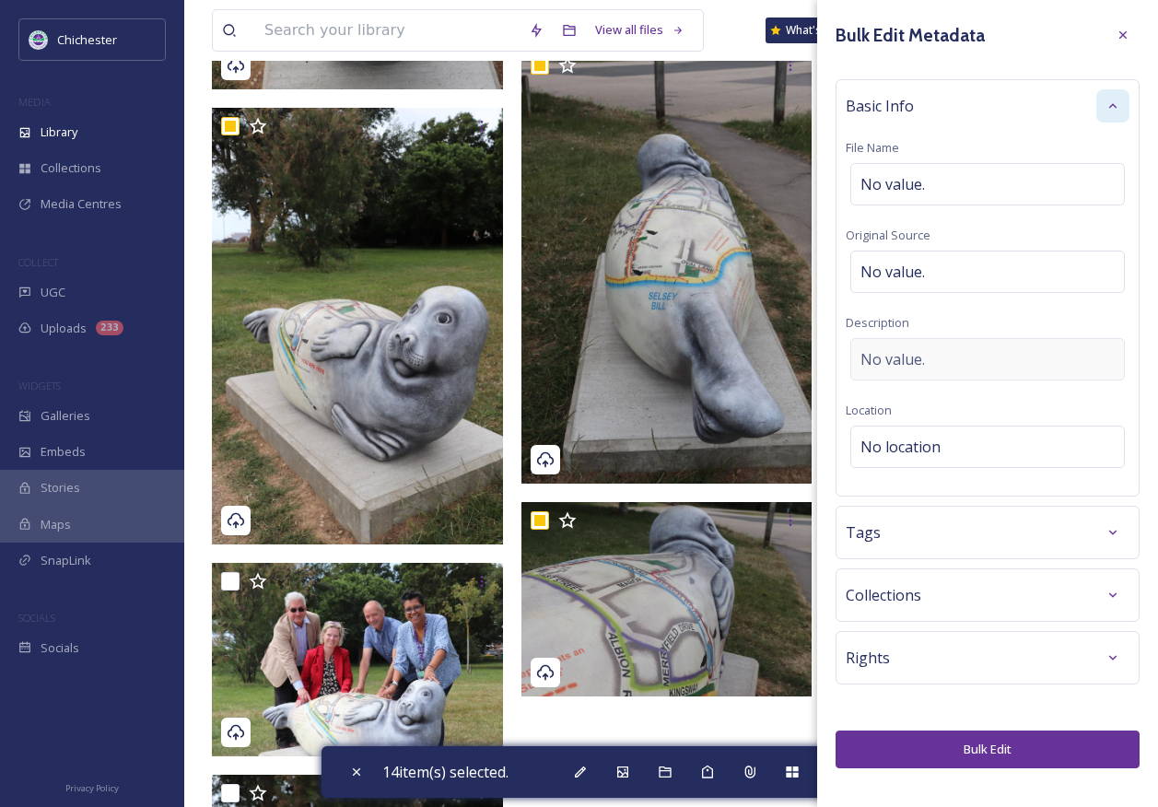
click at [940, 372] on div "No value." at bounding box center [988, 359] width 275 height 42
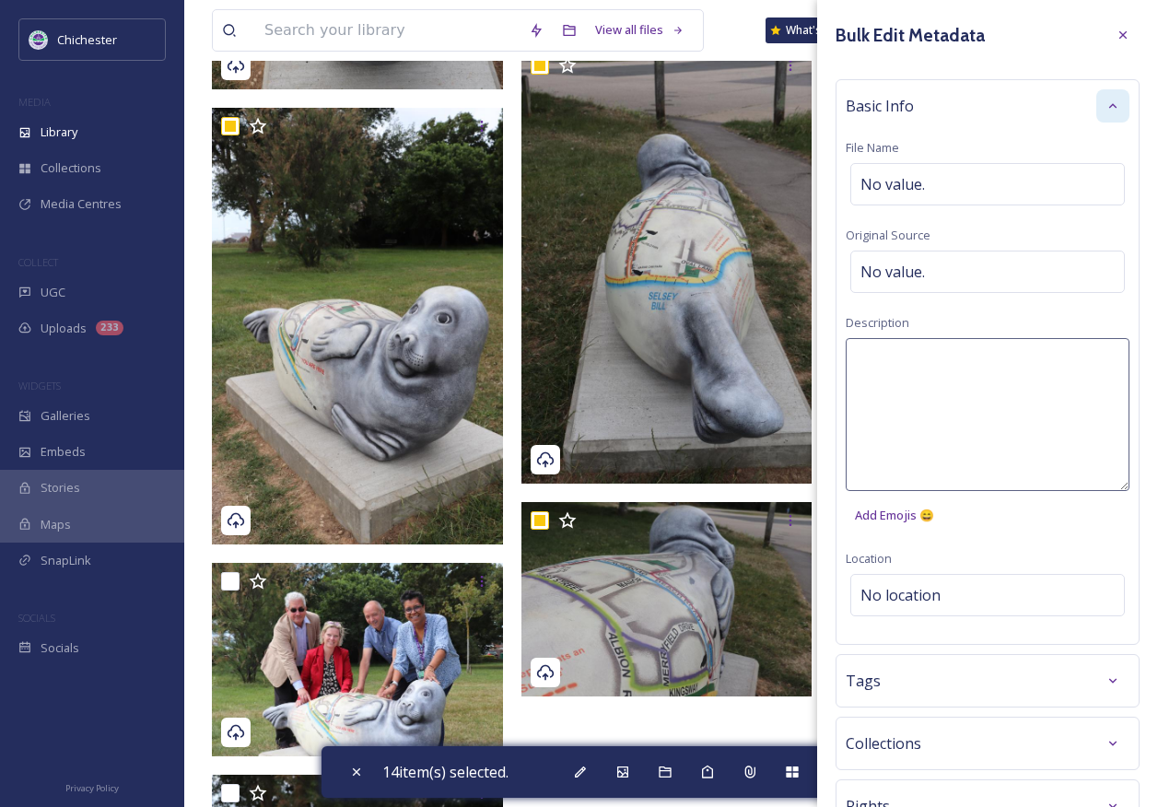
click at [948, 364] on textarea at bounding box center [988, 414] width 284 height 153
type textarea "Selsey way finding seal at [GEOGRAPHIC_DATA], photos taken by [PERSON_NAME]."
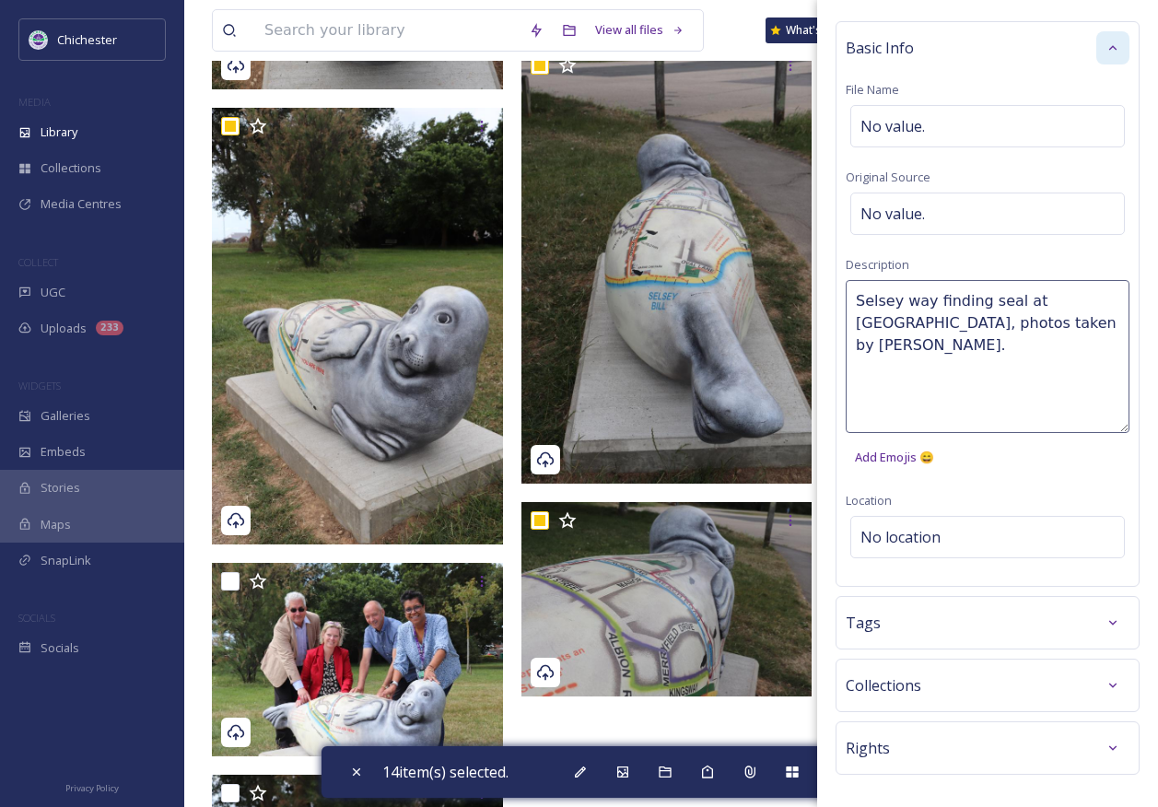
scroll to position [127, 0]
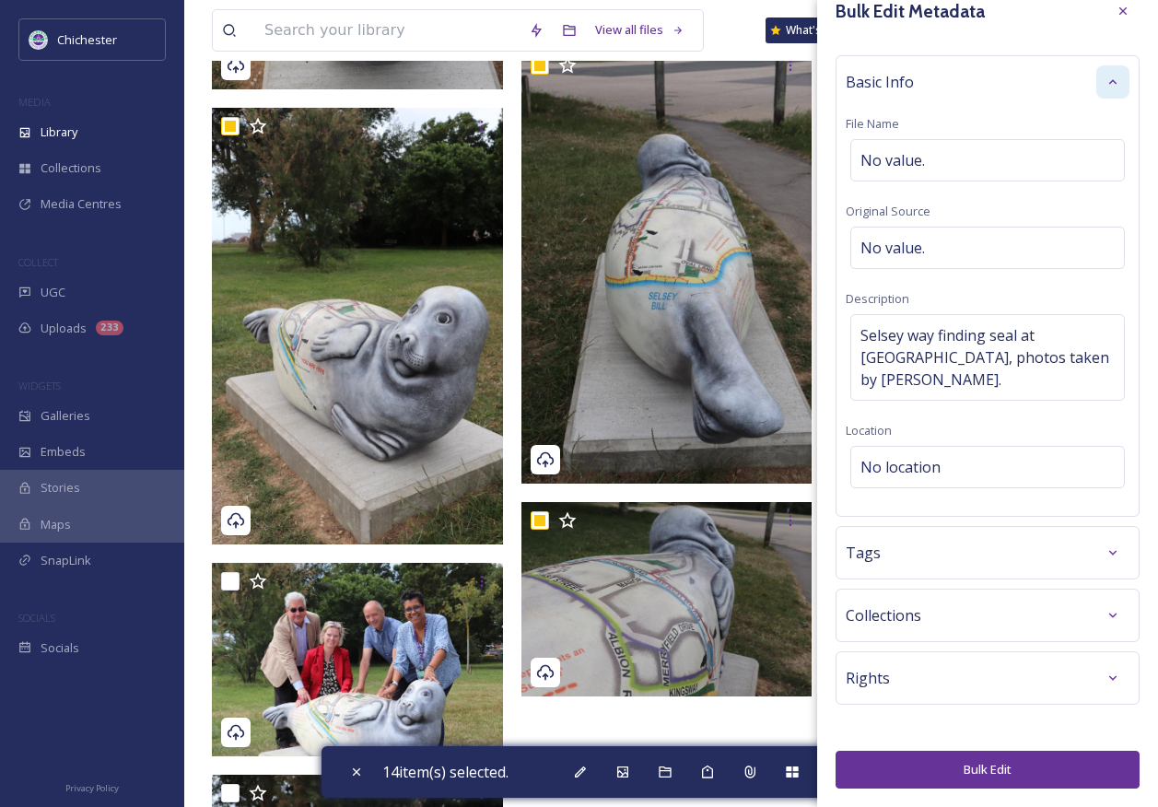
click at [996, 769] on button "Bulk Edit" at bounding box center [988, 770] width 304 height 38
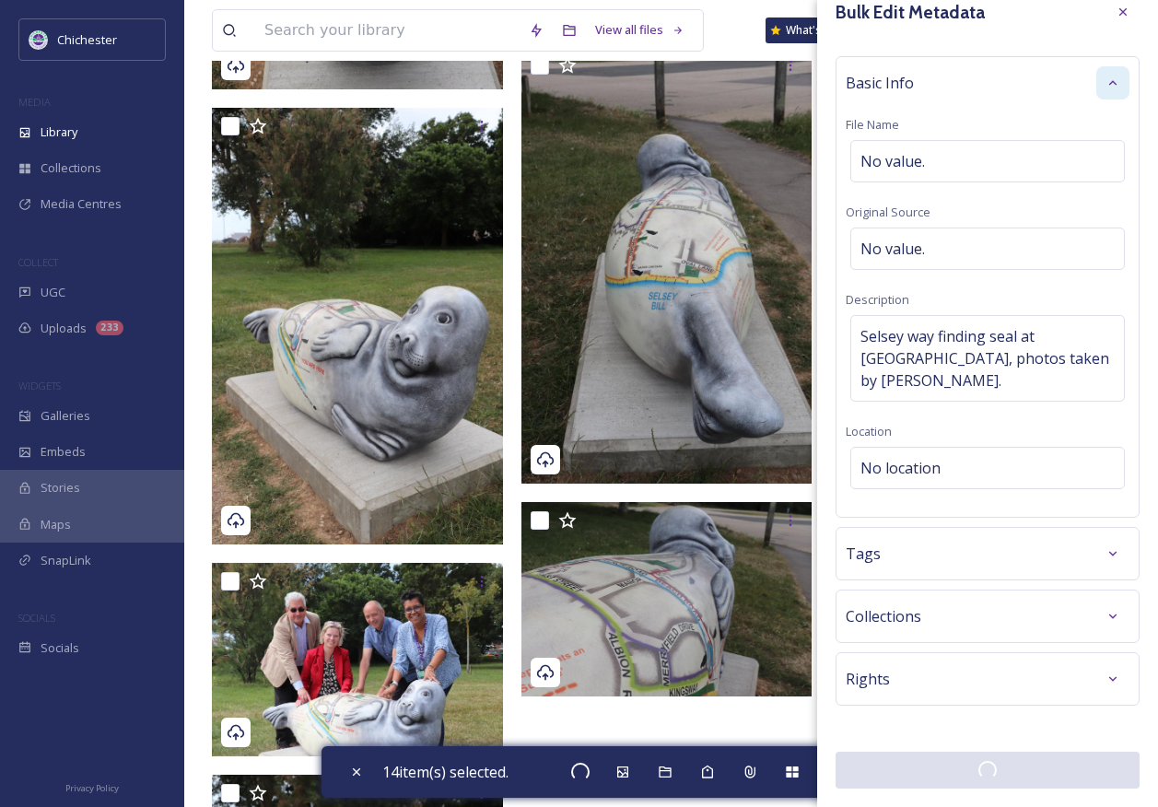
checkbox input "false"
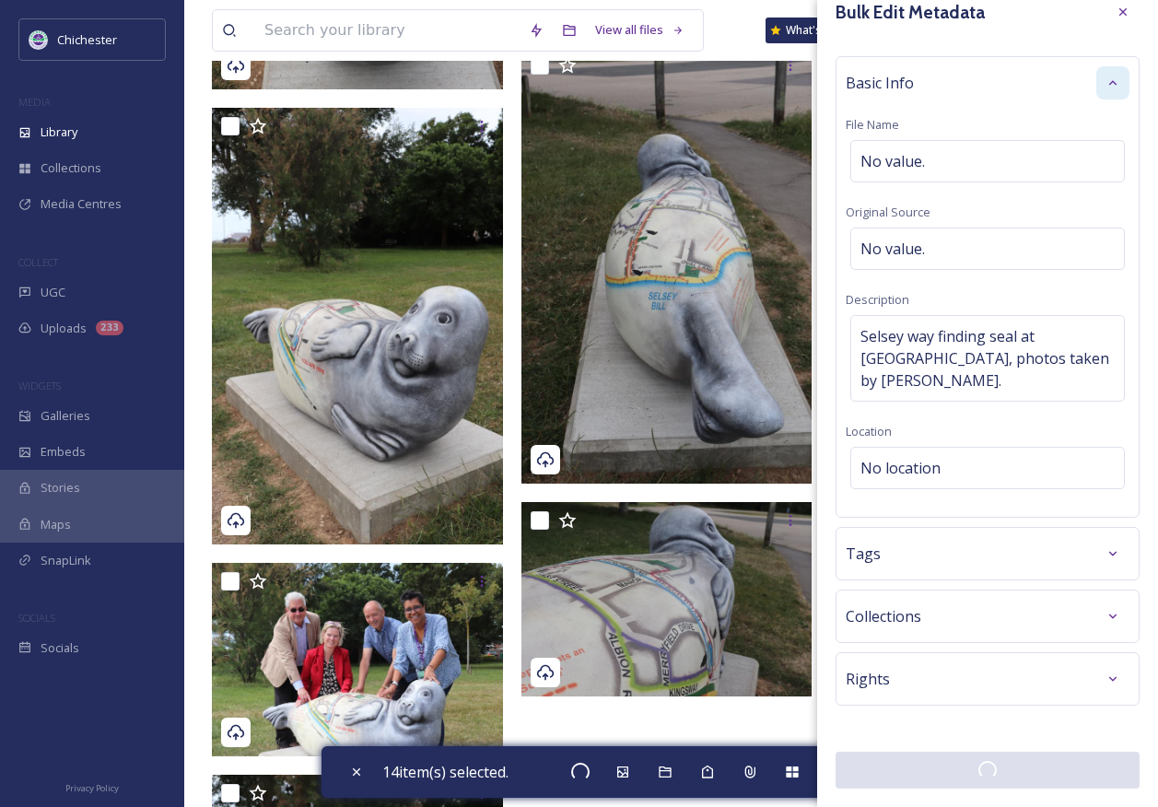
checkbox input "false"
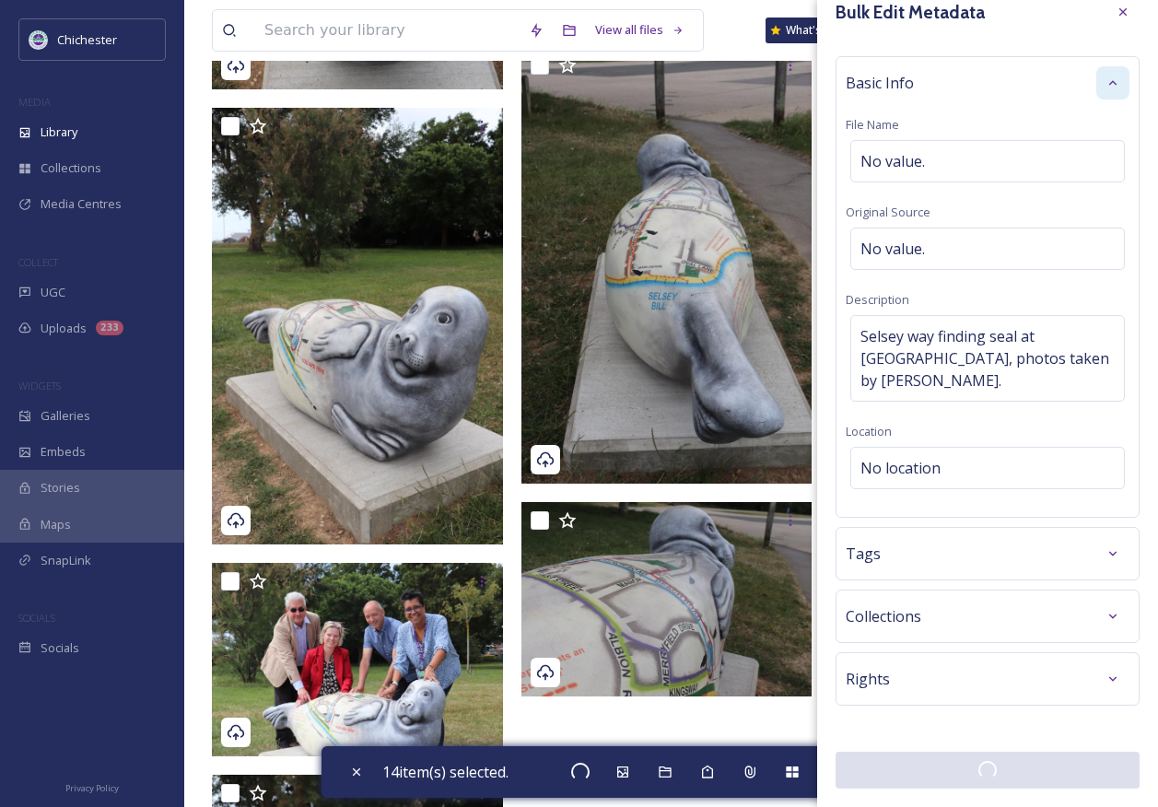
checkbox input "false"
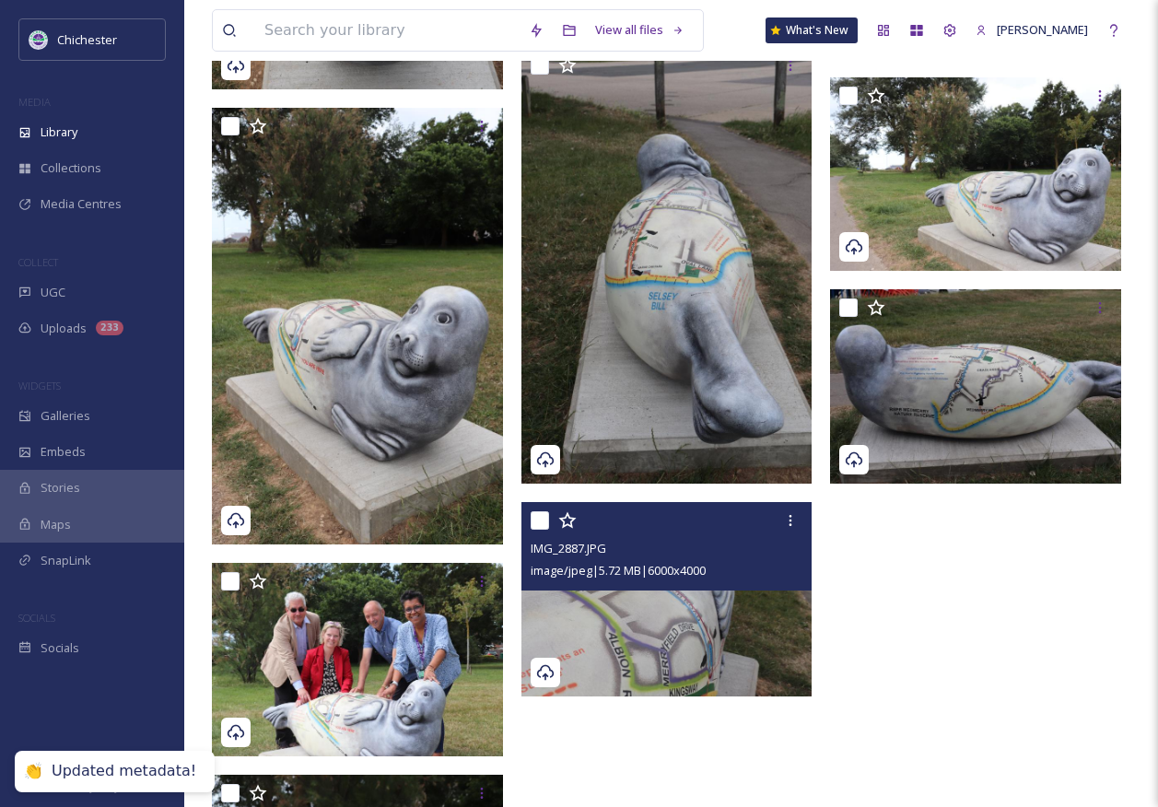
click at [655, 611] on img at bounding box center [667, 599] width 291 height 194
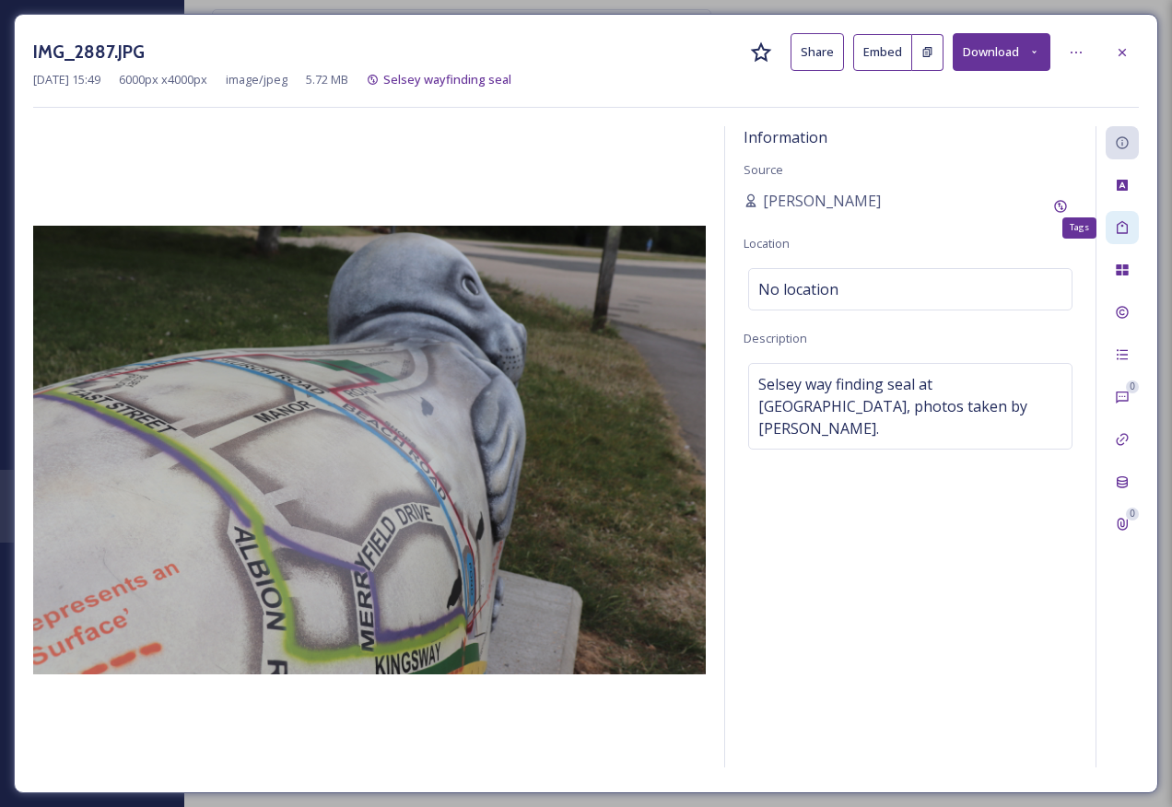
click at [1121, 233] on icon at bounding box center [1122, 227] width 11 height 13
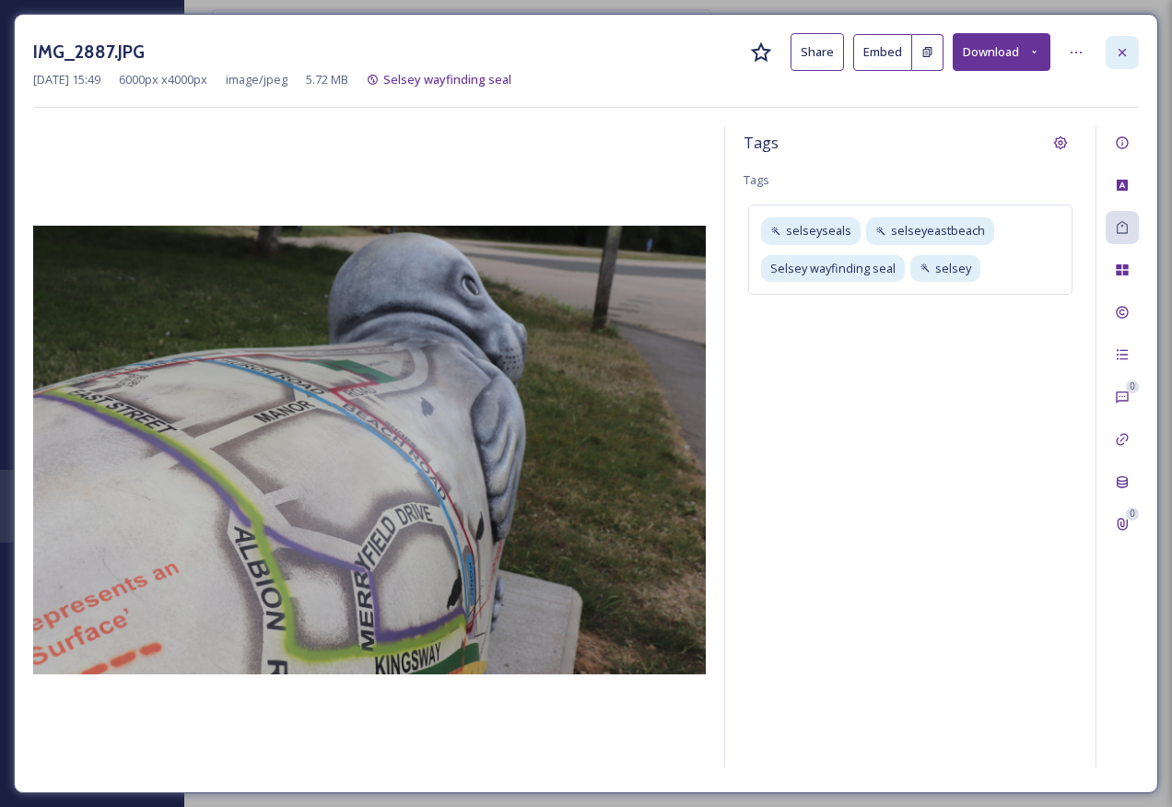
click at [1122, 55] on icon at bounding box center [1122, 52] width 15 height 15
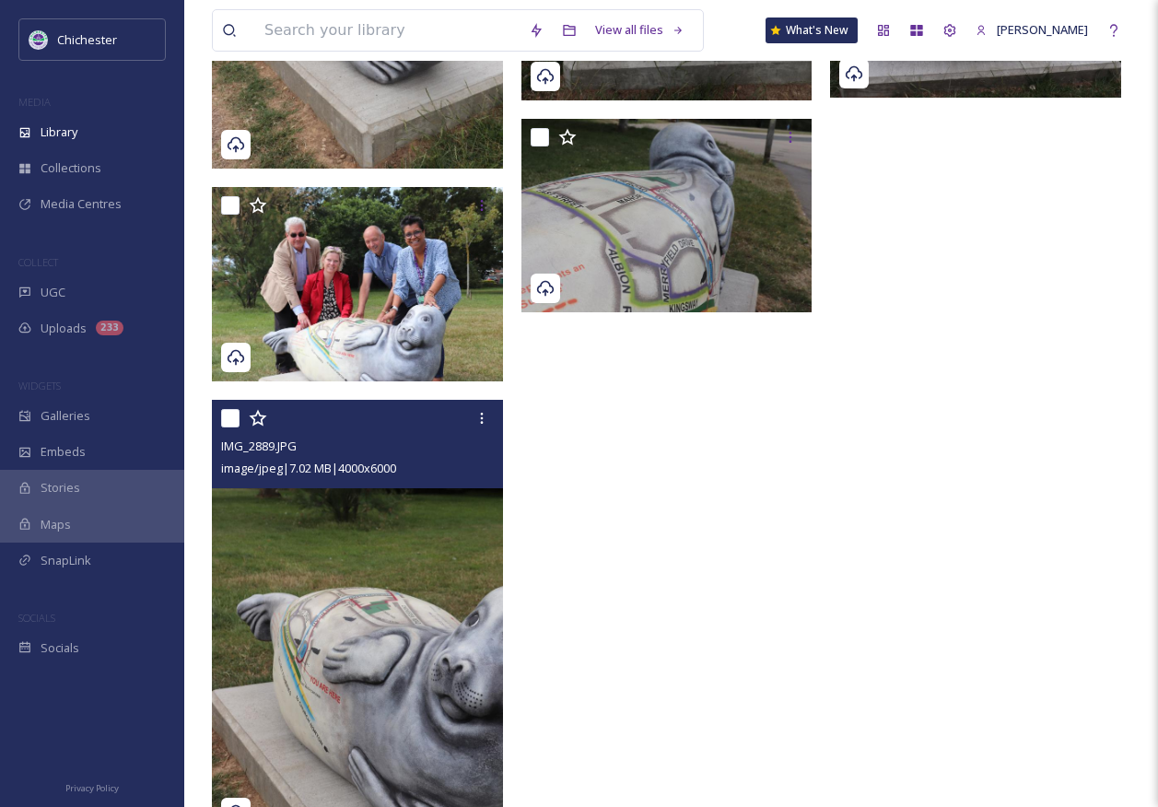
scroll to position [2304, 0]
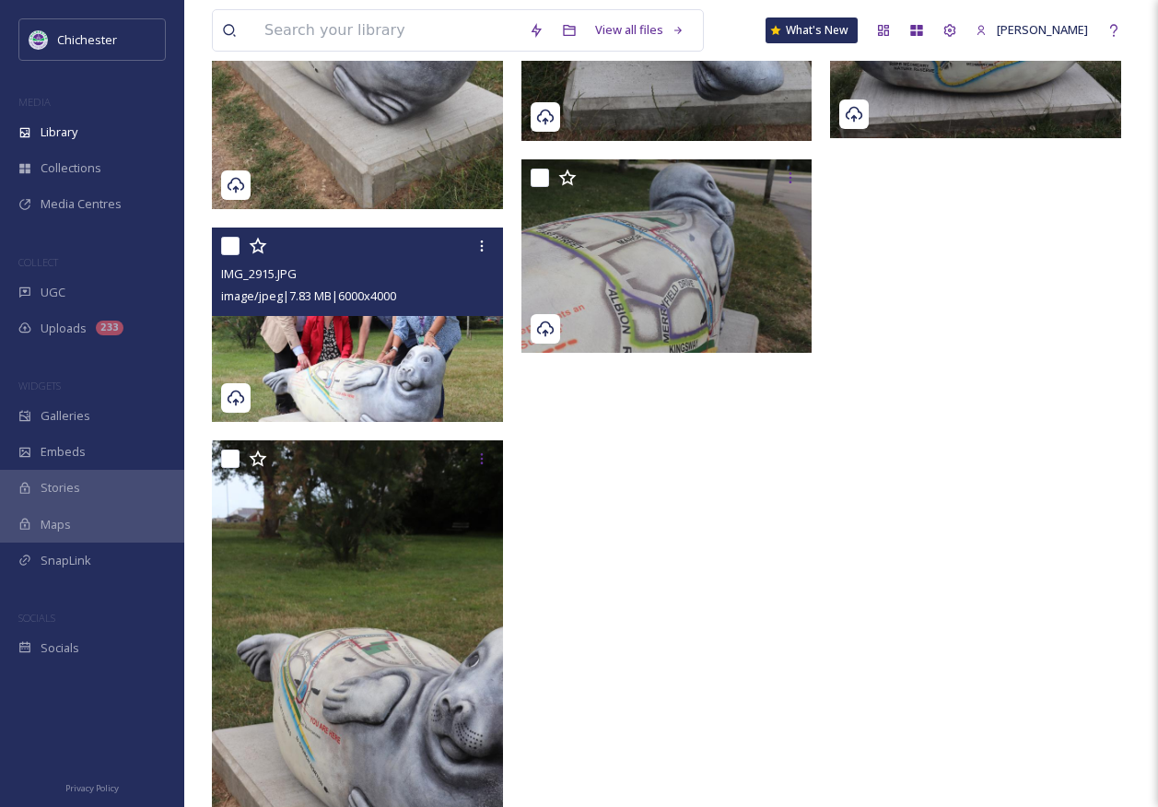
click at [358, 368] on img at bounding box center [357, 325] width 291 height 194
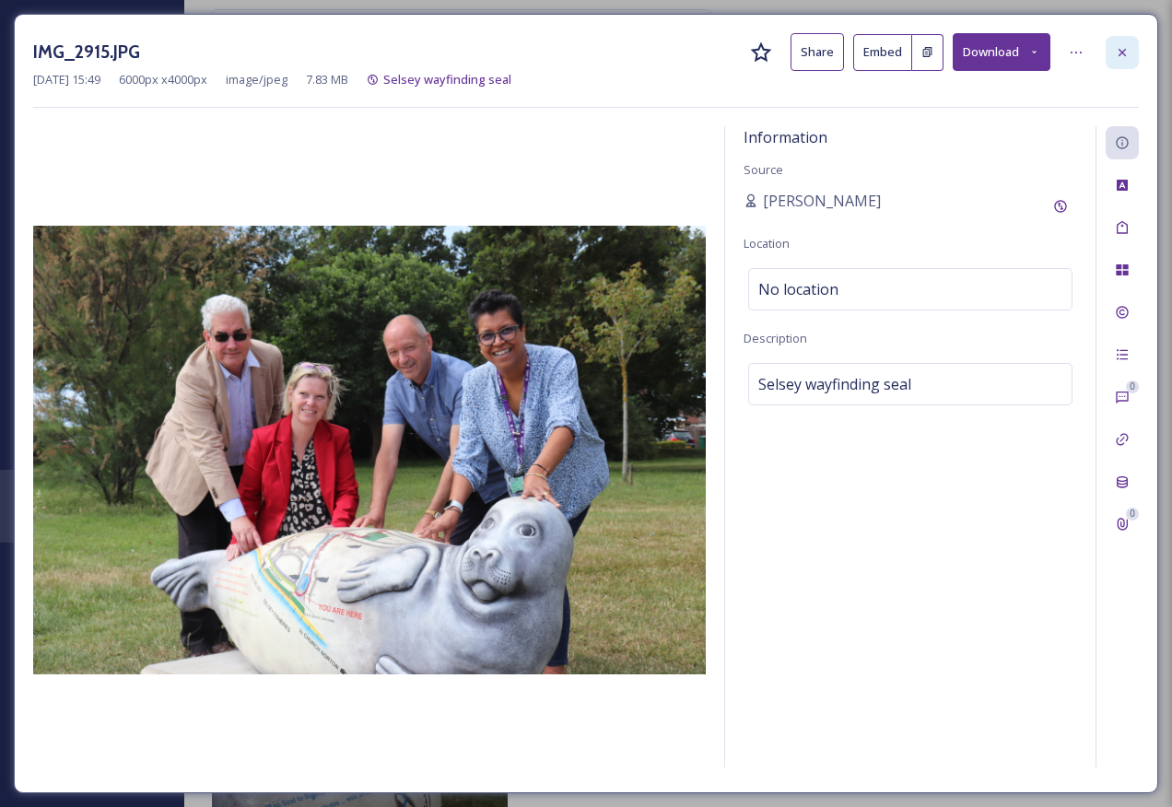
click at [1134, 44] on div at bounding box center [1122, 52] width 33 height 33
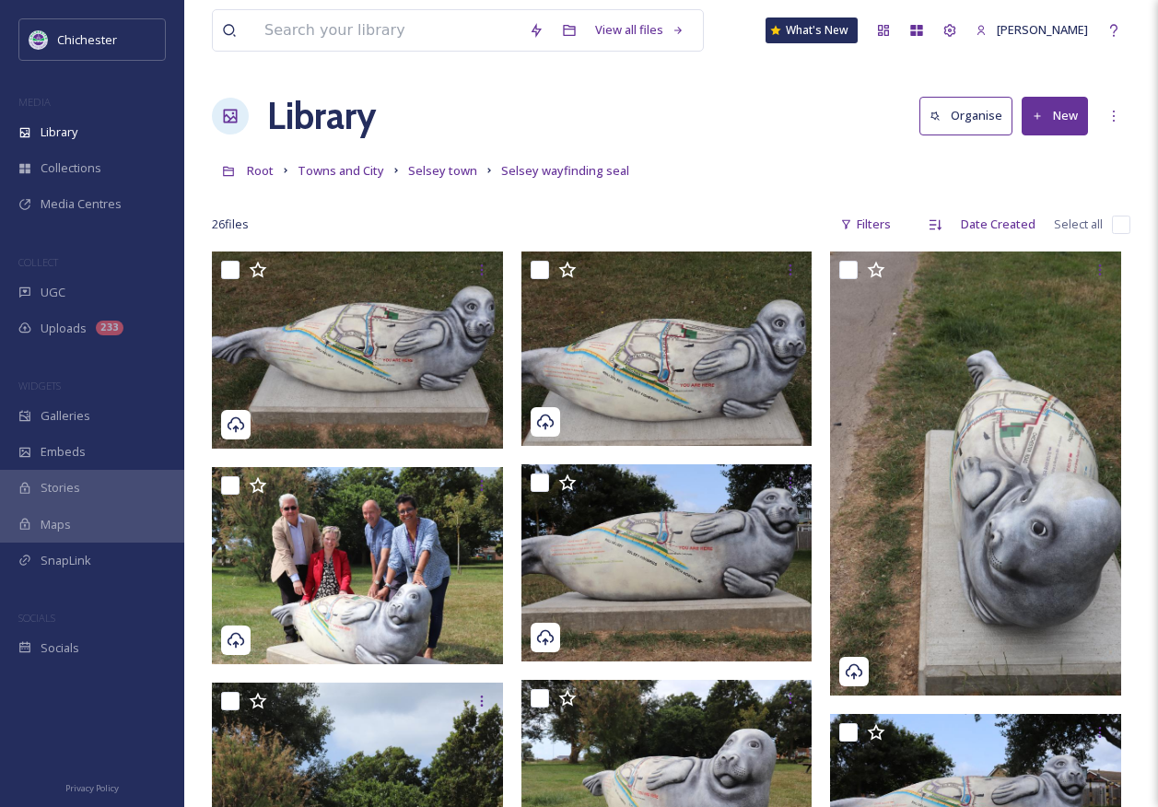
click at [600, 224] on div "26 file s Filters Date Created Select all" at bounding box center [671, 224] width 919 height 36
click at [431, 168] on span "Selsey town" at bounding box center [442, 170] width 69 height 17
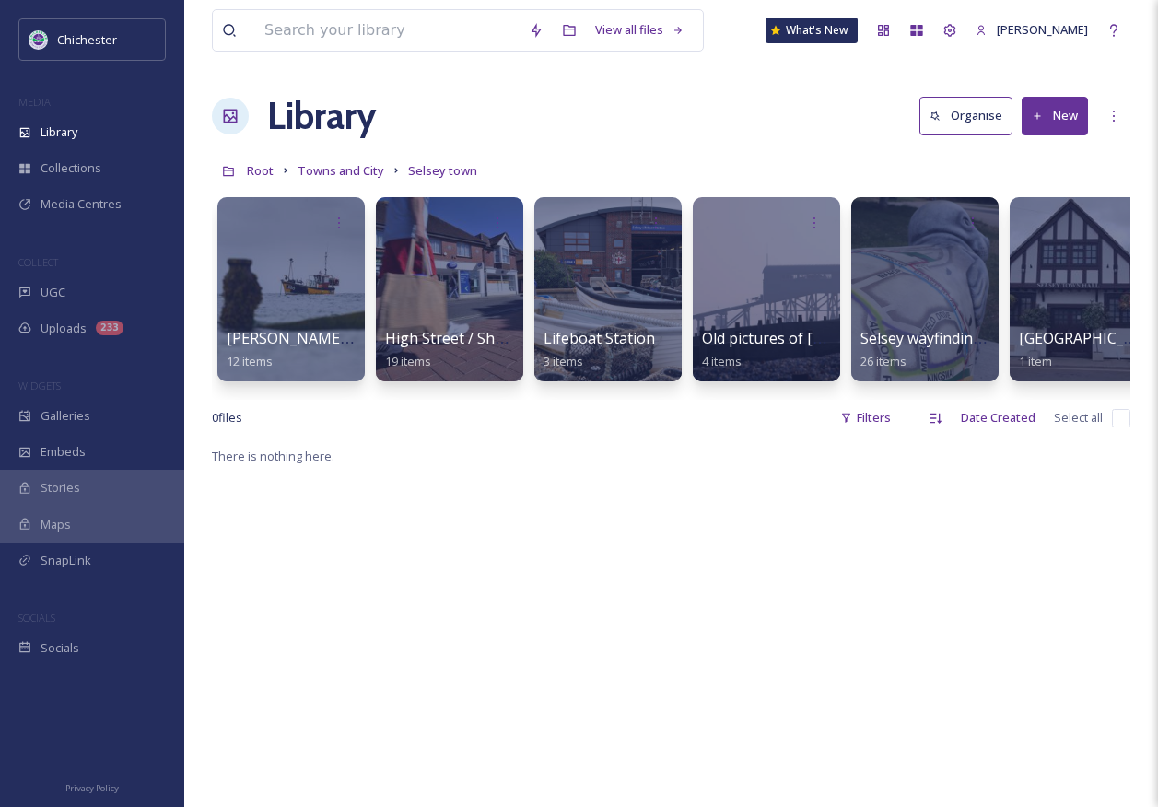
click at [326, 182] on div "Root Towns and [GEOGRAPHIC_DATA]" at bounding box center [671, 170] width 919 height 35
click at [330, 166] on span "Towns and City" at bounding box center [341, 170] width 87 height 17
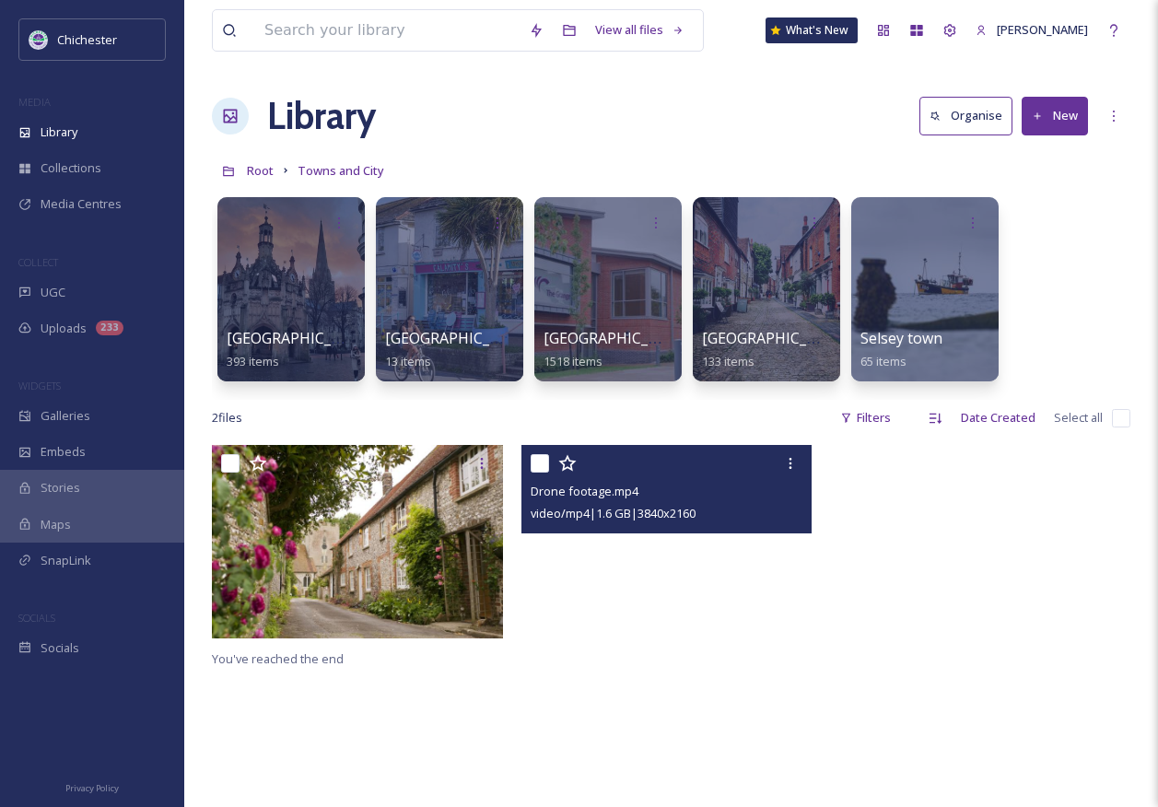
click at [559, 586] on video "Drone footage.mp4" at bounding box center [667, 527] width 291 height 164
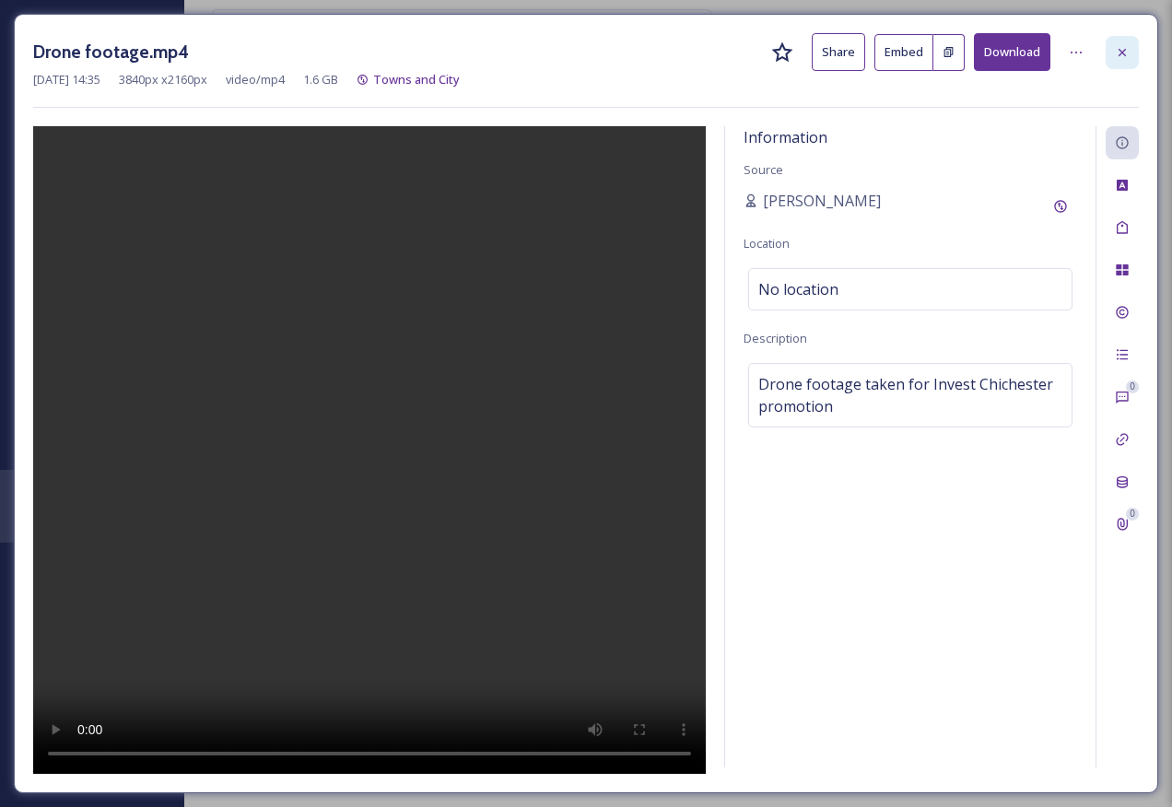
click at [1127, 41] on div at bounding box center [1122, 52] width 33 height 33
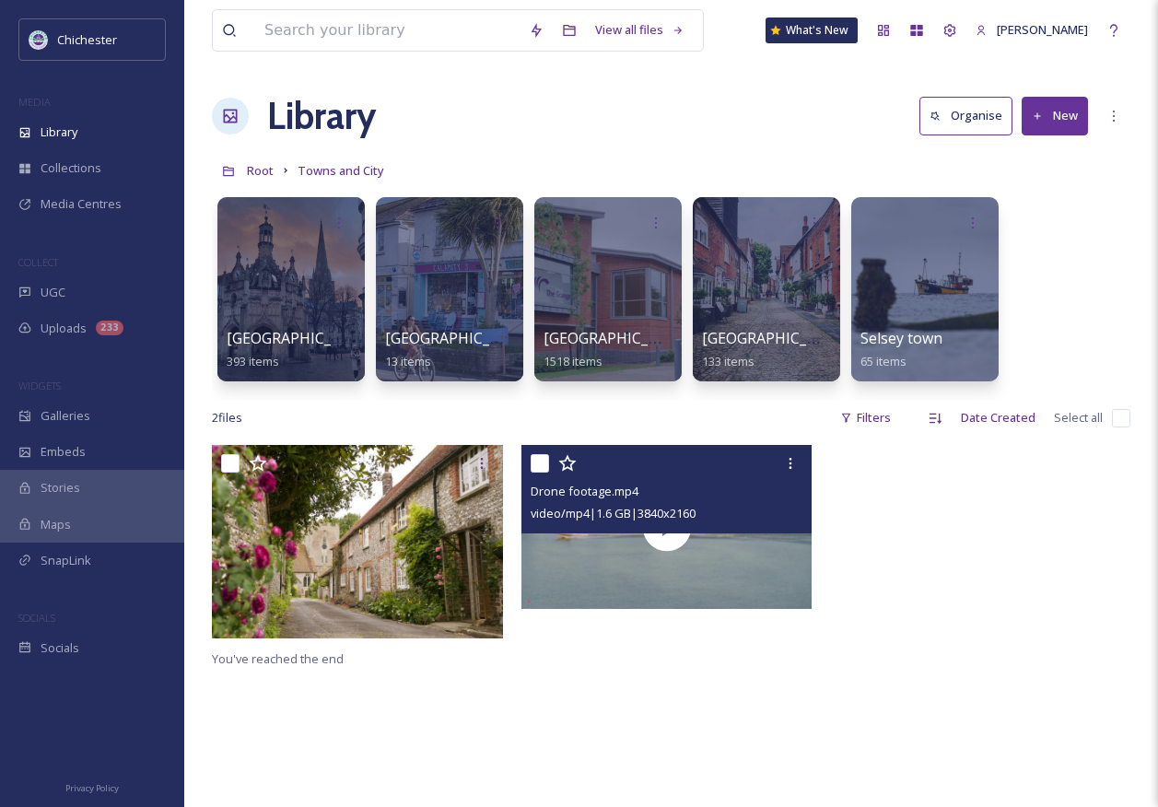
click at [474, 139] on div "Library Organise New" at bounding box center [671, 115] width 919 height 55
click at [255, 170] on span "Root" at bounding box center [260, 170] width 27 height 17
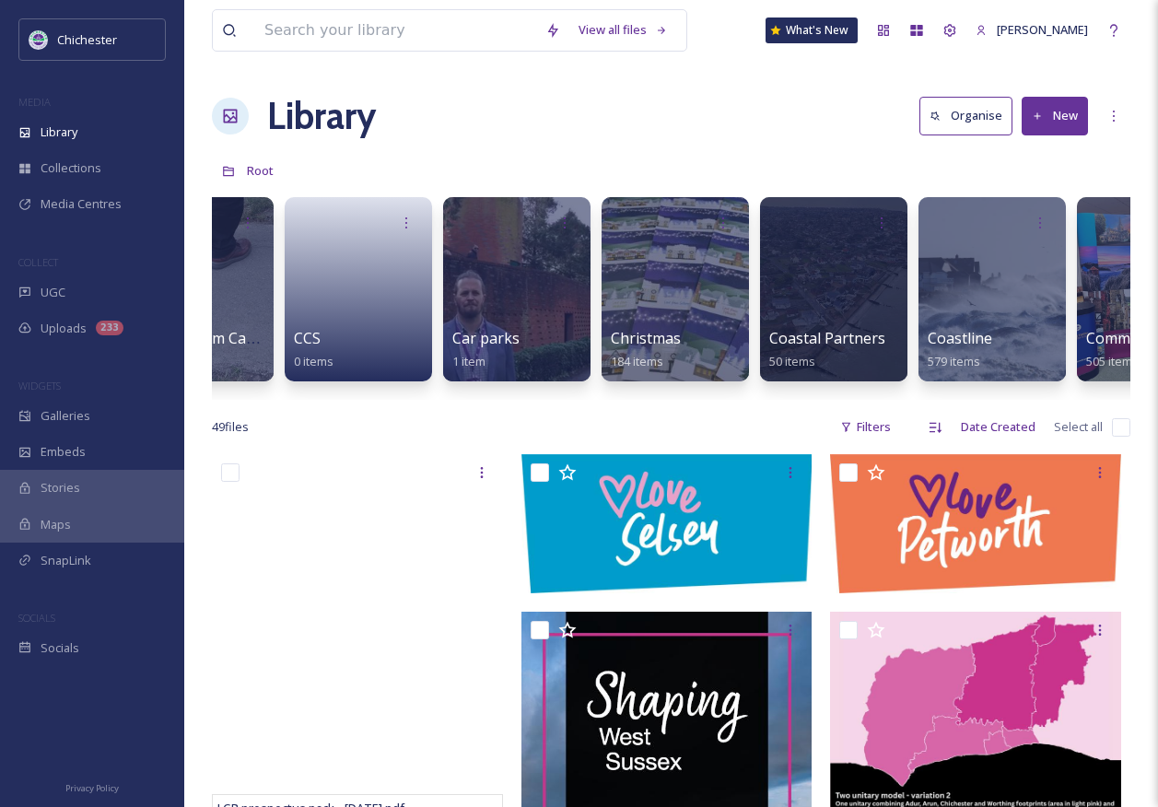
scroll to position [0, 542]
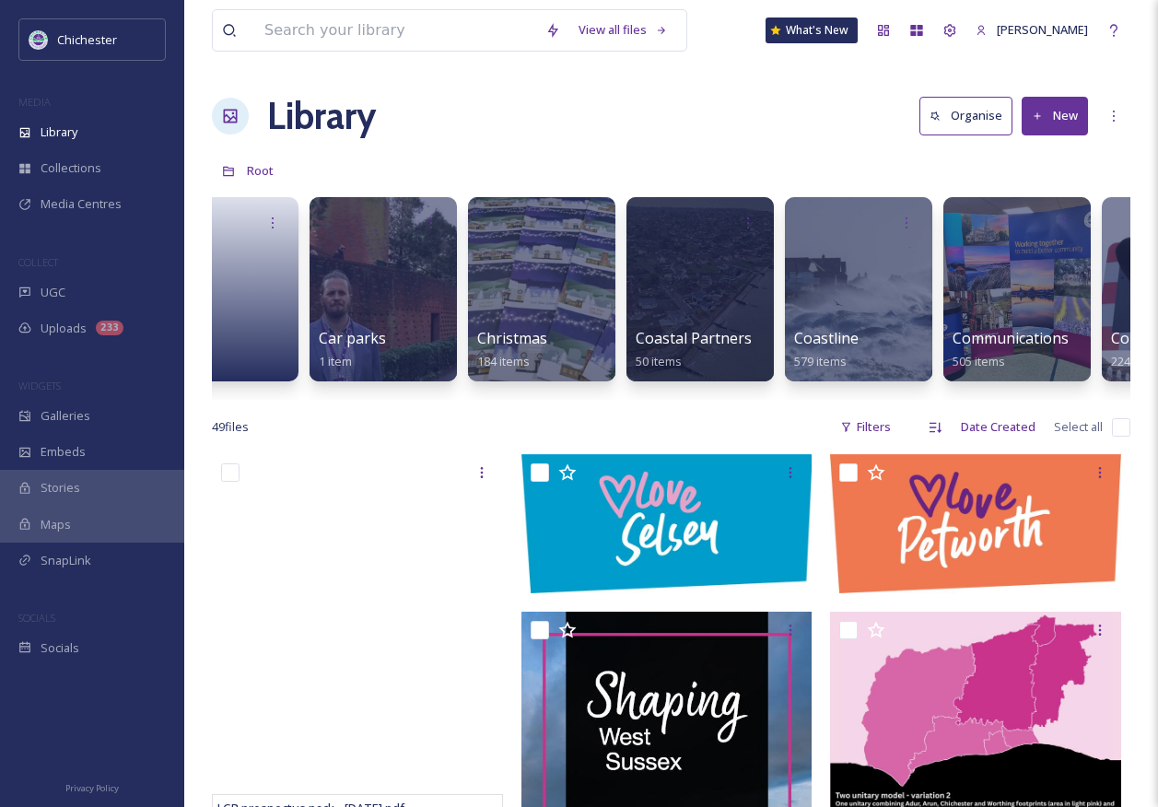
click at [365, 394] on div "50th anniversary 24 items A1 images for EPH walls 0 items Backup from Camera 55…" at bounding box center [671, 294] width 919 height 212
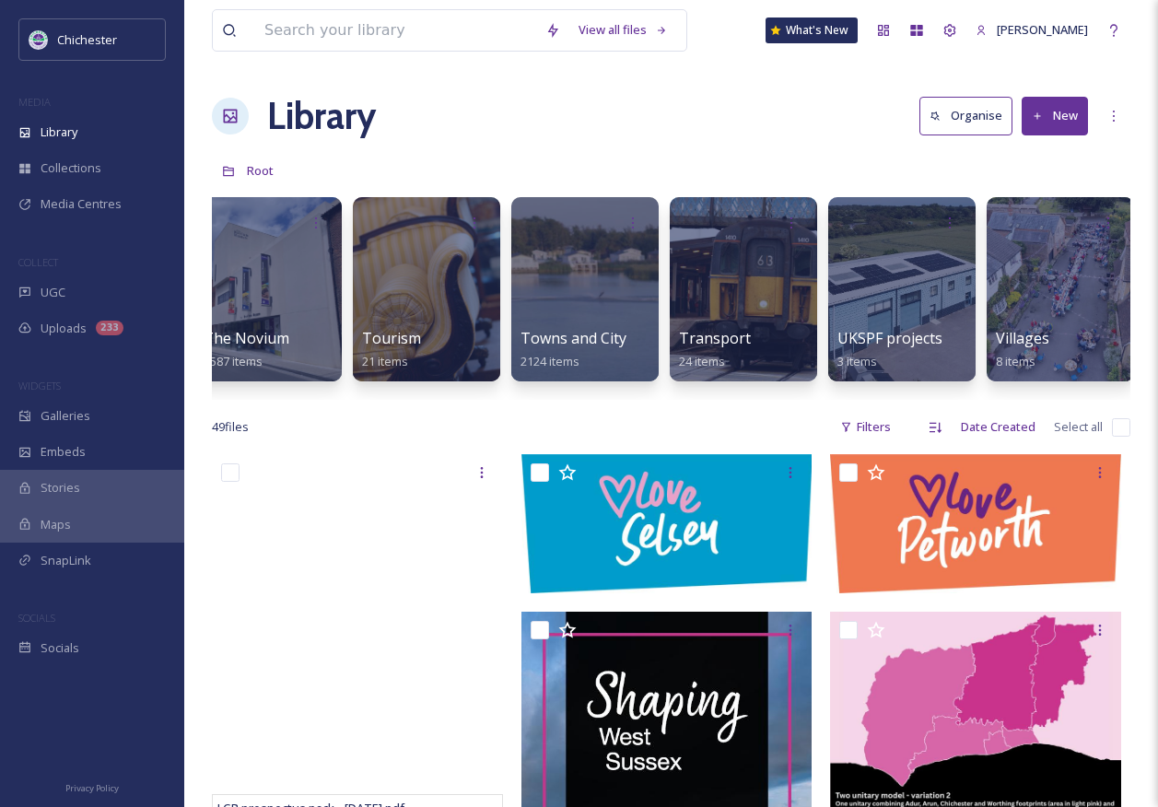
scroll to position [0, 7622]
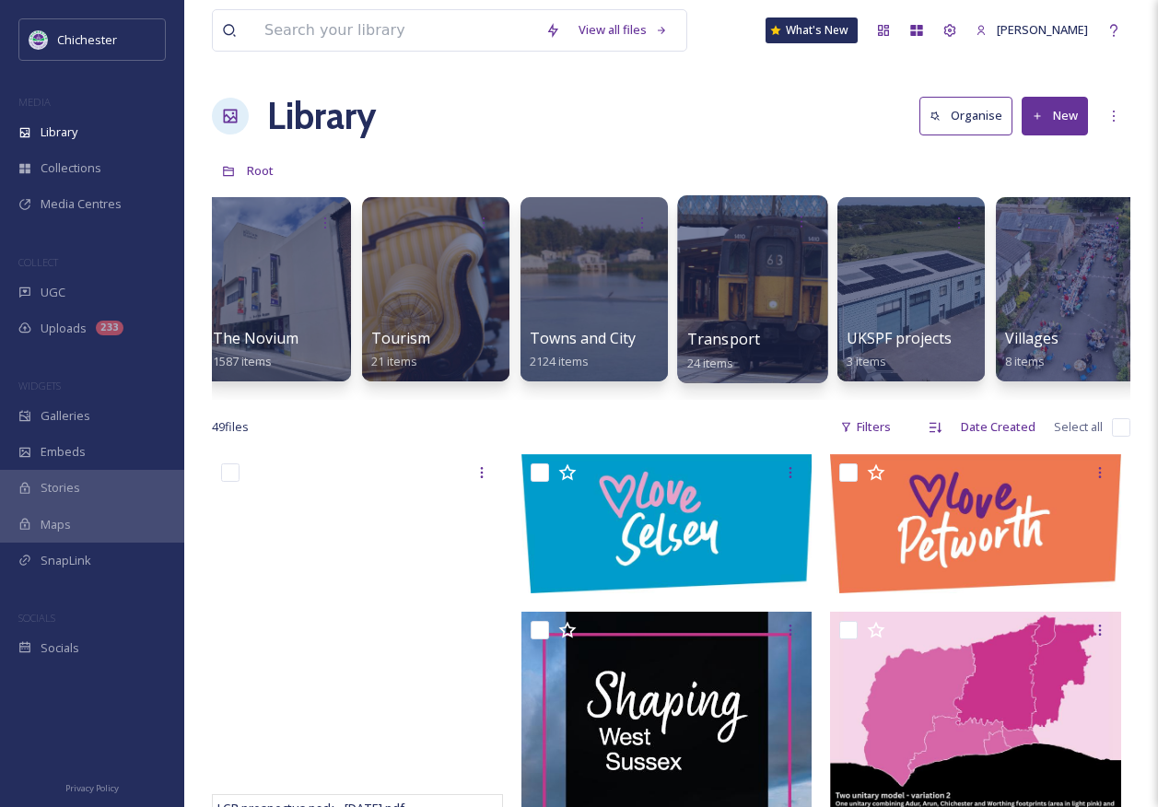
click at [788, 365] on div "Transport 24 items" at bounding box center [753, 351] width 132 height 46
click at [724, 316] on div at bounding box center [752, 289] width 150 height 188
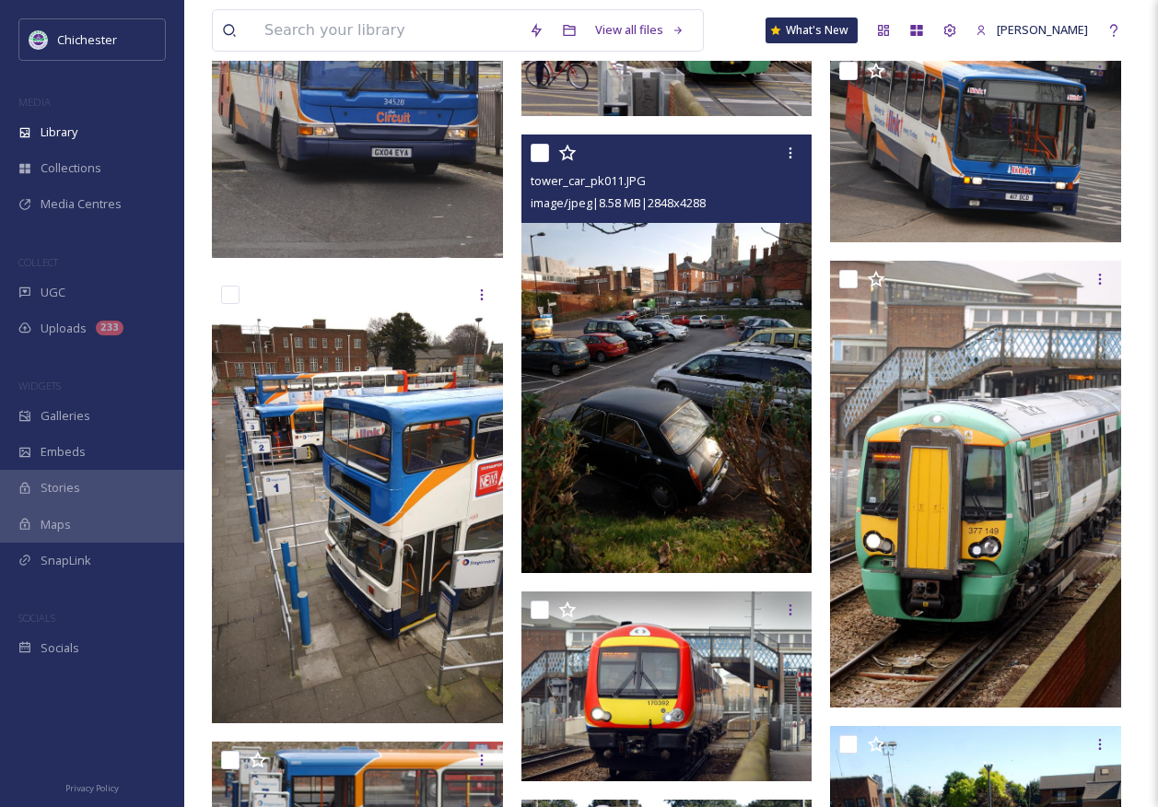
scroll to position [829, 0]
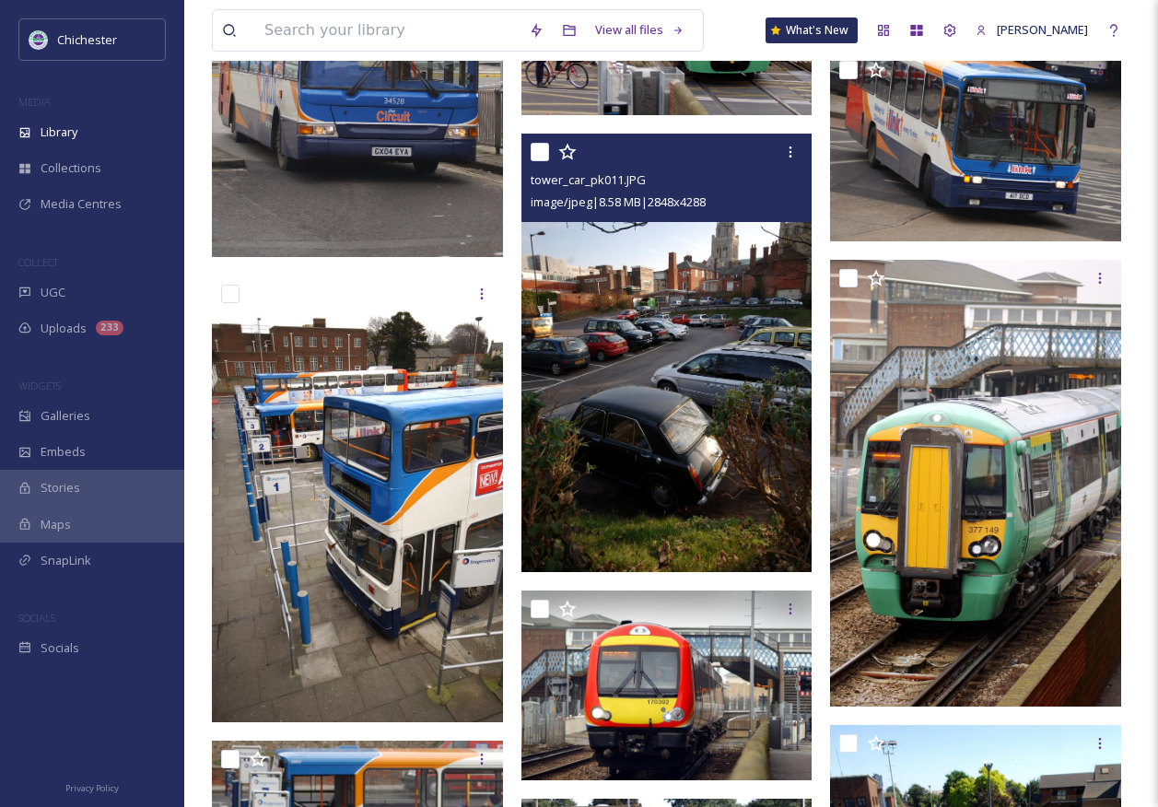
click at [627, 538] on img at bounding box center [667, 353] width 291 height 439
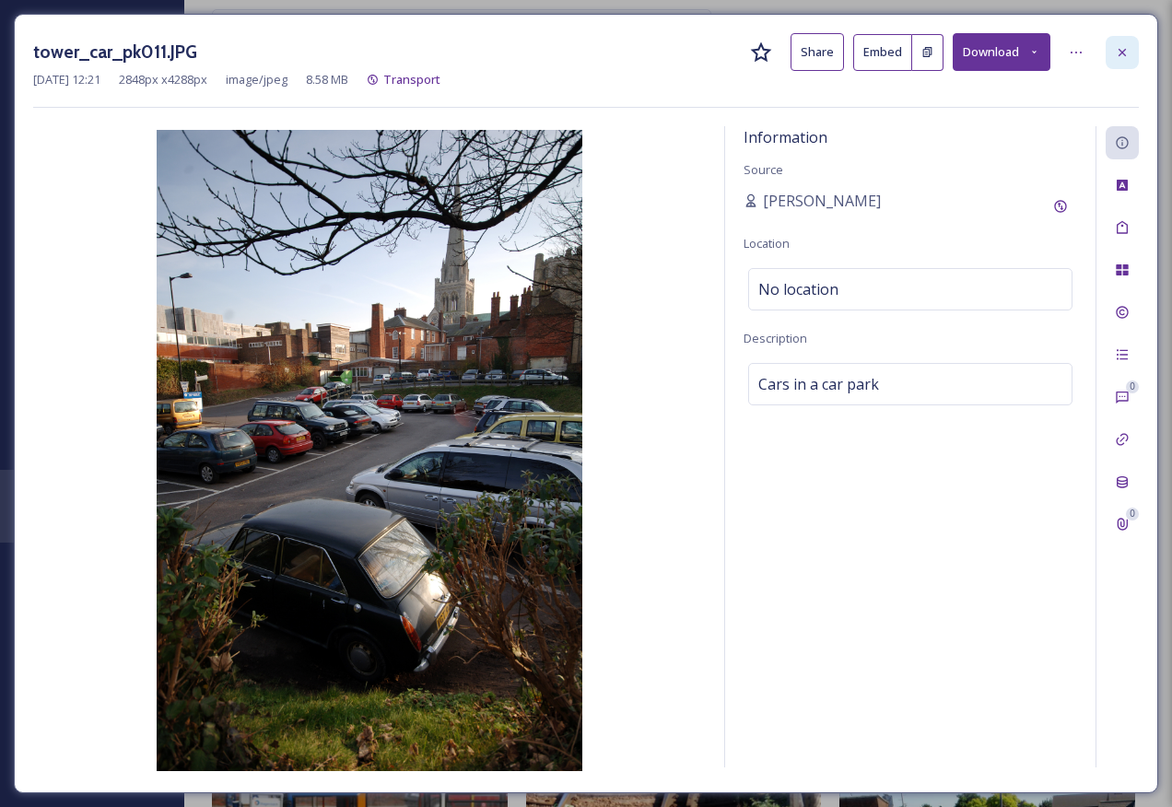
click at [1121, 48] on icon at bounding box center [1122, 52] width 15 height 15
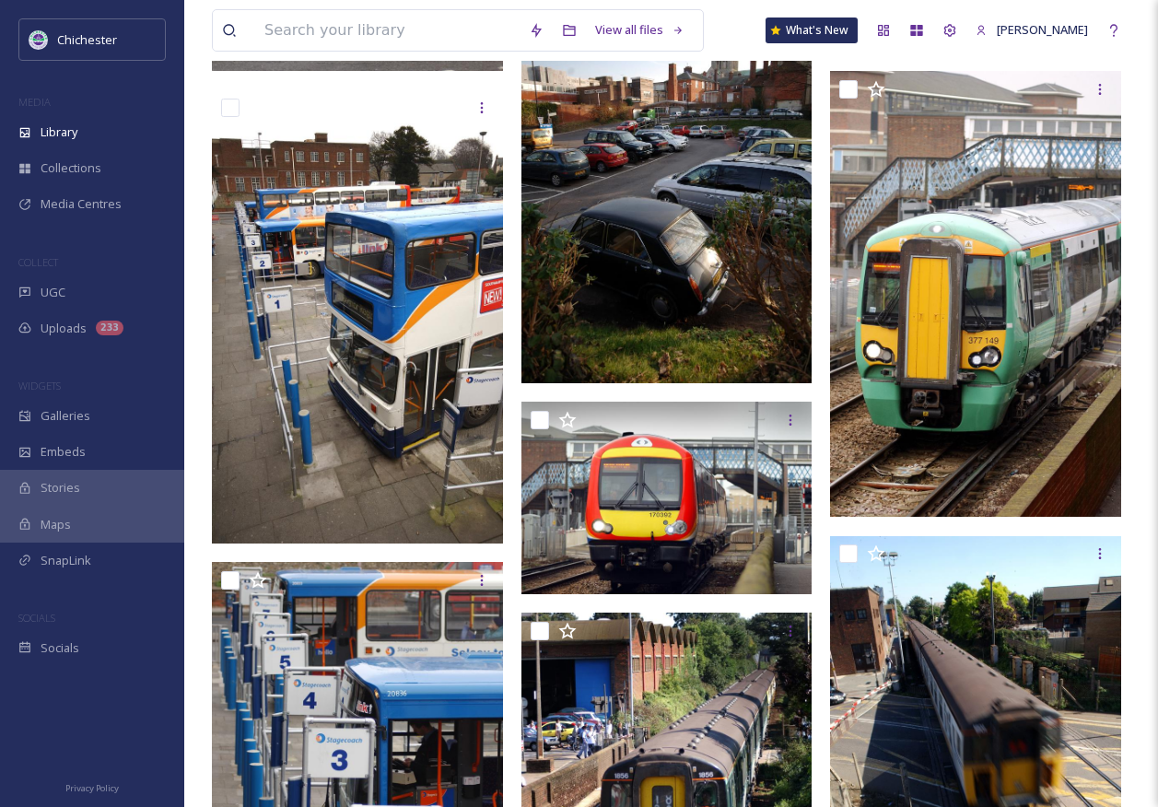
scroll to position [1106, 0]
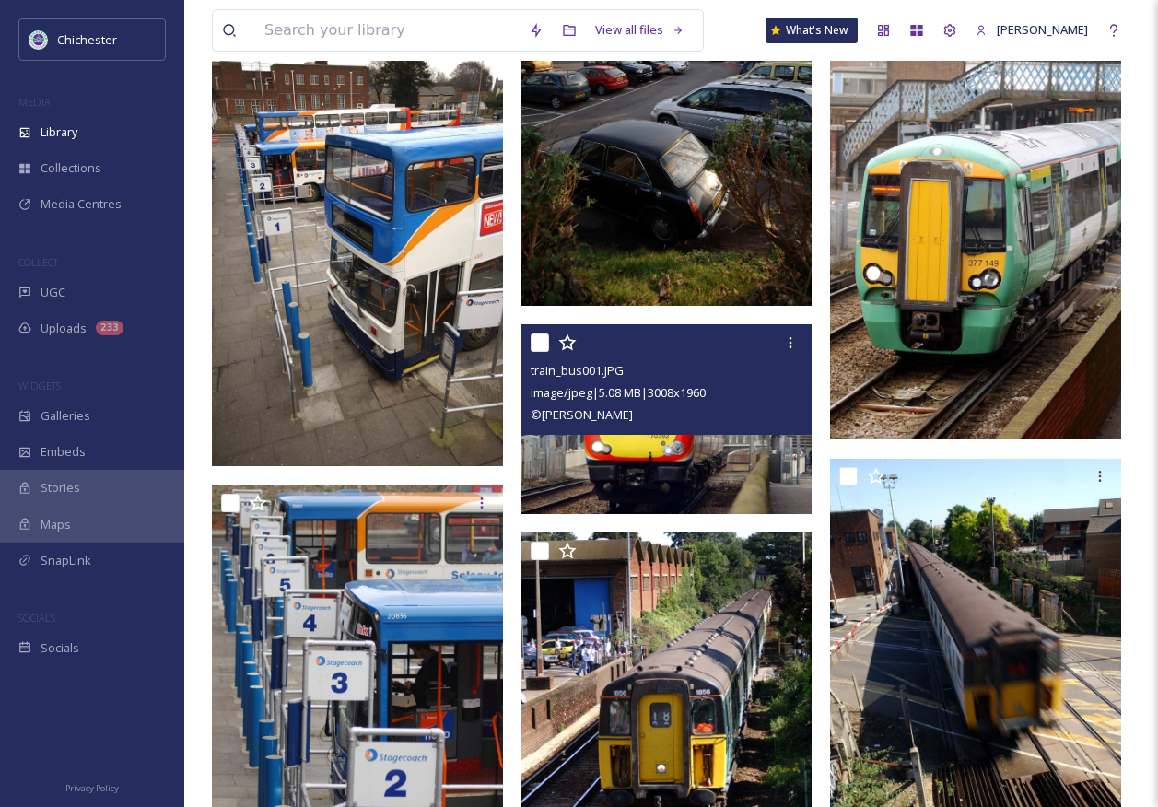
click at [605, 498] on img at bounding box center [667, 419] width 291 height 190
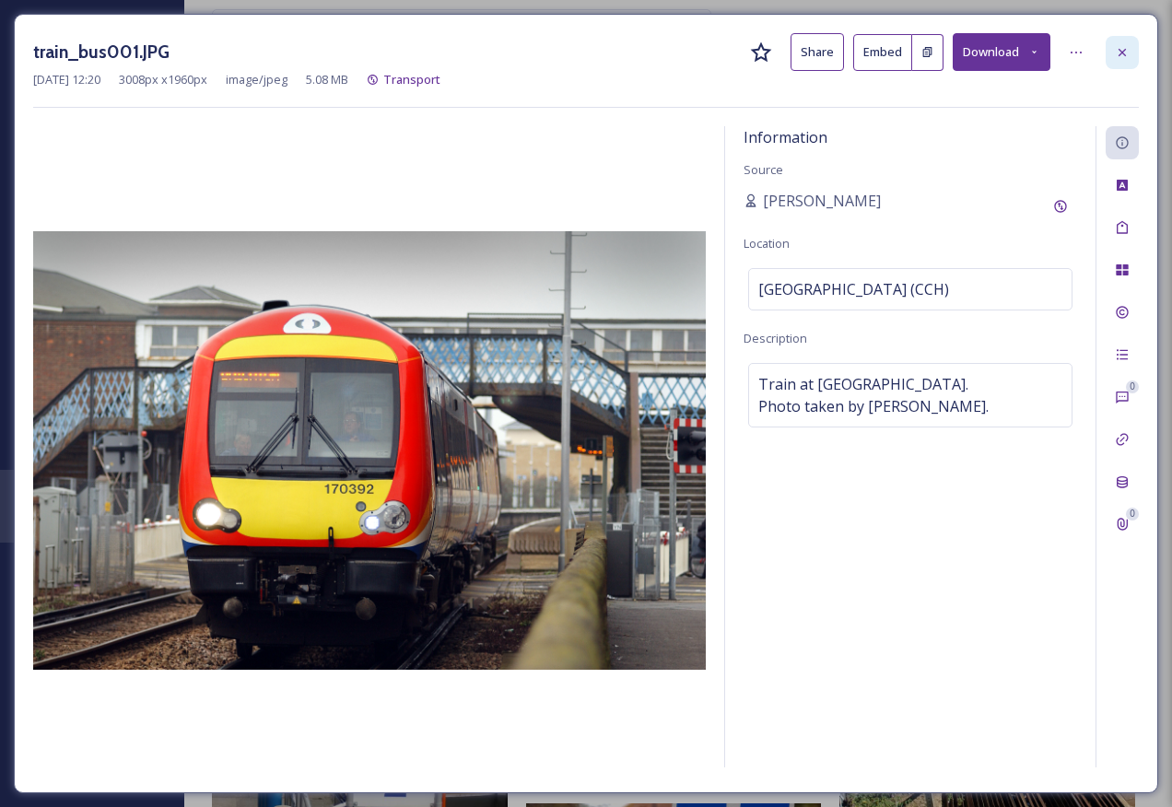
click at [1122, 45] on icon at bounding box center [1122, 52] width 15 height 15
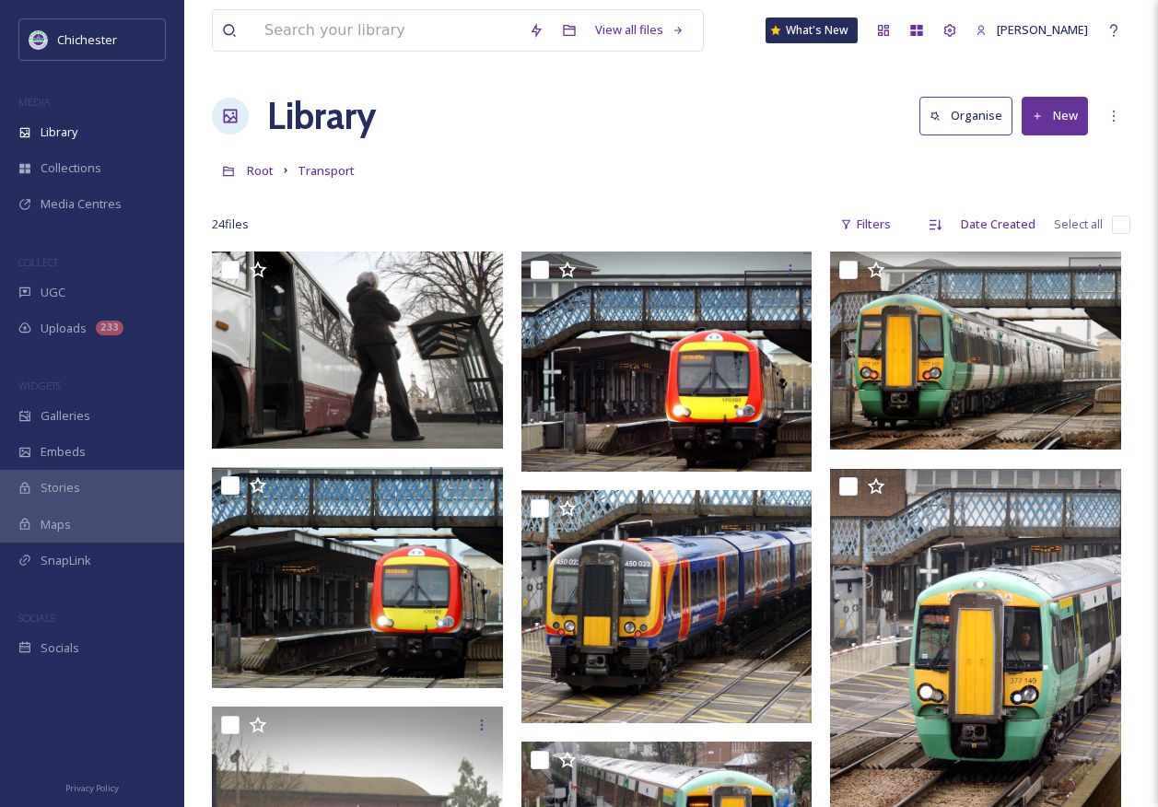
click at [511, 178] on div "Root Transport" at bounding box center [671, 170] width 919 height 35
click at [259, 170] on span "Root" at bounding box center [260, 170] width 27 height 17
